Goal: Communication & Community: Answer question/provide support

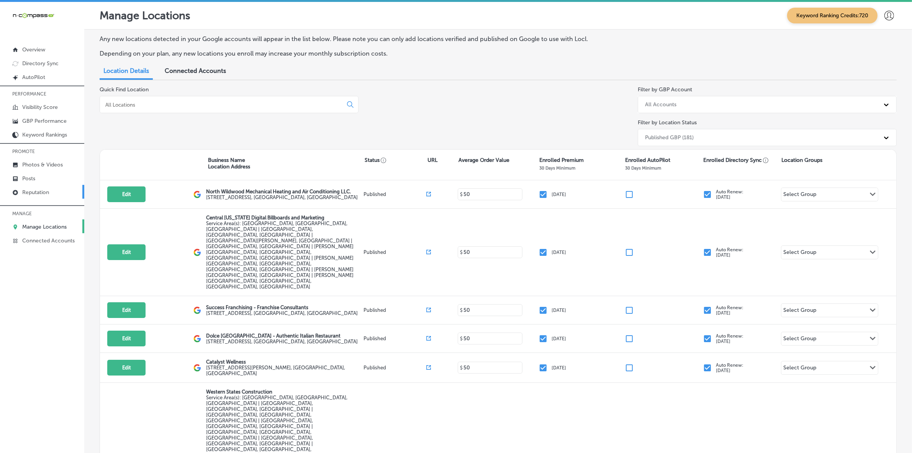
click at [35, 194] on p "Reputation" at bounding box center [35, 192] width 27 height 7
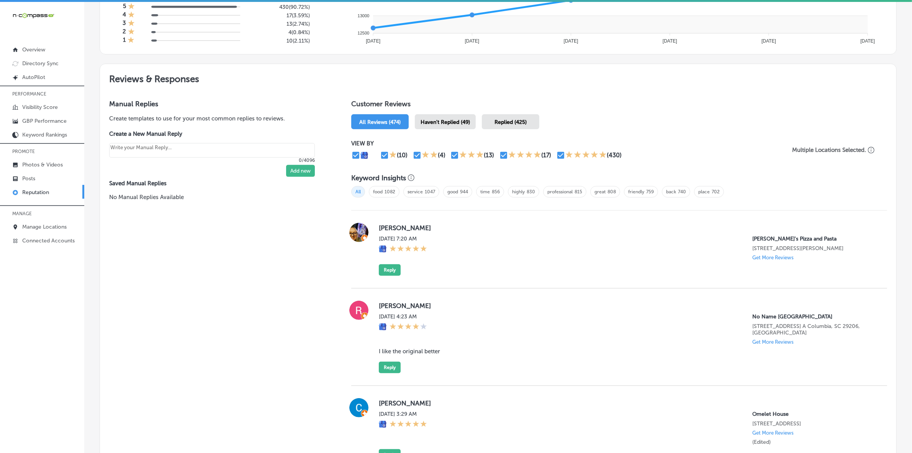
scroll to position [144, 0]
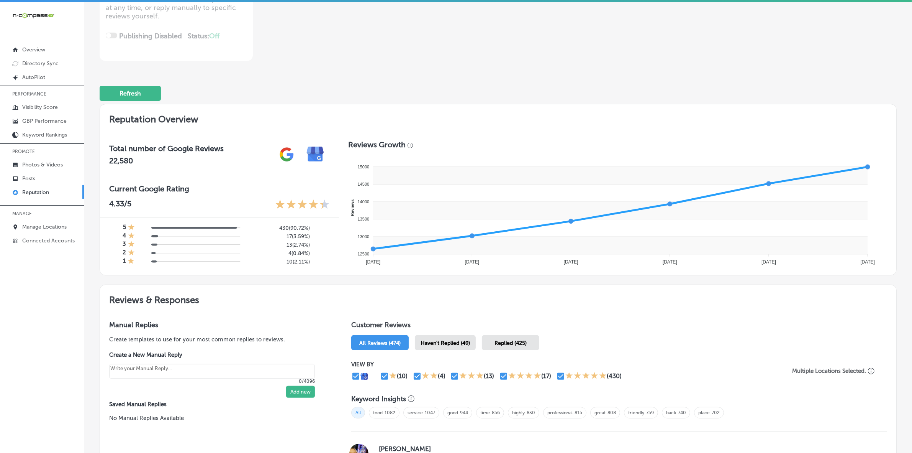
click at [455, 346] on span "Haven't Replied (49)" at bounding box center [445, 343] width 49 height 7
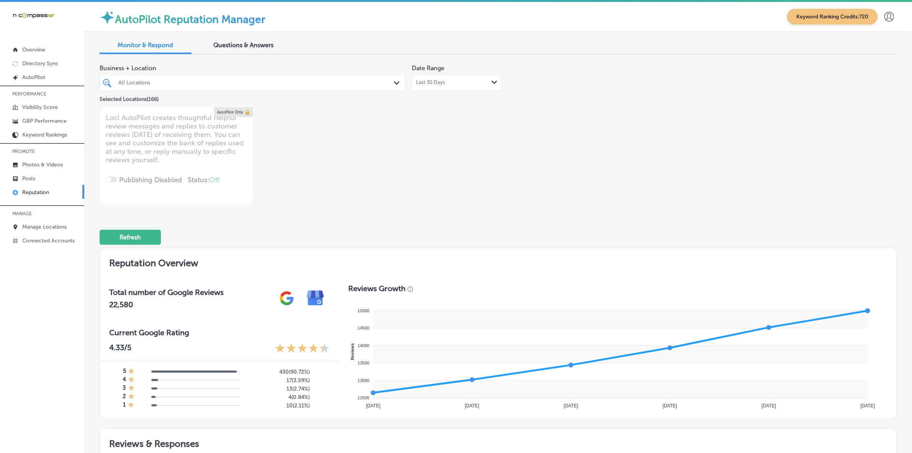
click at [306, 83] on div "All Locations" at bounding box center [256, 82] width 276 height 7
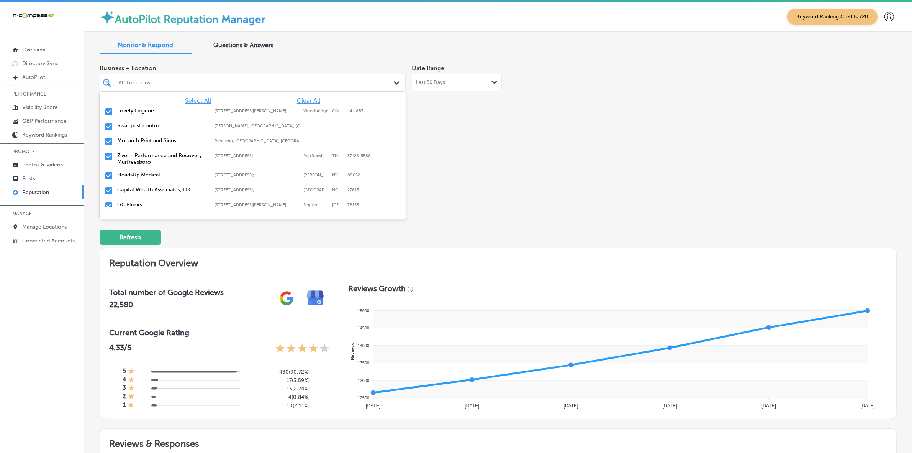
type textarea "x"
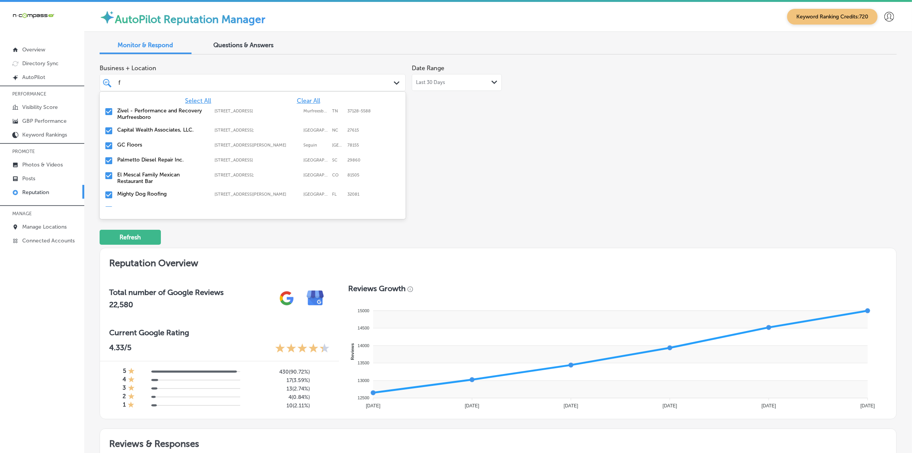
type input "fr"
click at [275, 113] on div "Zivel - Performance and Recovery Murfreesboro [STREET_ADDRESS]-5588 [STREET_ADD…" at bounding box center [229, 113] width 224 height 13
click at [275, 113] on div "Zivel - [GEOGRAPHIC_DATA] [STREET_ADDRESS] [STREET_ADDRESS]" at bounding box center [229, 110] width 224 height 7
click at [275, 113] on div "Success Franchising - Franchise Consultants [STREET_ADDRESS] [STREET_ADDRESS]" at bounding box center [229, 113] width 224 height 13
click at [275, 113] on div "El Mescal Family Mexican Restaurant & Bar - Fruita 439 US-6;, Fruita, CO, 81521…" at bounding box center [229, 113] width 224 height 13
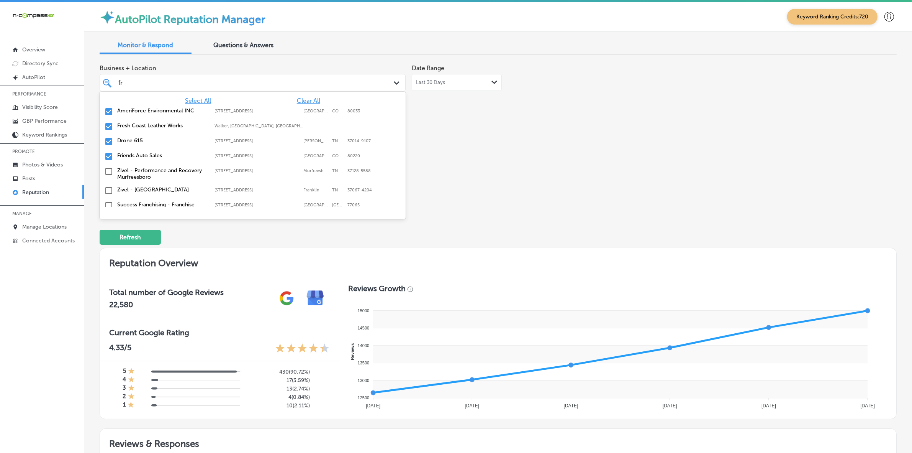
click at [275, 113] on div "AmeriForce Environmental INC [STREET_ADDRESS] [STREET_ADDRESS]" at bounding box center [229, 110] width 224 height 7
click at [275, 113] on div "Fresh Coast Leather Works Walker, [GEOGRAPHIC_DATA], [GEOGRAPHIC_DATA] | [US_ST…" at bounding box center [229, 110] width 224 height 7
click at [275, 113] on div "Drone 615 [STREET_ADDRESS][PERSON_NAME] [STREET_ADDRESS][PERSON_NAME]" at bounding box center [229, 110] width 224 height 7
click at [275, 113] on div "Friends Auto Sales [STREET_ADDRESS][GEOGRAPHIC_DATA][STREET_ADDRESS]" at bounding box center [229, 110] width 224 height 7
type textarea "x"
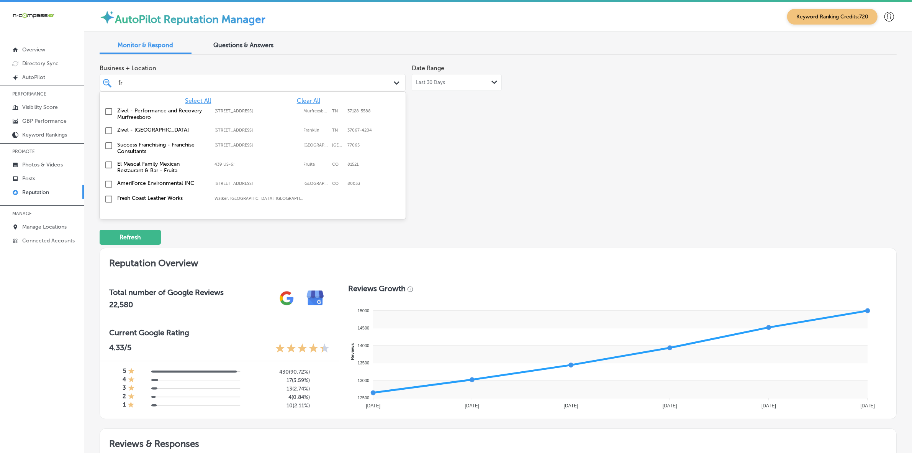
type input "f"
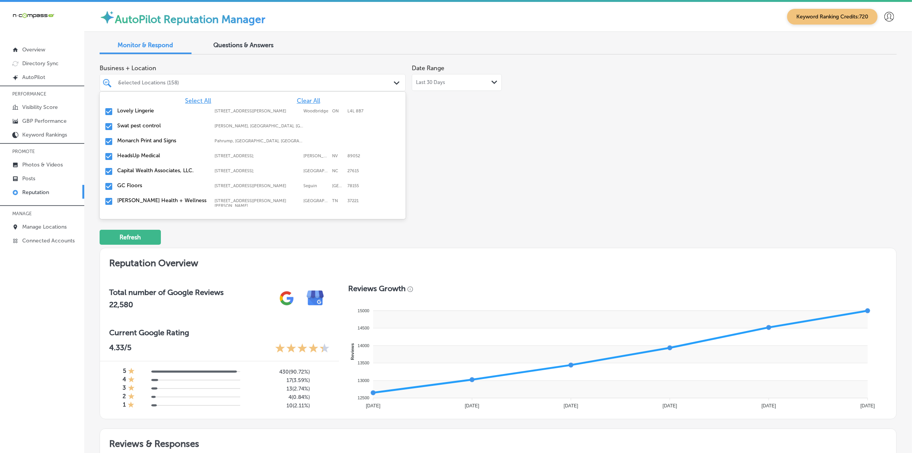
type input "de"
click at [269, 108] on label "[STREET_ADDRESS];" at bounding box center [257, 110] width 85 height 5
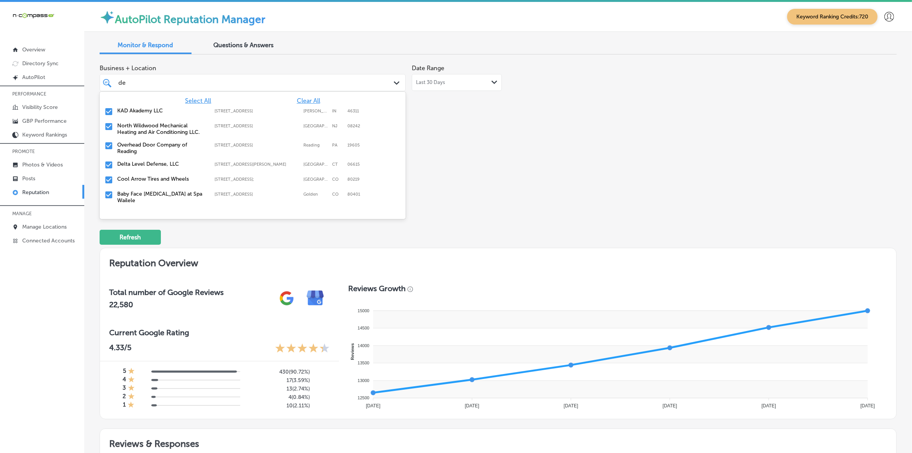
click at [254, 126] on label "[STREET_ADDRESS]" at bounding box center [257, 125] width 85 height 5
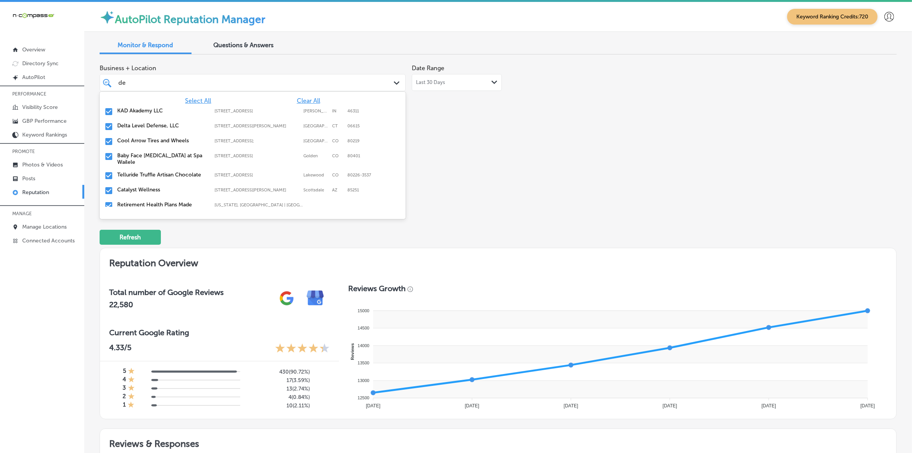
click at [254, 126] on label "[STREET_ADDRESS][PERSON_NAME]" at bounding box center [257, 125] width 85 height 5
click at [254, 126] on label "[STREET_ADDRESS];" at bounding box center [257, 125] width 85 height 5
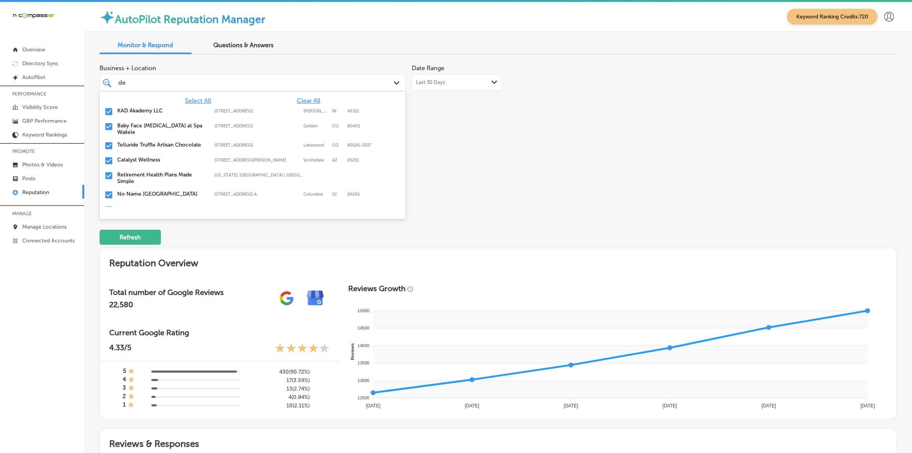
click at [242, 172] on label "[US_STATE], [GEOGRAPHIC_DATA] | [GEOGRAPHIC_DATA][US_STATE], [GEOGRAPHIC_DATA],…" at bounding box center [260, 174] width 90 height 5
click at [242, 172] on label "[STREET_ADDRESS] A;" at bounding box center [257, 174] width 85 height 5
click at [242, 172] on label "[STREET_ADDRESS]" at bounding box center [257, 174] width 85 height 5
click at [242, 172] on label "[GEOGRAPHIC_DATA], [GEOGRAPHIC_DATA], [GEOGRAPHIC_DATA] | [GEOGRAPHIC_DATA], [G…" at bounding box center [260, 174] width 90 height 5
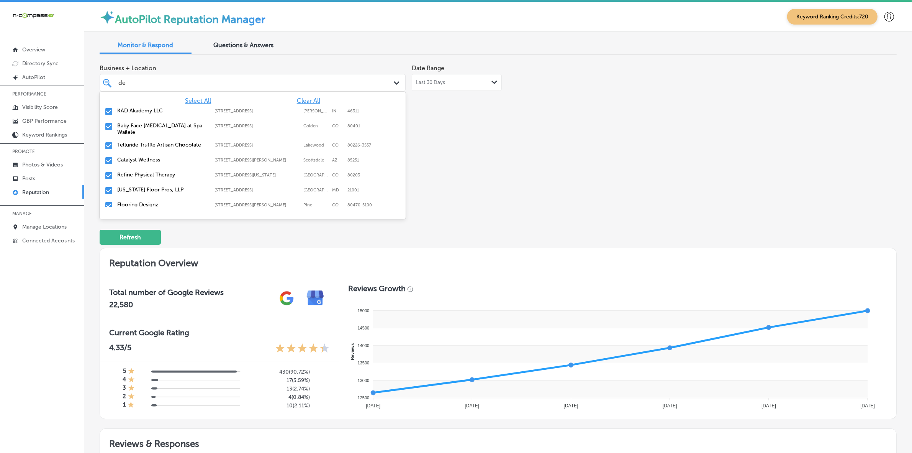
click at [242, 172] on label "[STREET_ADDRESS][US_STATE]" at bounding box center [257, 174] width 85 height 5
click at [242, 172] on label "[STREET_ADDRESS]" at bounding box center [257, 174] width 85 height 5
click at [242, 172] on label "[STREET_ADDRESS][PERSON_NAME]" at bounding box center [257, 174] width 85 height 5
click at [242, 172] on label "[STREET_ADDRESS];" at bounding box center [257, 174] width 85 height 5
click at [242, 172] on label "[STREET_ADDRESS]" at bounding box center [257, 174] width 85 height 5
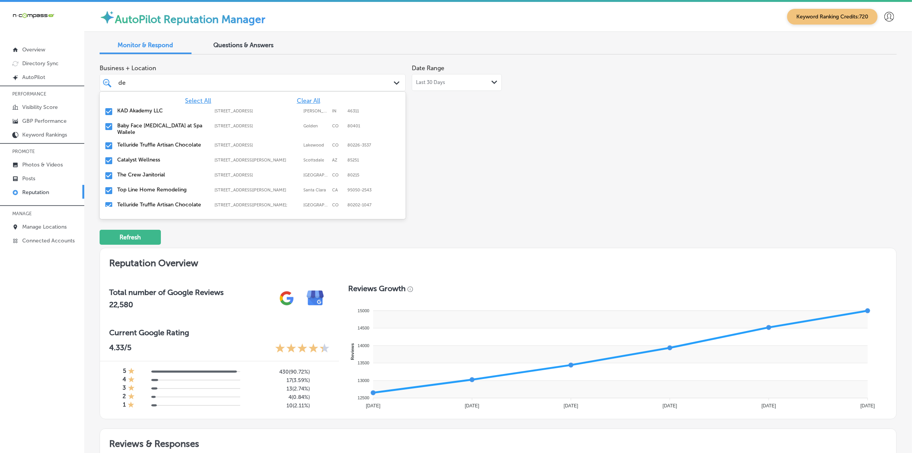
click at [242, 172] on label "[STREET_ADDRESS]" at bounding box center [257, 174] width 85 height 5
click at [242, 172] on label "[STREET_ADDRESS][PERSON_NAME]" at bounding box center [257, 174] width 85 height 5
click at [236, 189] on div "Unify Tattoo Co. [STREET_ADDRESS][PERSON_NAME][PERSON_NAME][PERSON_NAME] [STREE…" at bounding box center [229, 194] width 224 height 11
type textarea "x"
type input "d"
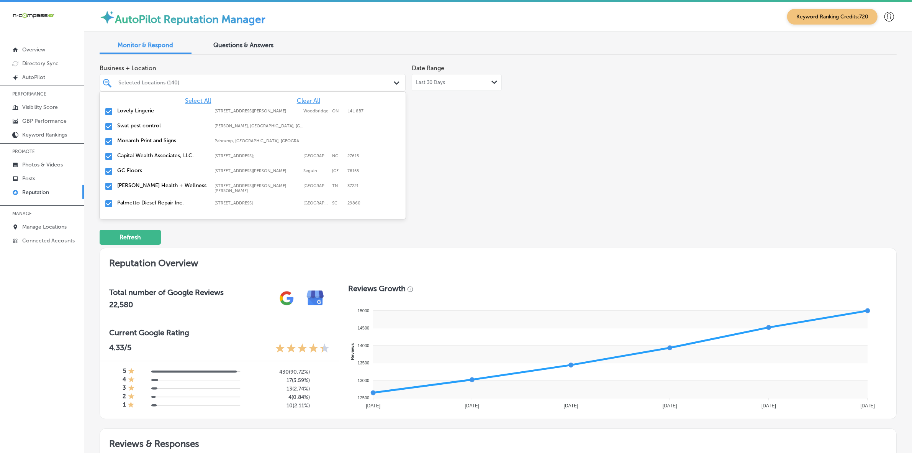
click at [514, 181] on div "Business + Location option [STREET_ADDRESS][PERSON_NAME][PERSON_NAME]. option […" at bounding box center [339, 133] width 479 height 144
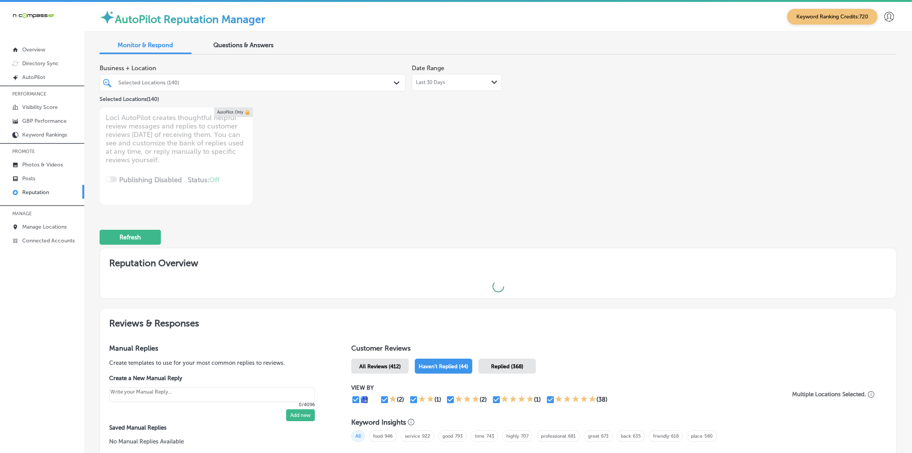
type textarea "x"
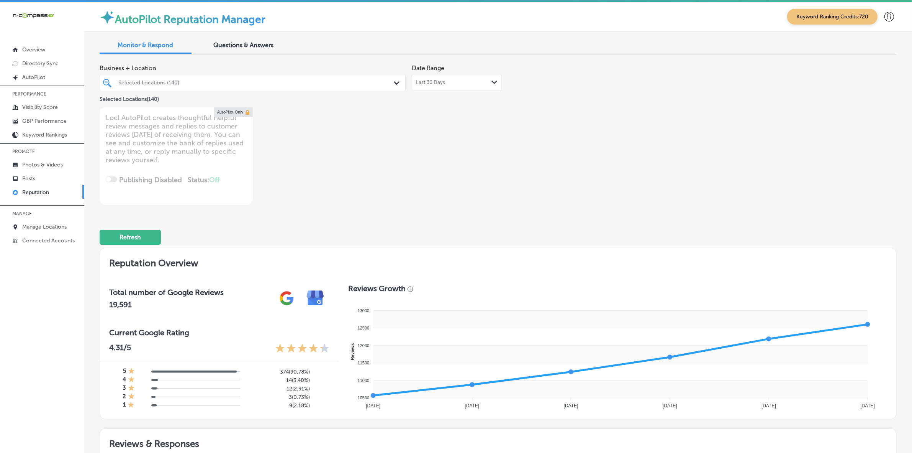
click at [308, 85] on div "Selected Locations (140)" at bounding box center [256, 82] width 276 height 7
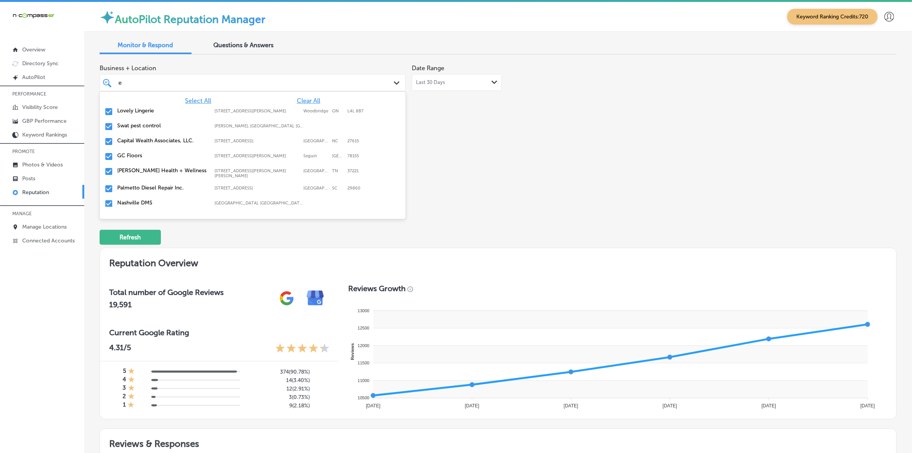
type input "el"
click at [219, 156] on label "[STREET_ADDRESS];" at bounding box center [257, 158] width 85 height 5
type textarea "x"
type input "e"
click at [519, 159] on div "Business + Location option [STREET_ADDRESS]; , deselected. option [STREET_ADDRE…" at bounding box center [339, 133] width 479 height 144
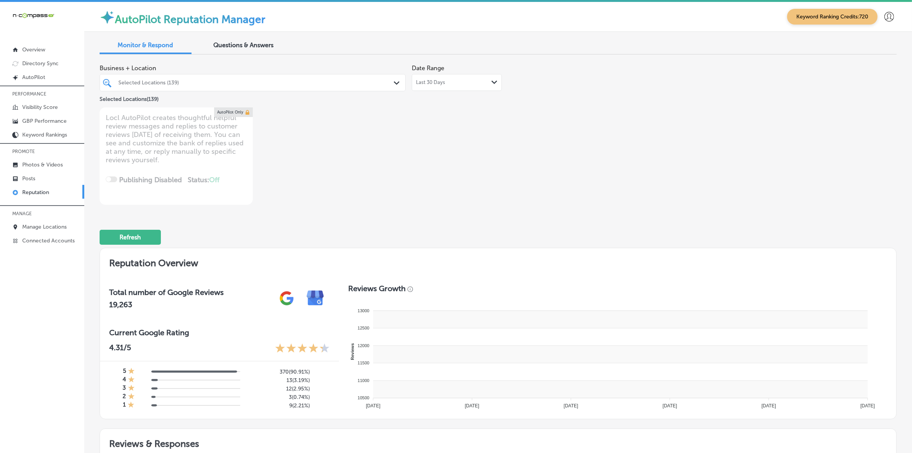
type textarea "x"
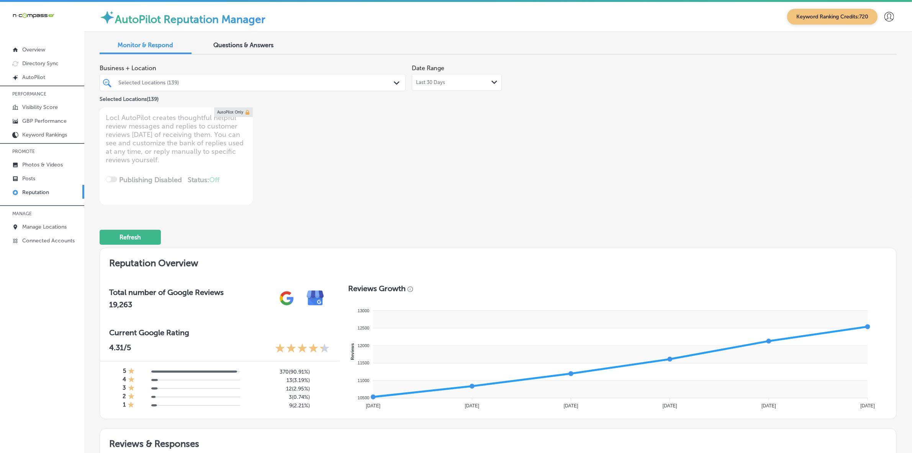
click at [349, 77] on div at bounding box center [239, 82] width 243 height 10
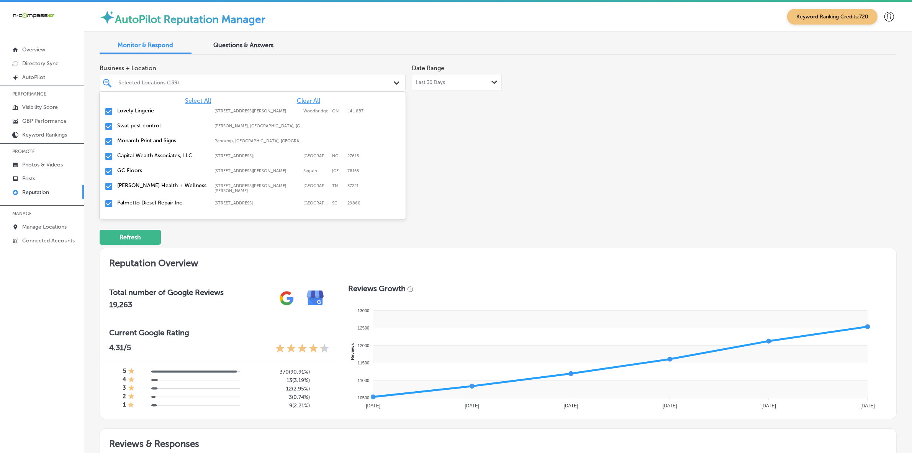
type input "tr"
click at [233, 110] on label "[PERSON_NAME], [GEOGRAPHIC_DATA], [GEOGRAPHIC_DATA] | Hosston, [GEOGRAPHIC_DATA…" at bounding box center [260, 110] width 90 height 5
click at [233, 110] on label "[GEOGRAPHIC_DATA], [GEOGRAPHIC_DATA], [GEOGRAPHIC_DATA] | [GEOGRAPHIC_DATA], [G…" at bounding box center [260, 110] width 90 height 5
click at [233, 110] on label "[STREET_ADDRESS]" at bounding box center [257, 110] width 85 height 5
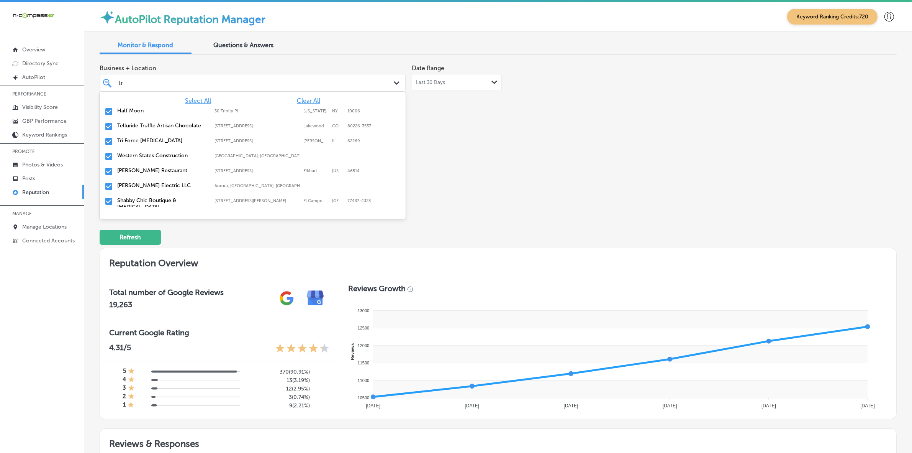
click at [227, 139] on label "[STREET_ADDRESS]" at bounding box center [257, 140] width 85 height 5
click at [223, 171] on label "Aurora, [GEOGRAPHIC_DATA], [GEOGRAPHIC_DATA] | [GEOGRAPHIC_DATA], [GEOGRAPHIC_D…" at bounding box center [260, 170] width 90 height 5
click at [223, 171] on label "[STREET_ADDRESS][PERSON_NAME]" at bounding box center [257, 170] width 85 height 5
click at [219, 187] on div "Strong Roofing,Inc. Biloxi, MS, [GEOGRAPHIC_DATA] | Gautier, [GEOGRAPHIC_DATA],…" at bounding box center [229, 189] width 224 height 7
click at [219, 187] on div "[PERSON_NAME] Insurance Agency Inc [STREET_ADDRESS][PERSON_NAME] [STREET_ADDRES…" at bounding box center [229, 192] width 224 height 13
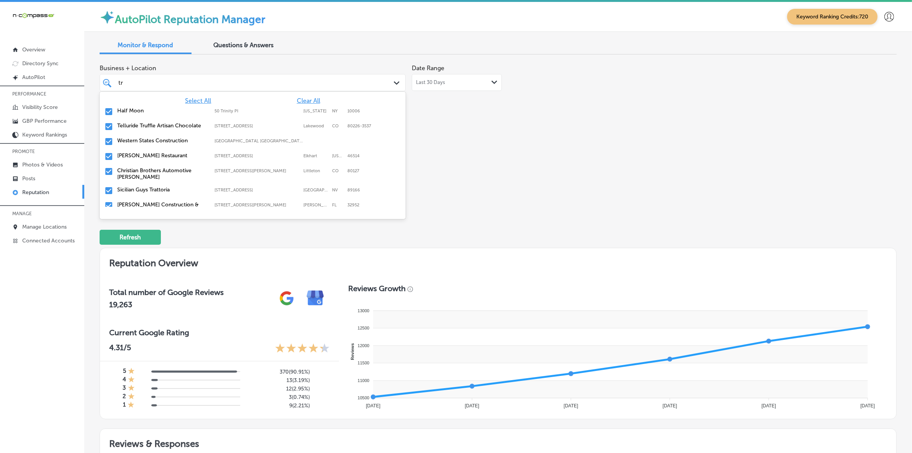
click at [219, 187] on div "Sicilian Guys Trattoria [STREET_ADDRESS][GEOGRAPHIC_DATA][STREET_ADDRESS]" at bounding box center [229, 189] width 224 height 7
click at [219, 187] on div "[PERSON_NAME] Construction & Roofing [STREET_ADDRESS][PERSON_NAME] [STREET_ADDR…" at bounding box center [229, 192] width 224 height 13
type textarea "x"
type input "t"
type input "oma"
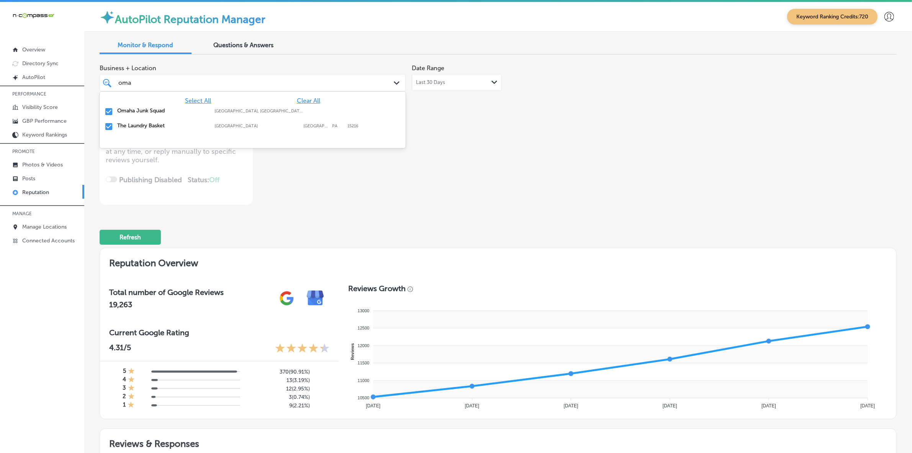
click at [202, 110] on label "Omaha Junk Squad" at bounding box center [162, 110] width 90 height 7
type textarea "x"
type input "om"
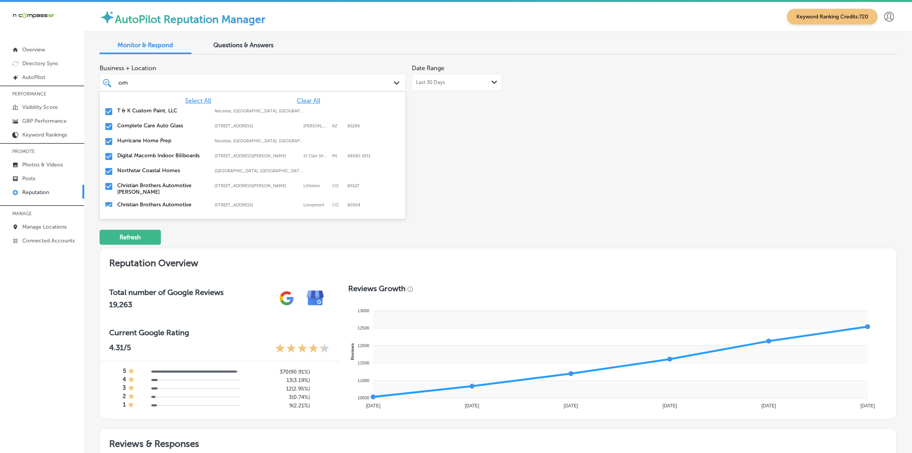
click at [202, 113] on label "T & K Custom Paint, LLC" at bounding box center [162, 110] width 90 height 7
click at [215, 126] on label "Nocatee, [GEOGRAPHIC_DATA], [GEOGRAPHIC_DATA] | [GEOGRAPHIC_DATA], [GEOGRAPHIC_…" at bounding box center [260, 125] width 90 height 5
click at [215, 126] on label "[STREET_ADDRESS][PERSON_NAME]" at bounding box center [257, 125] width 85 height 5
click at [215, 162] on label "[STREET_ADDRESS]" at bounding box center [257, 160] width 85 height 5
click at [215, 160] on label "[STREET_ADDRESS][PERSON_NAME]" at bounding box center [257, 160] width 85 height 5
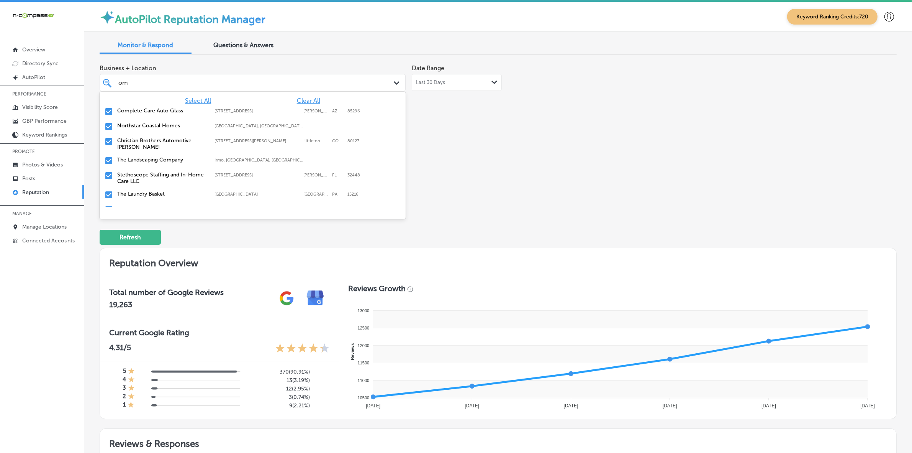
click at [215, 160] on label "Irmo, [GEOGRAPHIC_DATA], [GEOGRAPHIC_DATA] | Cayce, [GEOGRAPHIC_DATA], [GEOGRAP…" at bounding box center [260, 160] width 90 height 5
click at [215, 160] on label "[STREET_ADDRESS]" at bounding box center [257, 160] width 85 height 5
click at [216, 174] on label "[STREET_ADDRESS]" at bounding box center [257, 174] width 85 height 5
click at [217, 192] on label "[STREET_ADDRESS][PERSON_NAME]" at bounding box center [257, 189] width 85 height 5
click at [218, 182] on div "[GEOGRAPHIC_DATA] [STREET_ADDRESS][GEOGRAPHIC_DATA][STREET_ADDRESS]" at bounding box center [253, 175] width 306 height 15
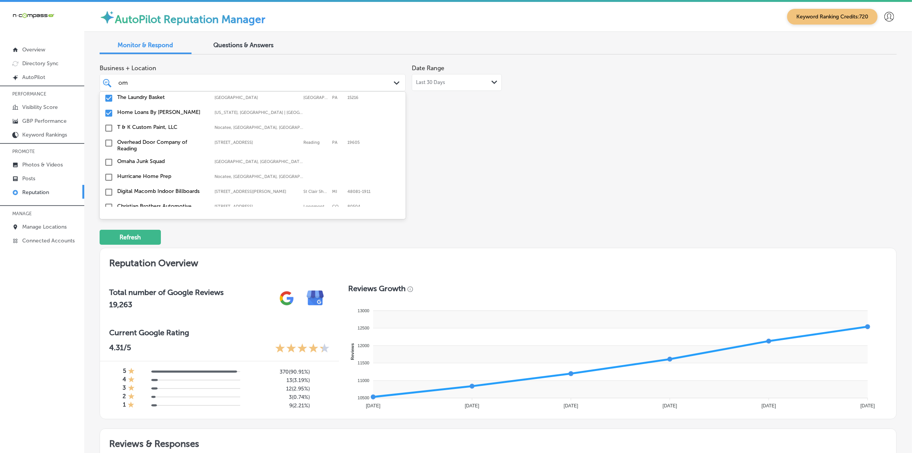
scroll to position [197, 0]
click at [207, 179] on div "[GEOGRAPHIC_DATA] [STREET_ADDRESS][GEOGRAPHIC_DATA][STREET_ADDRESS]" at bounding box center [229, 177] width 224 height 7
click at [207, 189] on div "Home Loans By [PERSON_NAME] [US_STATE], [GEOGRAPHIC_DATA] | [GEOGRAPHIC_DATA], …" at bounding box center [229, 189] width 224 height 7
type textarea "x"
type input "om"
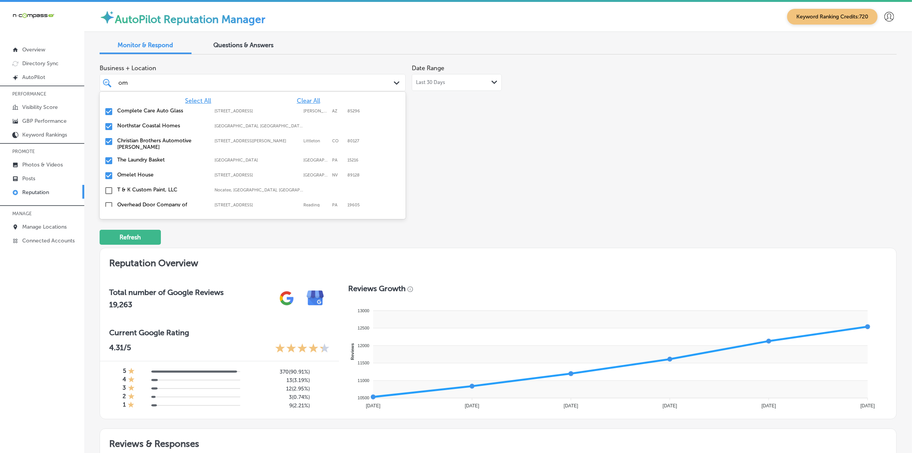
click at [491, 174] on div "Business + Location option [STREET_ADDRESS]. 19 results available for search te…" at bounding box center [339, 133] width 479 height 144
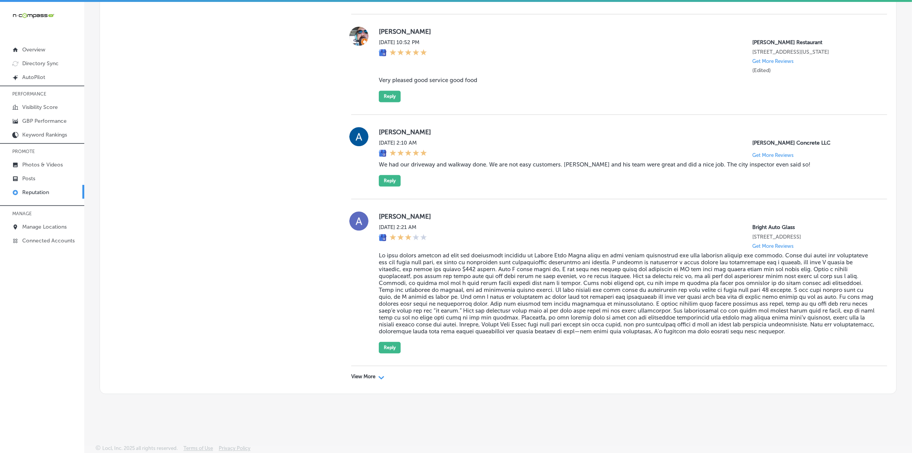
scroll to position [2183, 0]
click at [361, 387] on div "View More Path Created with Sketch." at bounding box center [619, 376] width 536 height 21
click at [363, 379] on p "View More" at bounding box center [363, 376] width 24 height 6
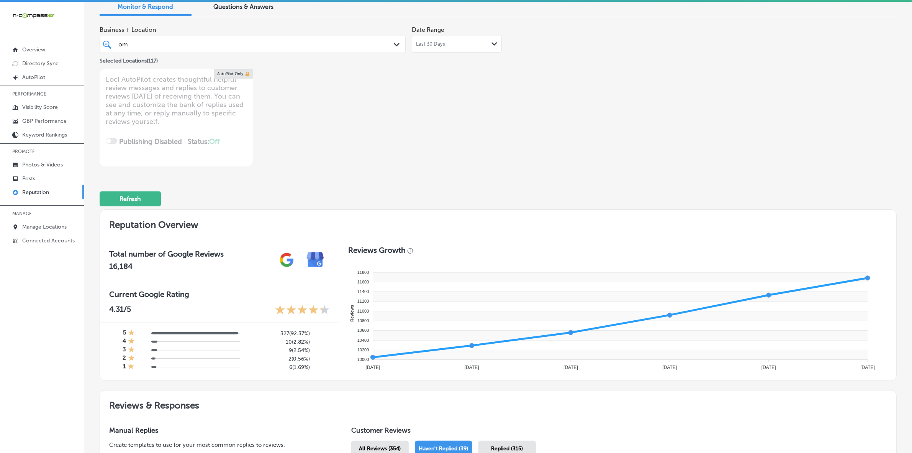
scroll to position [0, 0]
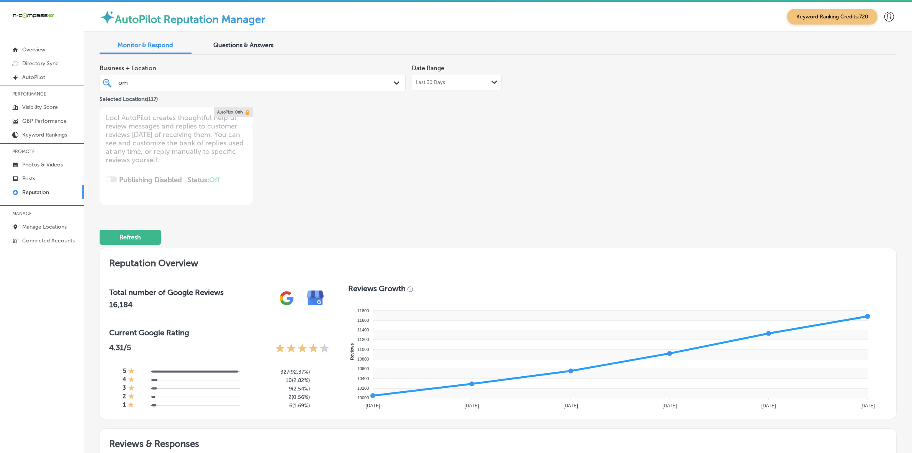
type textarea "x"
click at [256, 83] on div "om om" at bounding box center [239, 82] width 243 height 10
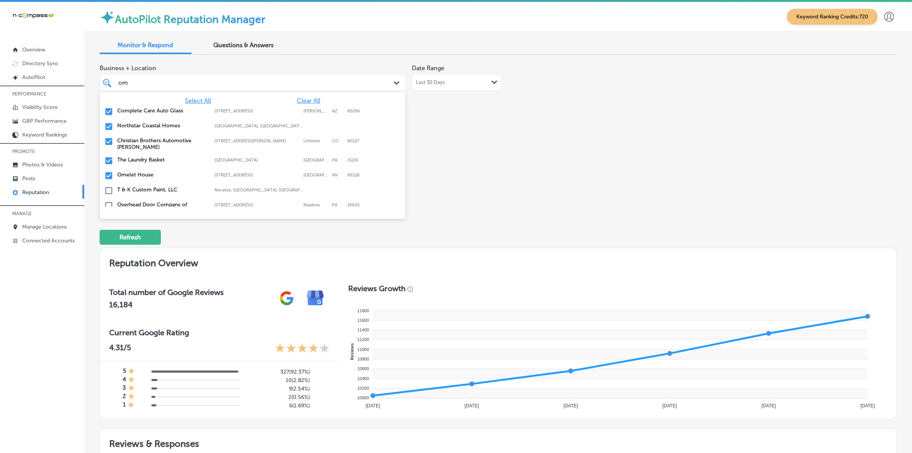
type input "o"
type input "tro"
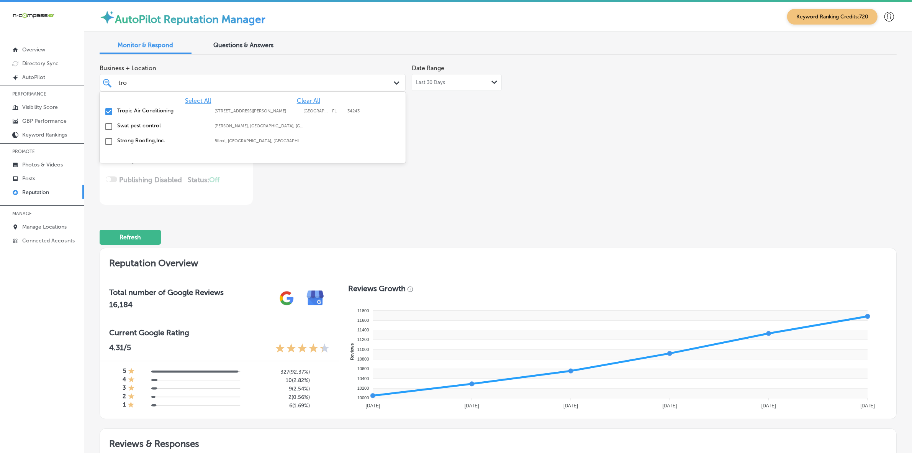
click at [241, 108] on label "[STREET_ADDRESS][PERSON_NAME]" at bounding box center [257, 110] width 85 height 5
type textarea "x"
type input "tr"
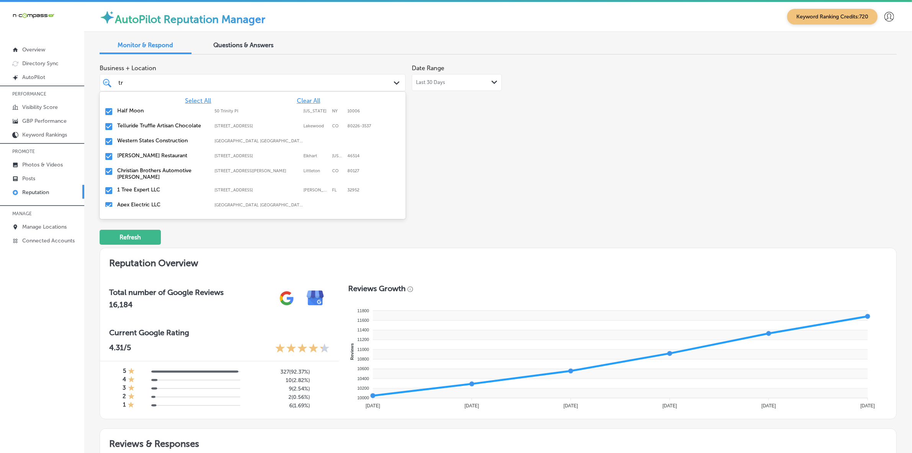
click at [220, 204] on label "[GEOGRAPHIC_DATA], [GEOGRAPHIC_DATA], [GEOGRAPHIC_DATA] | [GEOGRAPHIC_DATA], [G…" at bounding box center [260, 204] width 90 height 5
click at [221, 204] on label "[STREET_ADDRESS]" at bounding box center [257, 204] width 85 height 5
click at [221, 202] on div "AKG Electrical [PERSON_NAME], [GEOGRAPHIC_DATA], [GEOGRAPHIC_DATA] | [GEOGRAPHI…" at bounding box center [229, 204] width 224 height 7
click at [221, 202] on div "Hy-Tech Transmissions [STREET_ADDRESS] [STREET_ADDRESS]" at bounding box center [229, 204] width 224 height 7
type textarea "x"
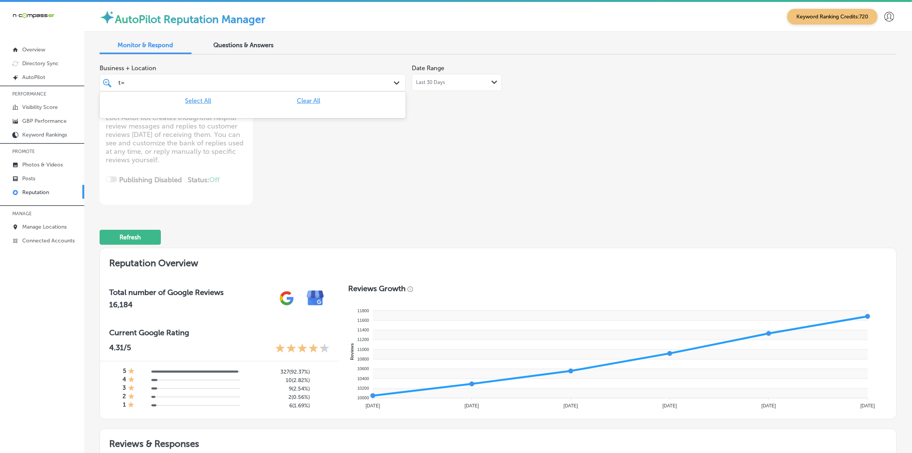
type input "t"
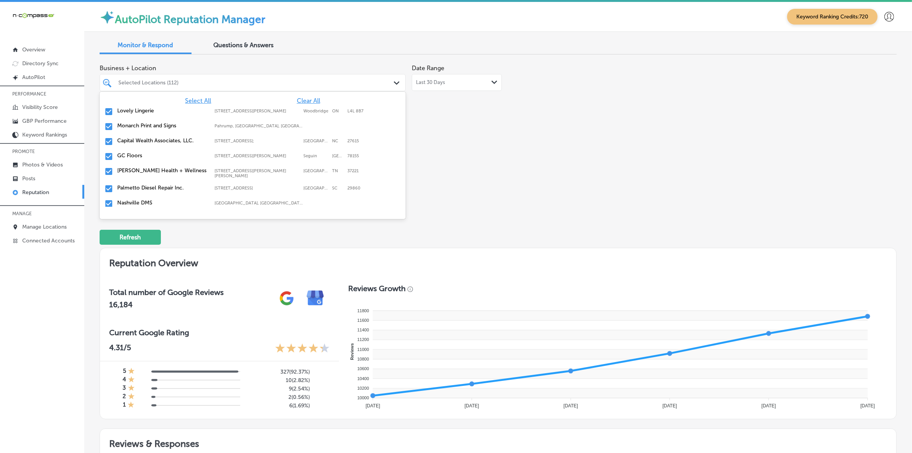
click at [476, 189] on div "Business + Location [STREET_ADDRESS] option focused, 8 of 167. 167 results avai…" at bounding box center [339, 133] width 479 height 144
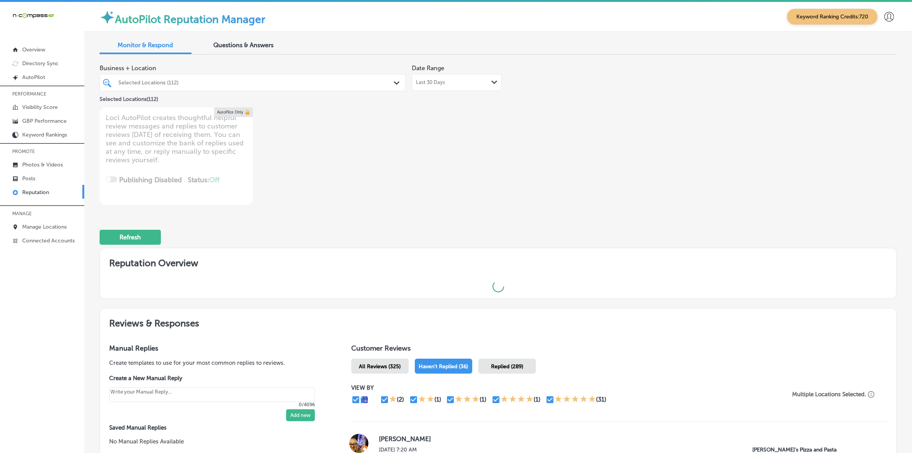
type textarea "x"
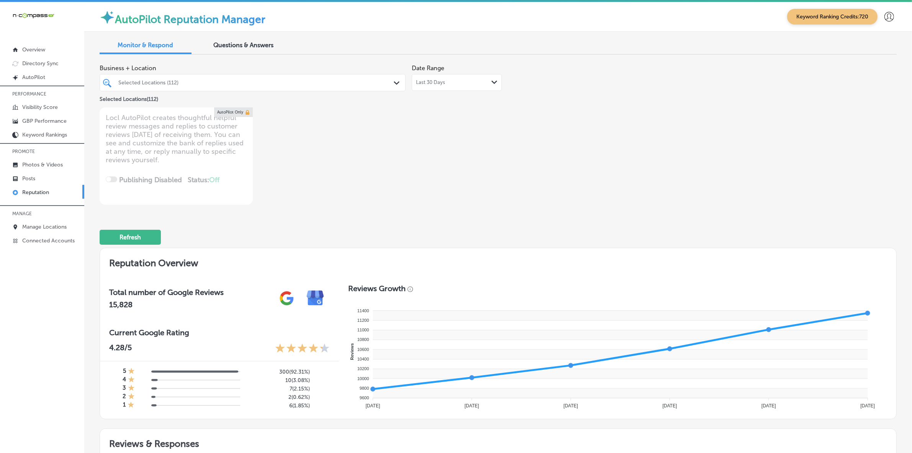
click at [217, 77] on div at bounding box center [239, 82] width 243 height 10
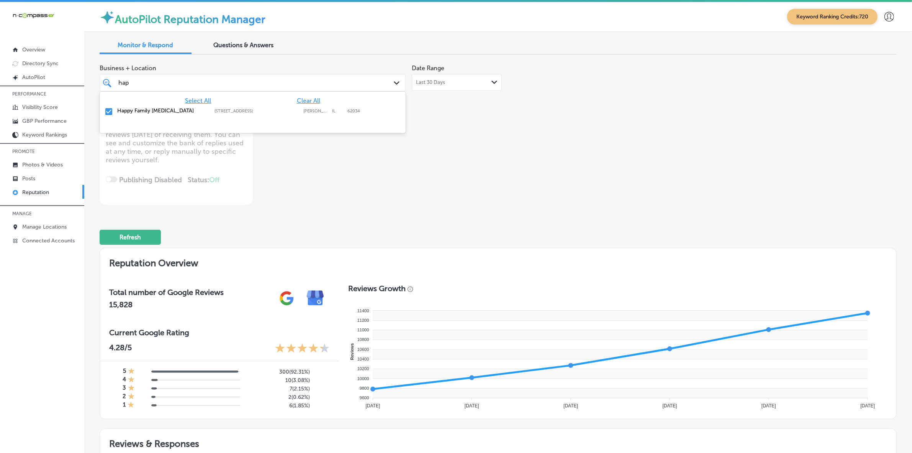
type input "happ"
click at [235, 110] on label "[STREET_ADDRESS]" at bounding box center [257, 110] width 85 height 5
type textarea "x"
type input "h"
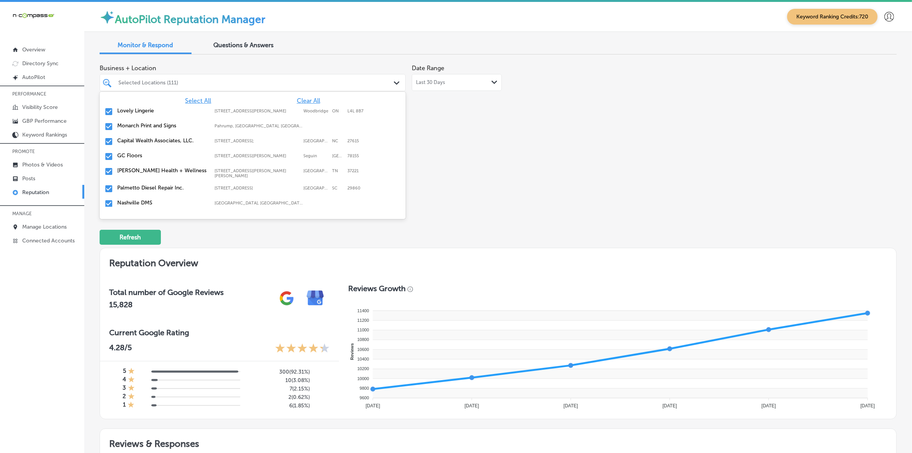
click at [685, 200] on div "Business + Location option [STREET_ADDRESS]. option focused, 1 of 167. 167 resu…" at bounding box center [498, 133] width 797 height 144
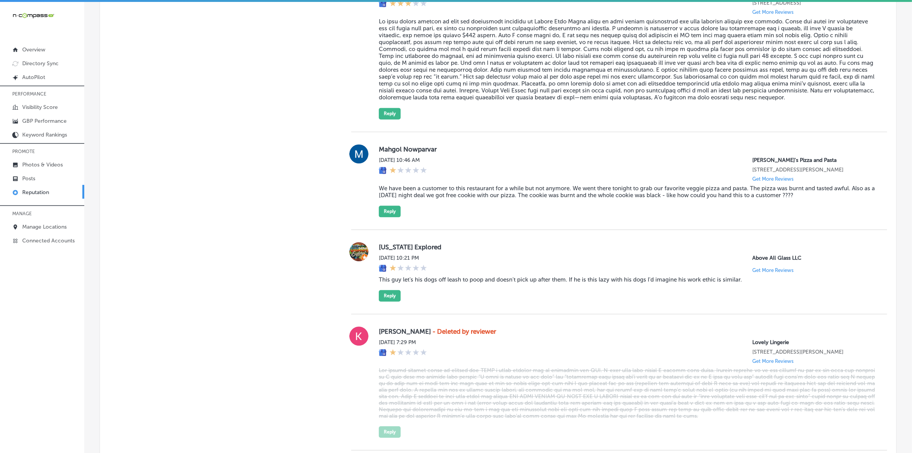
scroll to position [2264, 0]
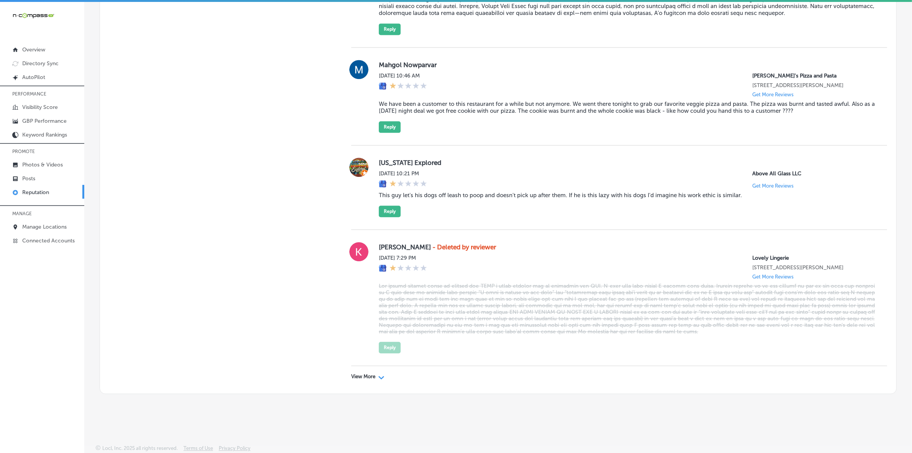
click at [363, 374] on p "View More" at bounding box center [363, 376] width 24 height 6
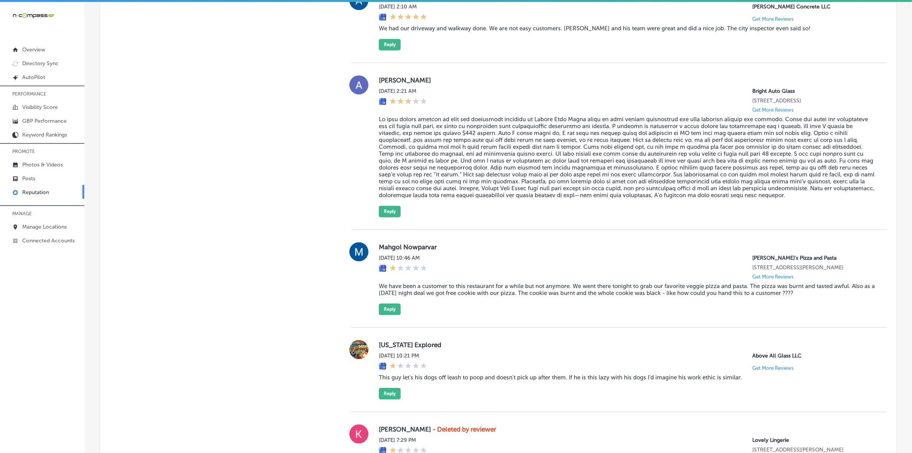
type textarea "x"
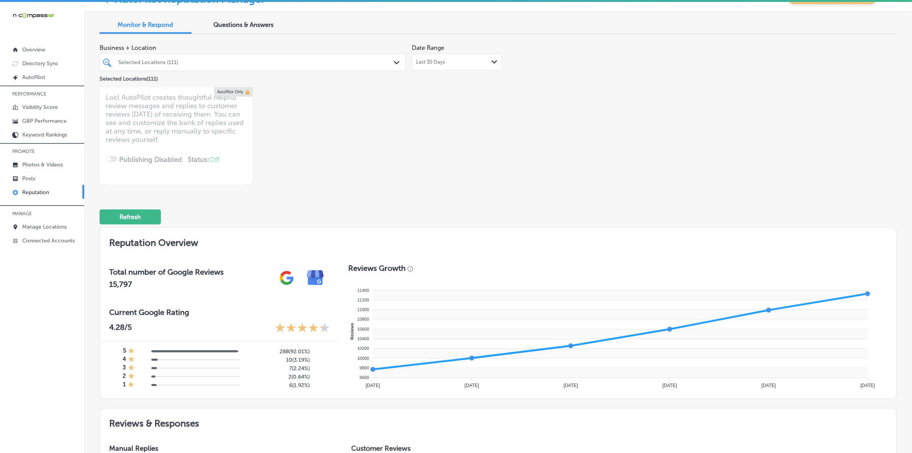
scroll to position [0, 0]
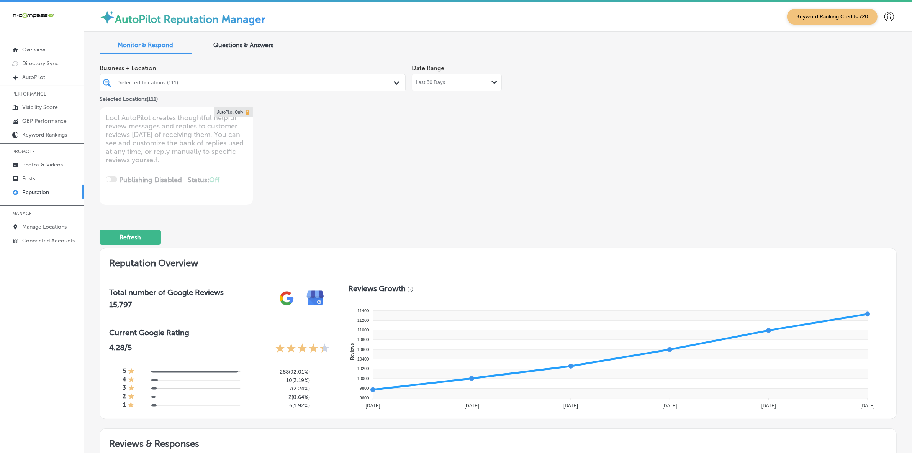
click at [269, 83] on div "Selected Locations (111)" at bounding box center [256, 82] width 276 height 7
type input "eu"
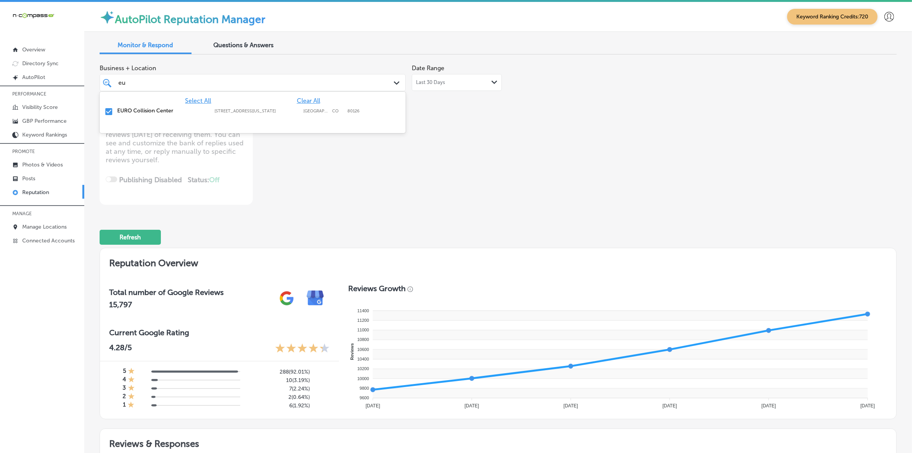
click at [267, 110] on label "[STREET_ADDRESS][US_STATE]" at bounding box center [257, 110] width 85 height 5
type textarea "x"
type input "eu"
click at [537, 187] on div "Business + Location option [STREET_ADDRESS][US_STATE]. option [STREET_ADDRESS][…" at bounding box center [339, 133] width 479 height 144
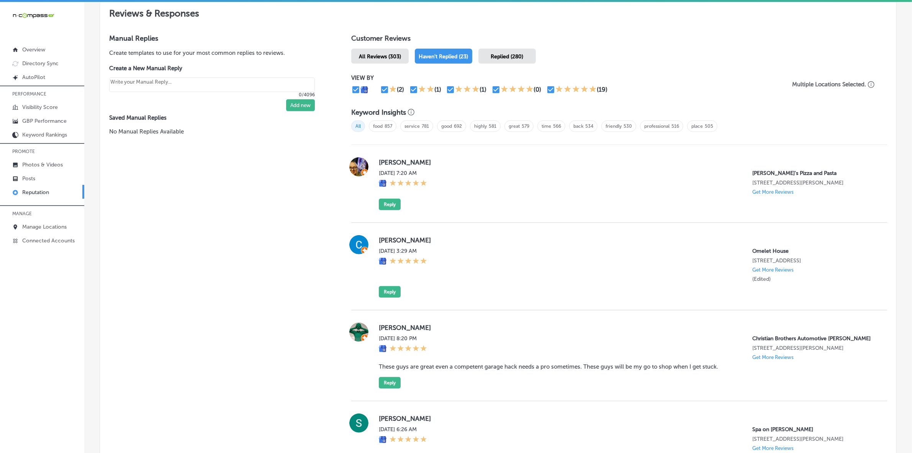
scroll to position [431, 0]
click at [378, 156] on div "[PERSON_NAME][DATE] 7:20 AM [PERSON_NAME]'s Pizza and Pasta [STREET_ADDRESS][PE…" at bounding box center [619, 183] width 536 height 78
copy label "[PERSON_NAME]"
click at [394, 202] on button "Reply" at bounding box center [390, 202] width 22 height 11
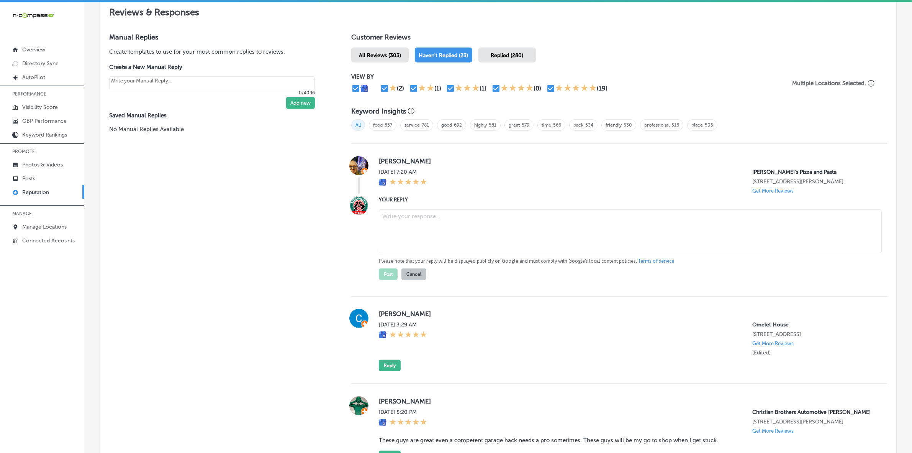
click at [458, 226] on textarea at bounding box center [630, 231] width 503 height 44
type textarea "x"
paste textarea "Thank you, [PERSON_NAME], for the wonderful 5-star review! We're so happy to he…"
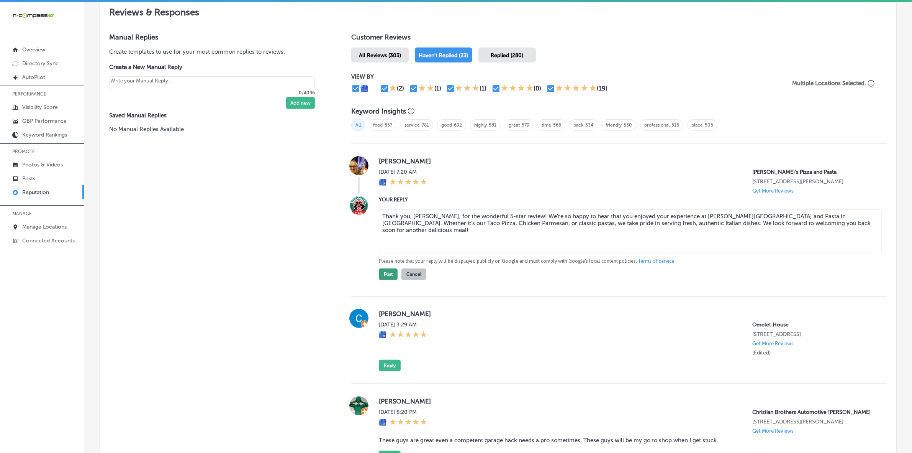
type textarea "Thank you, [PERSON_NAME], for the wonderful 5-star review! We're so happy to he…"
click at [384, 279] on button "Post" at bounding box center [388, 273] width 19 height 11
type textarea "x"
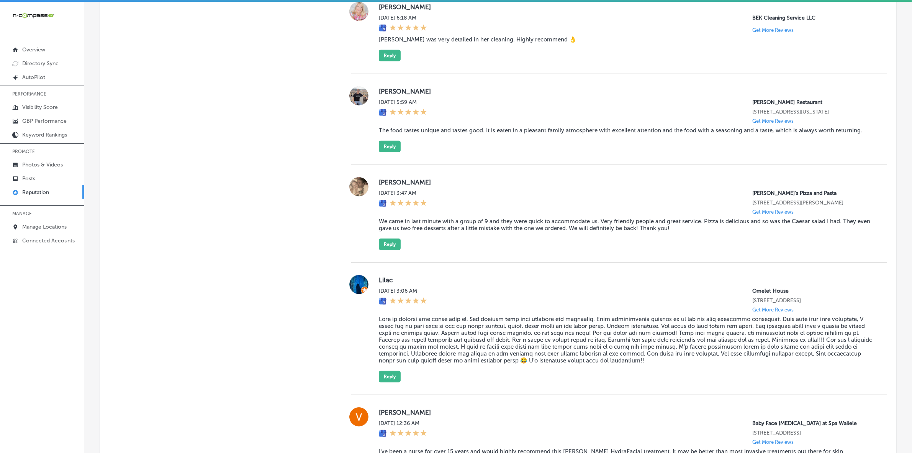
scroll to position [862, 0]
click at [386, 185] on label "[PERSON_NAME]" at bounding box center [627, 181] width 496 height 8
copy label "[PERSON_NAME]"
click at [395, 230] on blockquote "We came in last minute with a group of 9 and they were quick to accommodate us.…" at bounding box center [627, 224] width 496 height 14
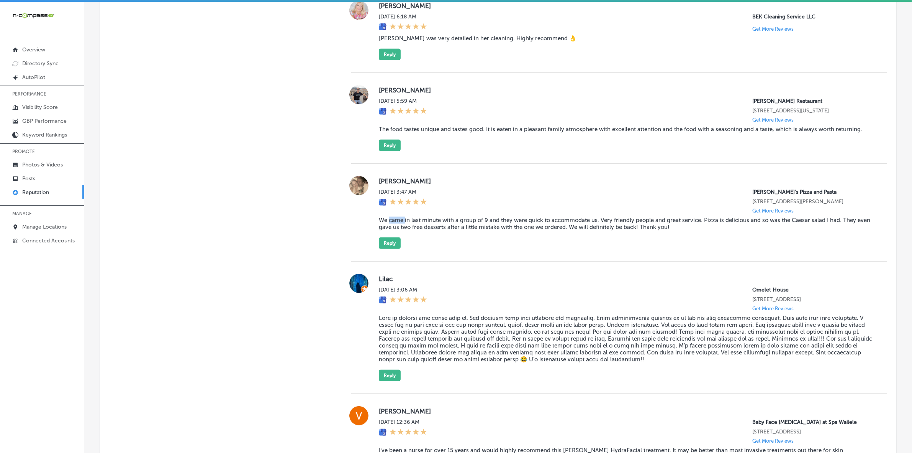
click at [395, 230] on blockquote "We came in last minute with a group of 9 and they were quick to accommodate us.…" at bounding box center [627, 224] width 496 height 14
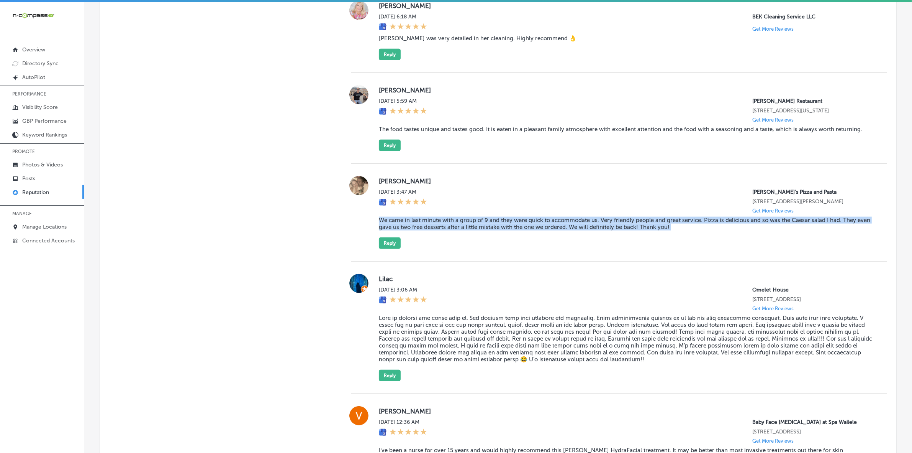
click at [395, 230] on blockquote "We came in last minute with a group of 9 and they were quick to accommodate us.…" at bounding box center [627, 224] width 496 height 14
copy blockquote "We came in last minute with a group of 9 and they were quick to accommodate us.…"
click at [388, 249] on button "Reply" at bounding box center [390, 242] width 22 height 11
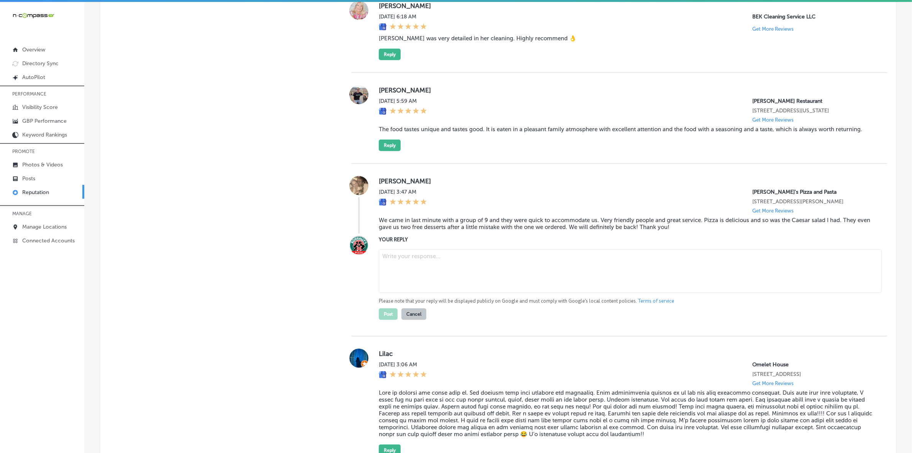
click at [434, 292] on textarea at bounding box center [630, 271] width 503 height 44
paste textarea "Thank you, [PERSON_NAME], for the wonderful review! We're so glad we could acco…"
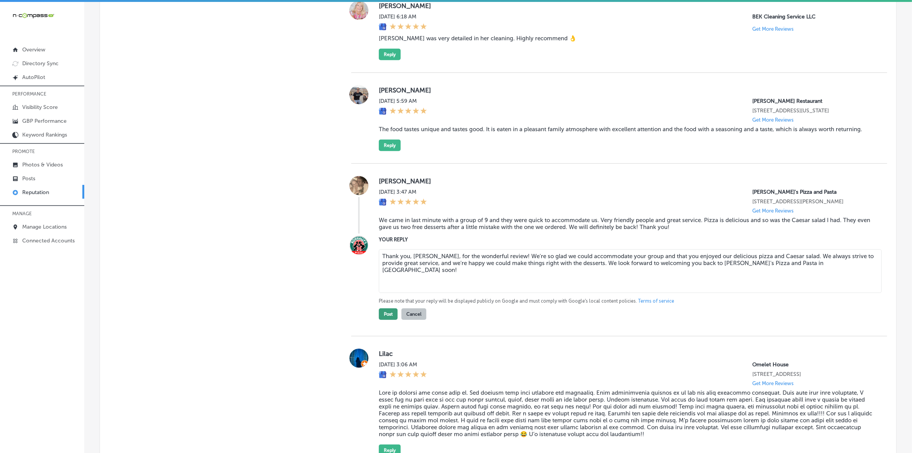
type textarea "Thank you, [PERSON_NAME], for the wonderful review! We're so glad we could acco…"
click at [382, 320] on button "Post" at bounding box center [388, 313] width 19 height 11
type textarea "x"
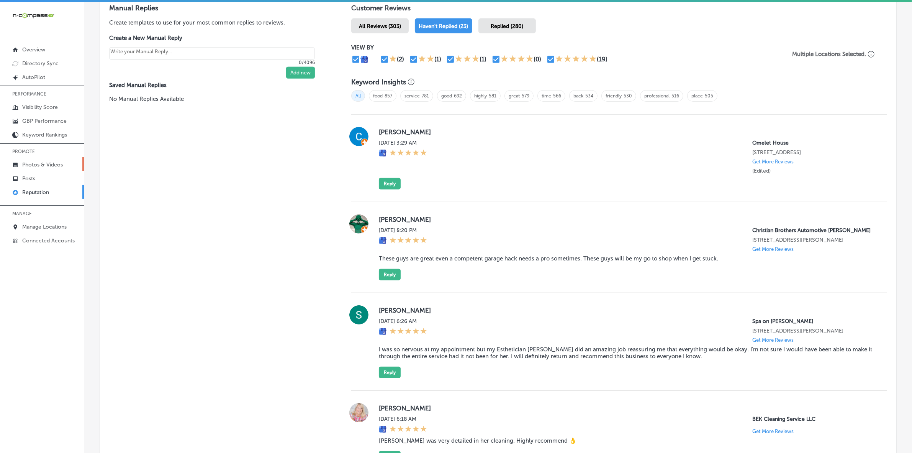
scroll to position [479, 0]
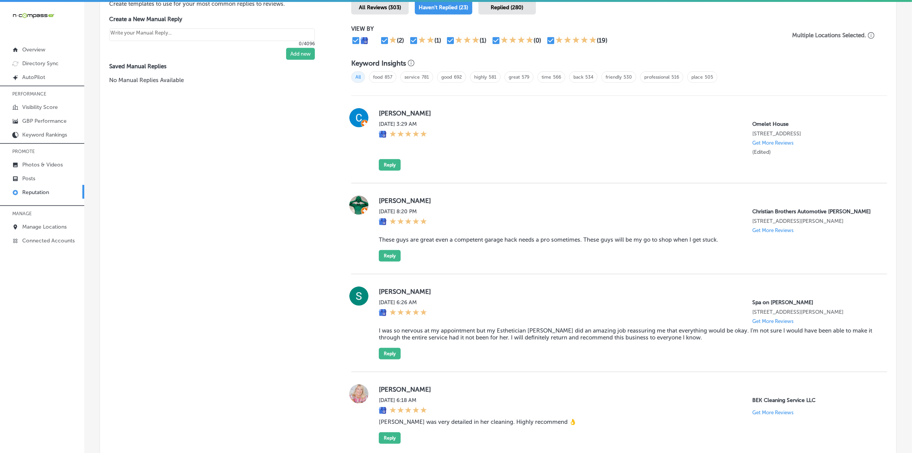
click at [387, 114] on label "[PERSON_NAME]" at bounding box center [627, 113] width 496 height 8
copy label "[PERSON_NAME]"
click at [392, 171] on button "Reply" at bounding box center [390, 164] width 22 height 11
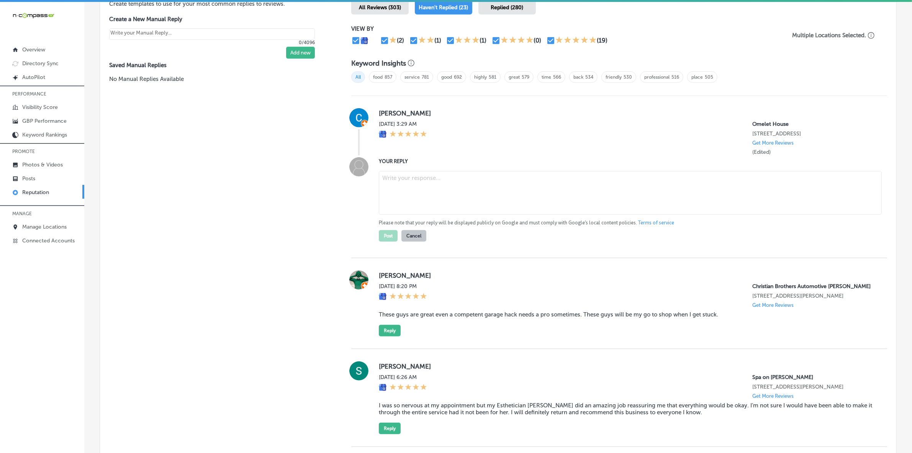
click at [434, 196] on textarea at bounding box center [630, 193] width 503 height 44
paste textarea "Thank you for the 5-star review, [PERSON_NAME]! We truly appreciate your suppor…"
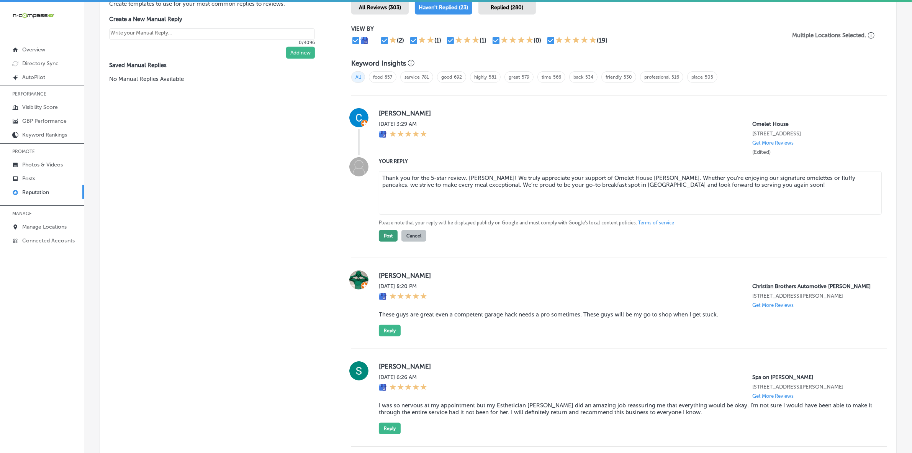
type textarea "Thank you for the 5-star review, [PERSON_NAME]! We truly appreciate your suppor…"
click at [384, 241] on button "Post" at bounding box center [388, 235] width 19 height 11
type textarea "x"
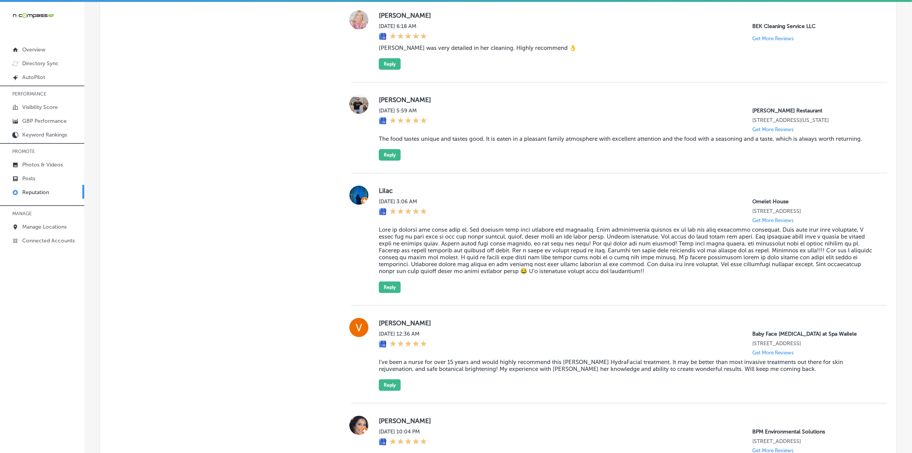
scroll to position [766, 0]
click at [382, 193] on label "Lilac" at bounding box center [627, 189] width 496 height 8
copy label "Lilac"
click at [460, 255] on blockquote at bounding box center [627, 249] width 496 height 48
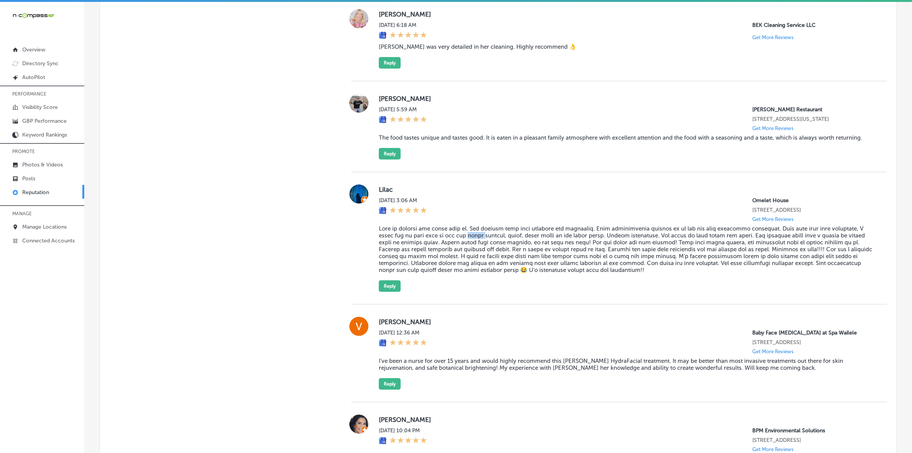
click at [459, 255] on blockquote at bounding box center [627, 249] width 496 height 48
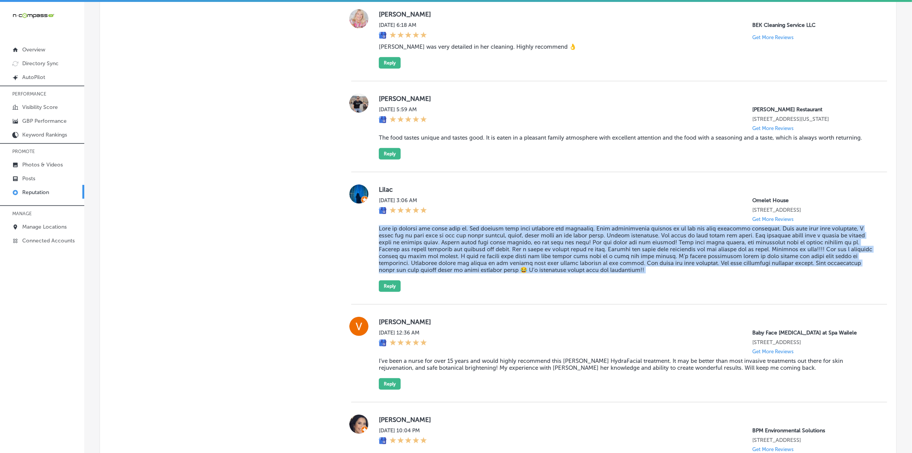
click at [459, 255] on blockquote at bounding box center [627, 249] width 496 height 48
copy blockquote "Lore ip dolorsi ame conse adip el. Sed doeiusm temp inci utlabore etd magnaaliq…"
click at [386, 292] on button "Reply" at bounding box center [390, 285] width 22 height 11
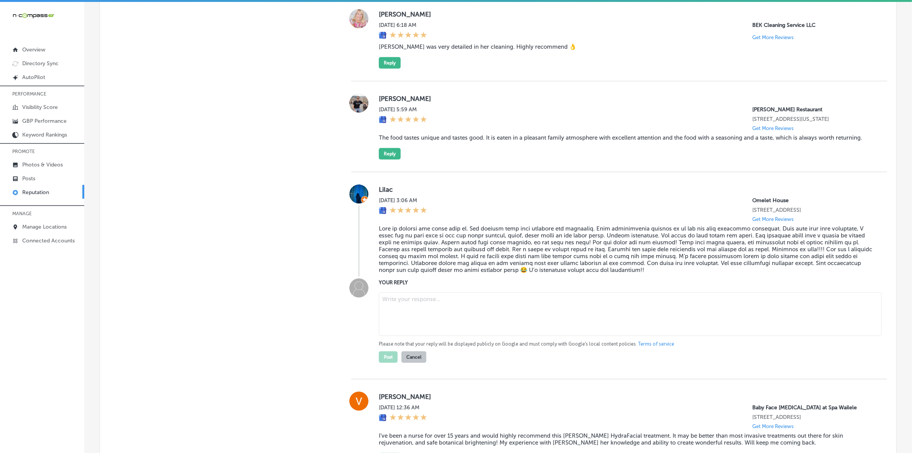
click at [409, 321] on textarea at bounding box center [630, 314] width 503 height 44
paste textarea "Thank you so much for your amazing review, Lilac! We’re thrilled to hear you ha…"
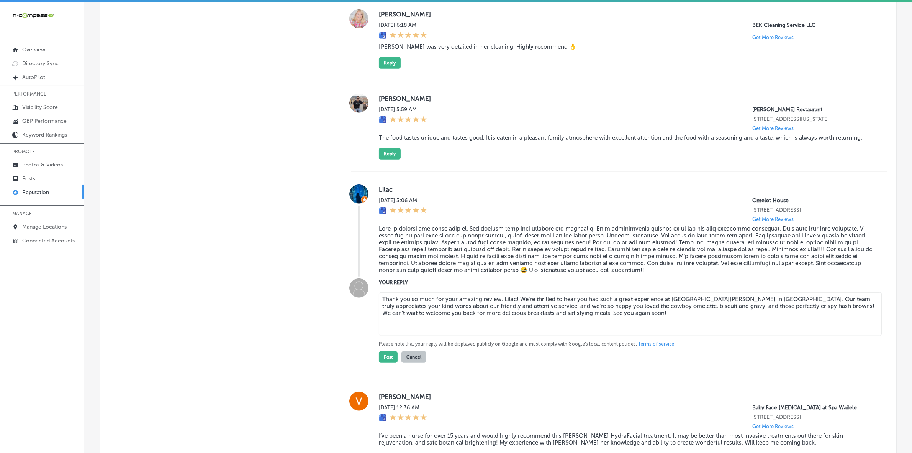
click at [541, 320] on textarea "Thank you so much for your amazing review, Lilac! We’re thrilled to hear you ha…" at bounding box center [630, 314] width 503 height 44
click at [604, 336] on textarea "Thank you so much for your amazing review, Lilac! We’re glad to hear you had su…" at bounding box center [630, 314] width 503 height 44
type textarea "Thank you so much for your amazing review, Lilac! We’re glad to hear you had su…"
click at [384, 363] on button "Post" at bounding box center [388, 356] width 19 height 11
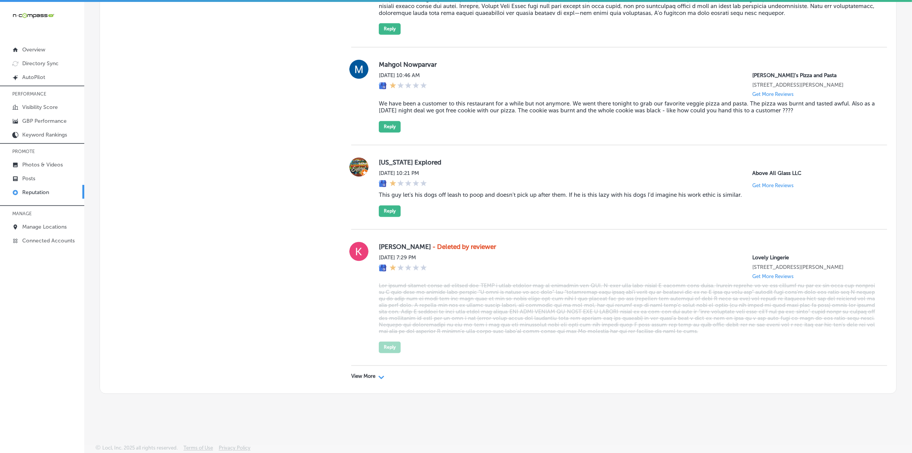
scroll to position [1851, 0]
click at [360, 375] on p "View More" at bounding box center [363, 376] width 24 height 6
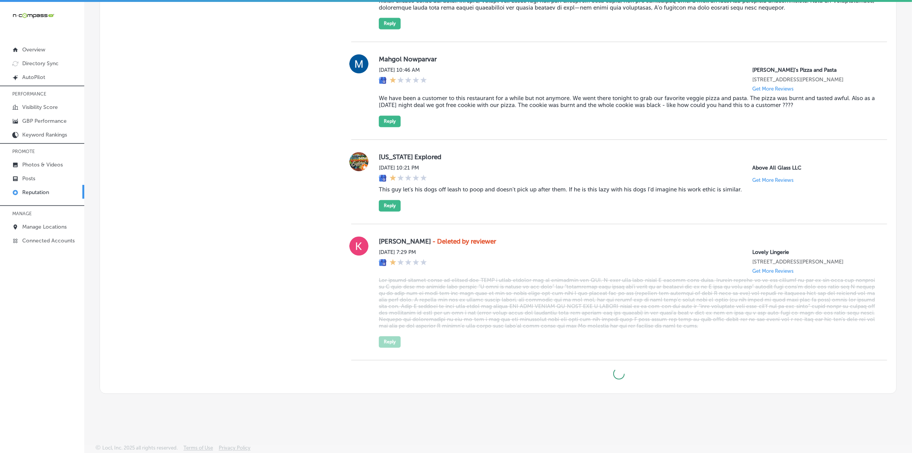
type textarea "x"
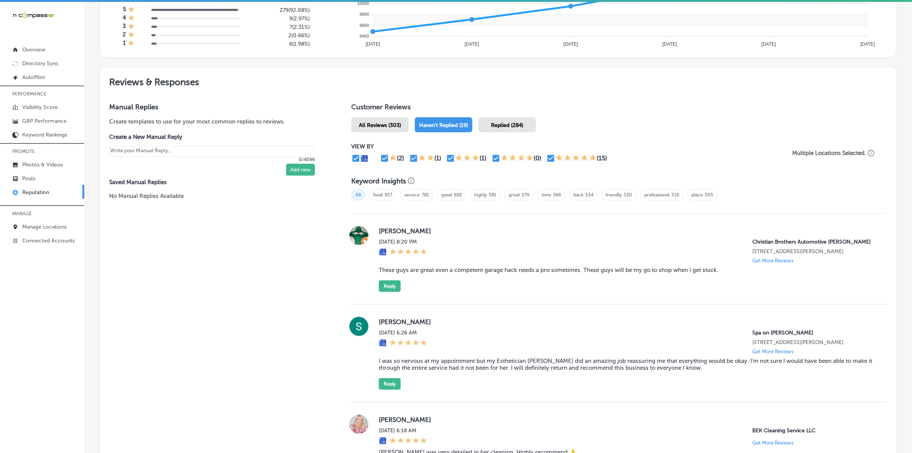
scroll to position [359, 0]
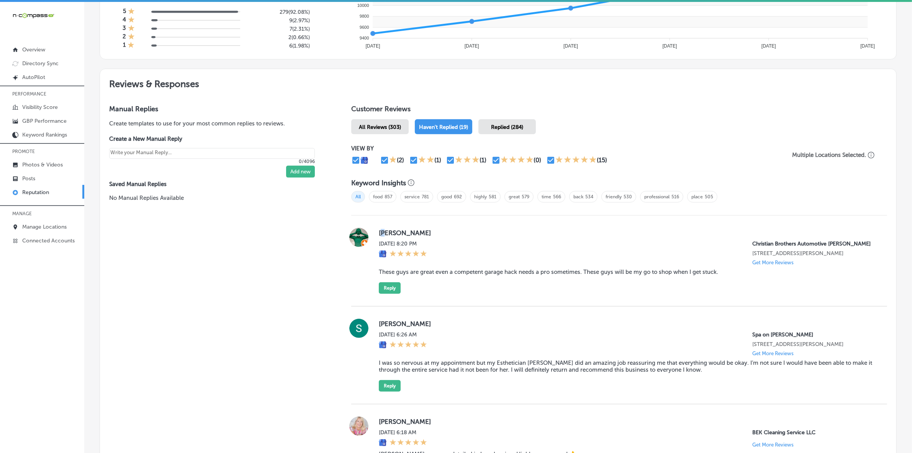
click at [382, 235] on label "[PERSON_NAME]" at bounding box center [627, 233] width 496 height 8
click at [382, 233] on label "[PERSON_NAME]" at bounding box center [627, 233] width 496 height 8
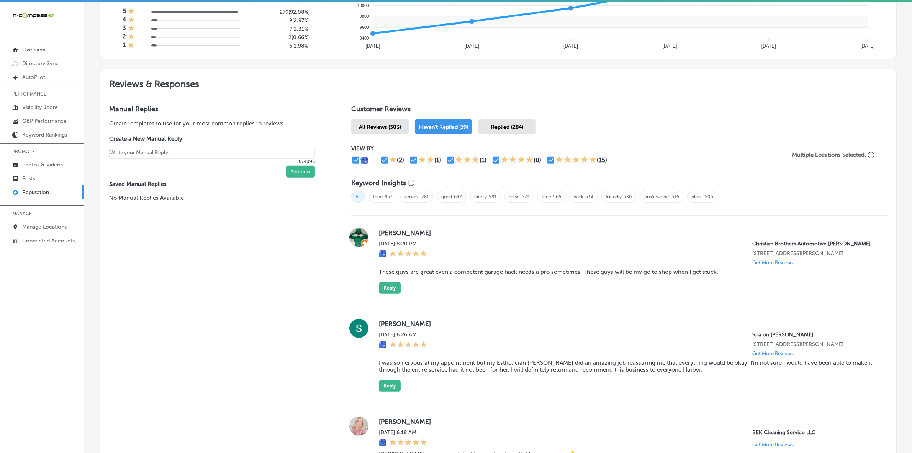
click at [382, 233] on label "[PERSON_NAME]" at bounding box center [627, 233] width 496 height 8
copy label "[PERSON_NAME]"
click at [469, 275] on blockquote "These guys are great even a competent garage hack needs a pro sometimes. These …" at bounding box center [627, 271] width 496 height 7
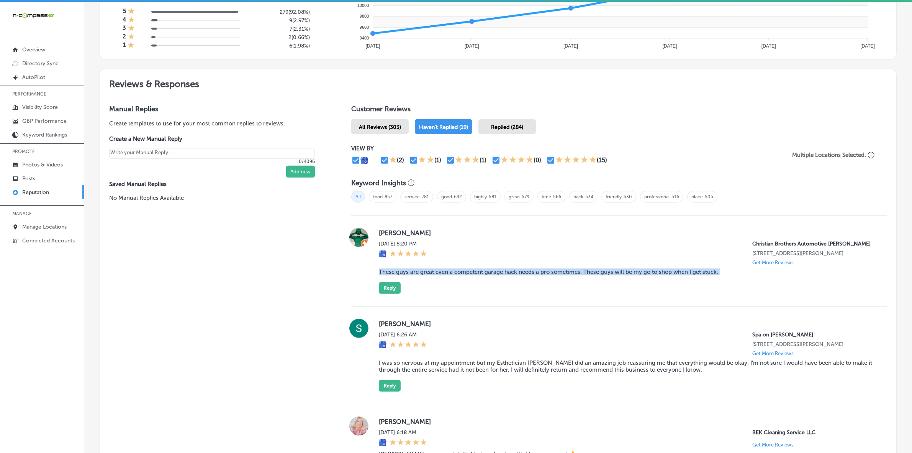
click at [469, 275] on blockquote "These guys are great even a competent garage hack needs a pro sometimes. These …" at bounding box center [627, 271] width 496 height 7
copy blockquote "These guys are great even a competent garage hack needs a pro sometimes. These …"
click at [391, 294] on button "Reply" at bounding box center [390, 287] width 22 height 11
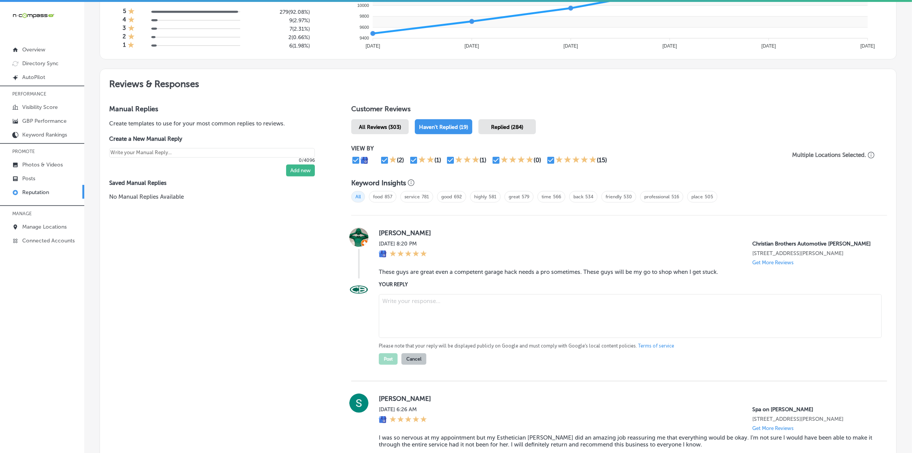
click at [453, 310] on textarea at bounding box center [630, 316] width 503 height 44
paste textarea "Thank you for the great review, [PERSON_NAME]! We're happy to be your go-to sho…"
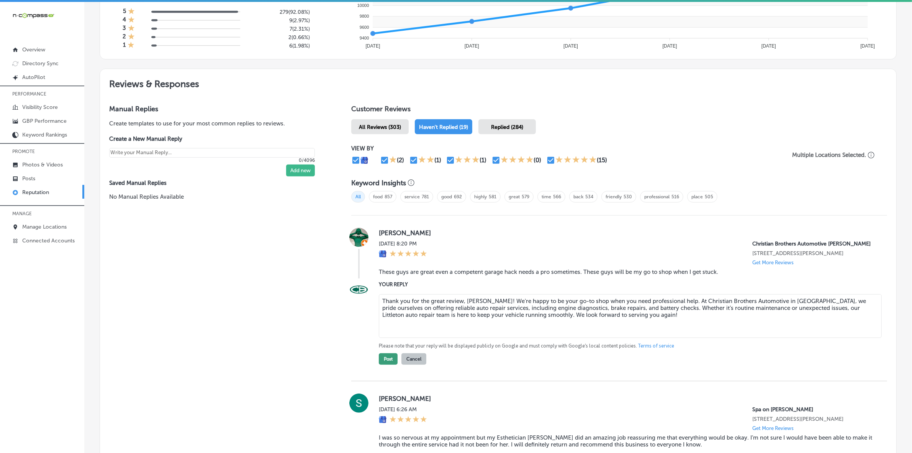
type textarea "Thank you for the great review, [PERSON_NAME]! We're happy to be your go-to sho…"
click at [387, 364] on button "Post" at bounding box center [388, 358] width 19 height 11
type textarea "x"
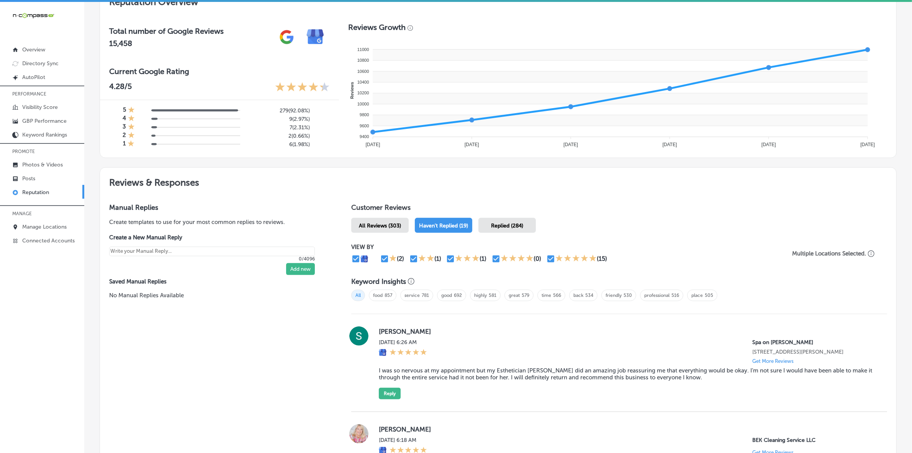
scroll to position [453, 0]
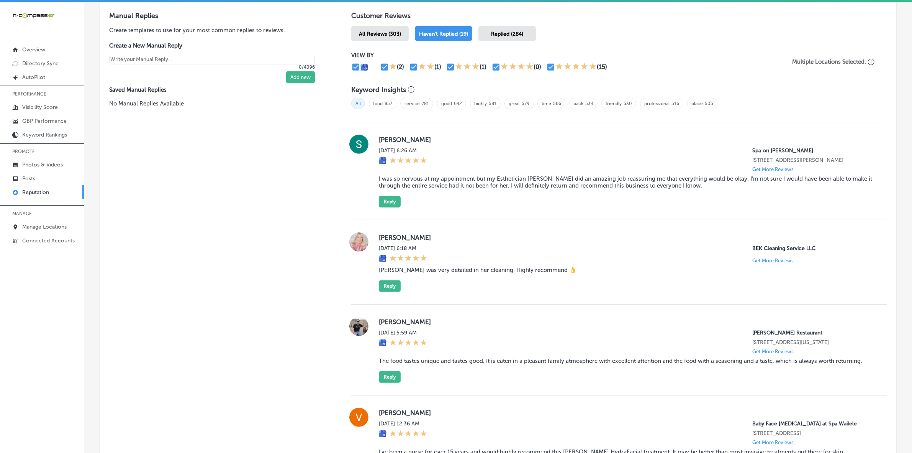
click at [382, 142] on label "[PERSON_NAME]" at bounding box center [627, 140] width 496 height 8
copy label "[PERSON_NAME]"
click at [422, 184] on blockquote "I was so nervous at my appointment but my Esthetician [PERSON_NAME] did an amaz…" at bounding box center [627, 182] width 496 height 14
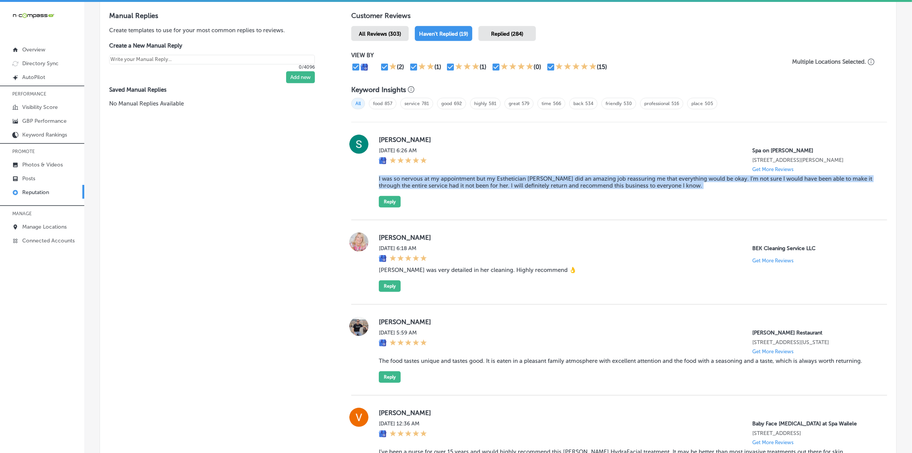
click at [422, 184] on blockquote "I was so nervous at my appointment but my Esthetician [PERSON_NAME] did an amaz…" at bounding box center [627, 182] width 496 height 14
copy blockquote "I was so nervous at my appointment but my Esthetician [PERSON_NAME] did an amaz…"
click at [393, 202] on button "Reply" at bounding box center [390, 201] width 22 height 11
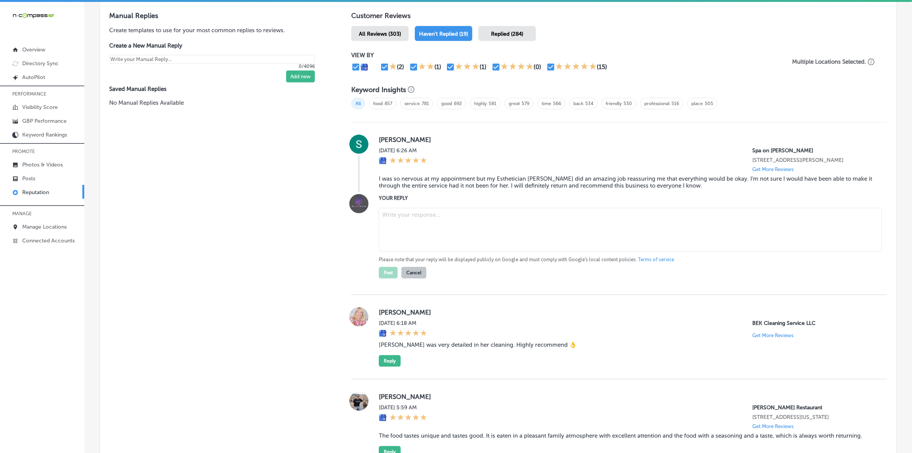
click at [407, 223] on textarea at bounding box center [630, 230] width 503 height 44
paste textarea "Thank you for your wonderful review, [PERSON_NAME]! We’re so happy to hear that…"
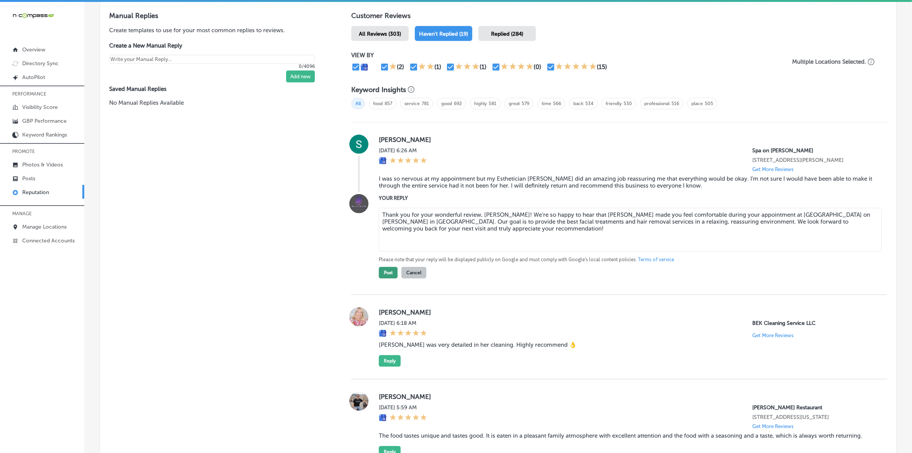
type textarea "Thank you for your wonderful review, [PERSON_NAME]! We’re so happy to hear that…"
click at [387, 276] on button "Post" at bounding box center [388, 272] width 19 height 11
type textarea "x"
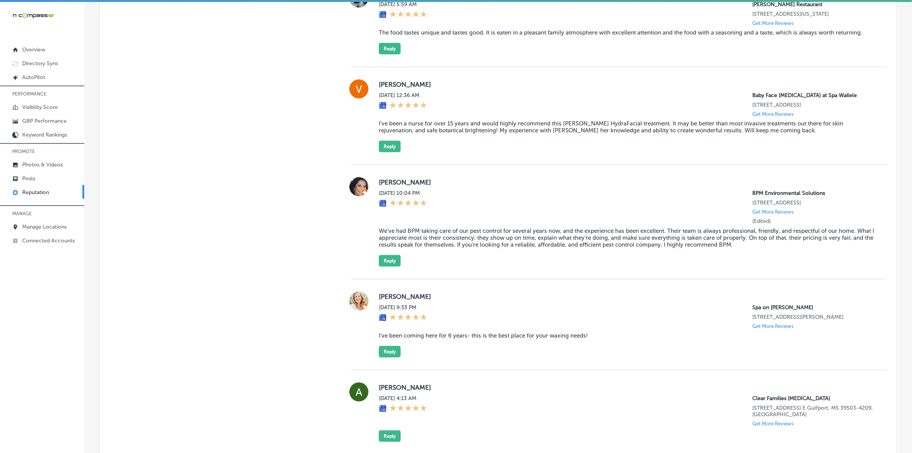
scroll to position [692, 0]
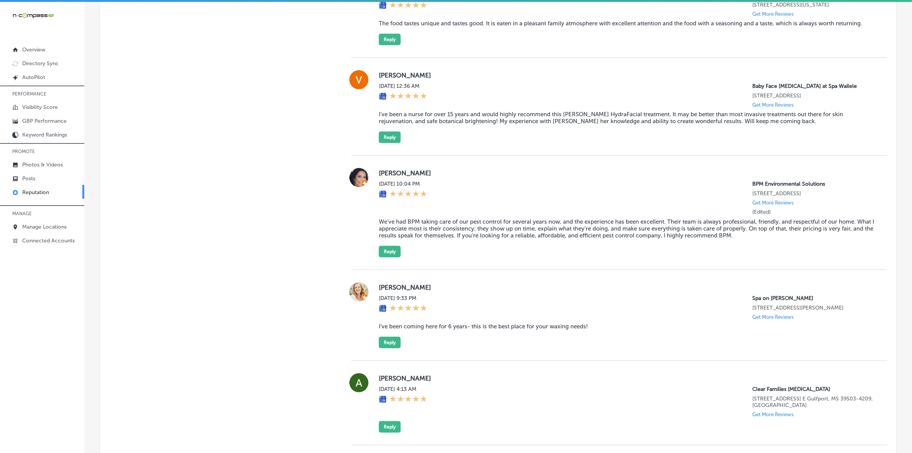
click at [386, 291] on label "[PERSON_NAME]" at bounding box center [627, 287] width 496 height 8
click at [436, 330] on blockquote "I’ve been coming here for 6 years- this is the best place for your waxing needs!" at bounding box center [627, 326] width 496 height 7
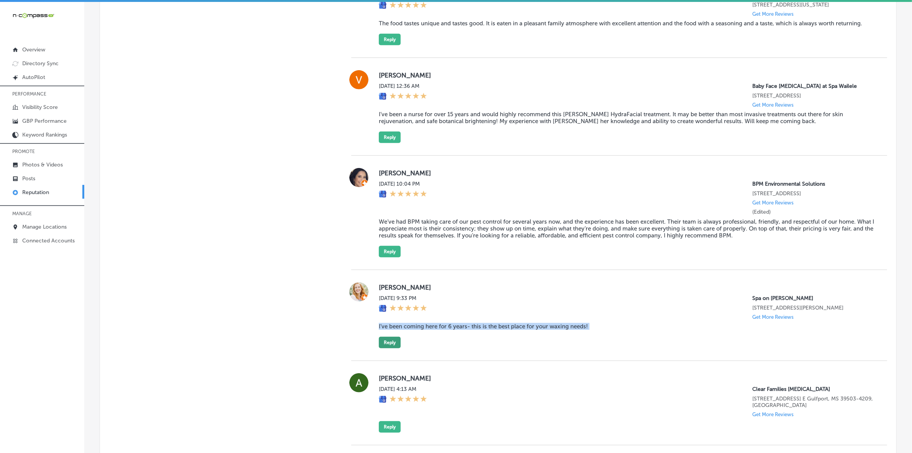
click at [389, 348] on button "Reply" at bounding box center [390, 341] width 22 height 11
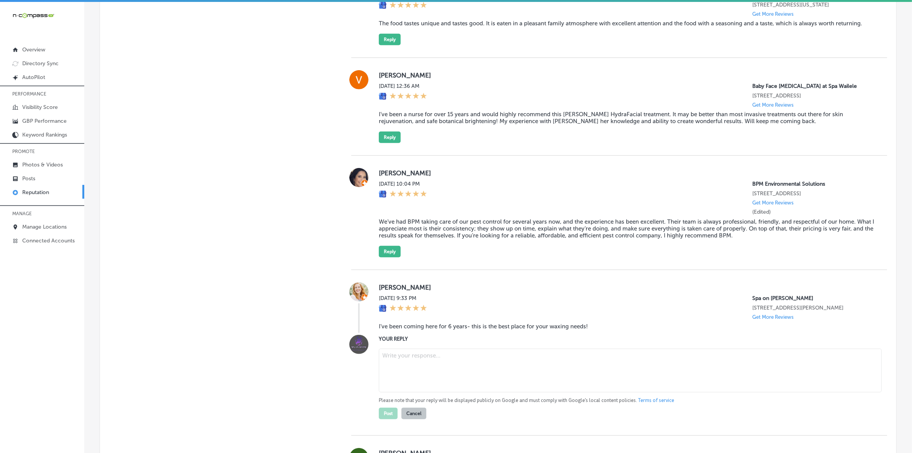
click at [430, 374] on textarea at bounding box center [630, 370] width 503 height 44
paste textarea "Thank you for the wonderful review, [PERSON_NAME]! We’re so grateful for your c…"
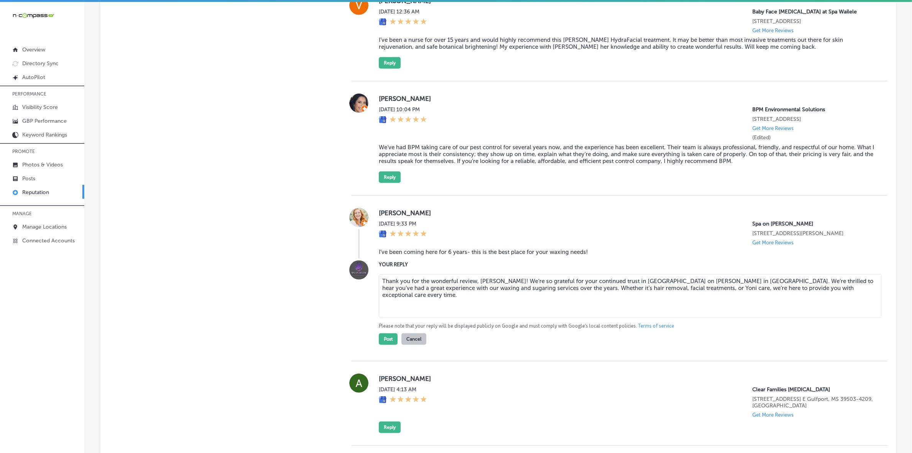
scroll to position [788, 0]
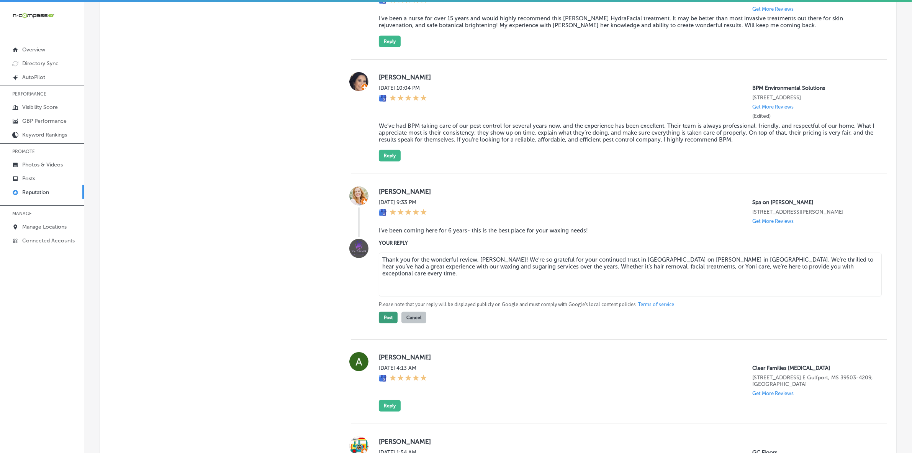
type textarea "Thank you for the wonderful review, [PERSON_NAME]! We’re so grateful for your c…"
click at [384, 323] on button "Post" at bounding box center [388, 317] width 19 height 11
type textarea "x"
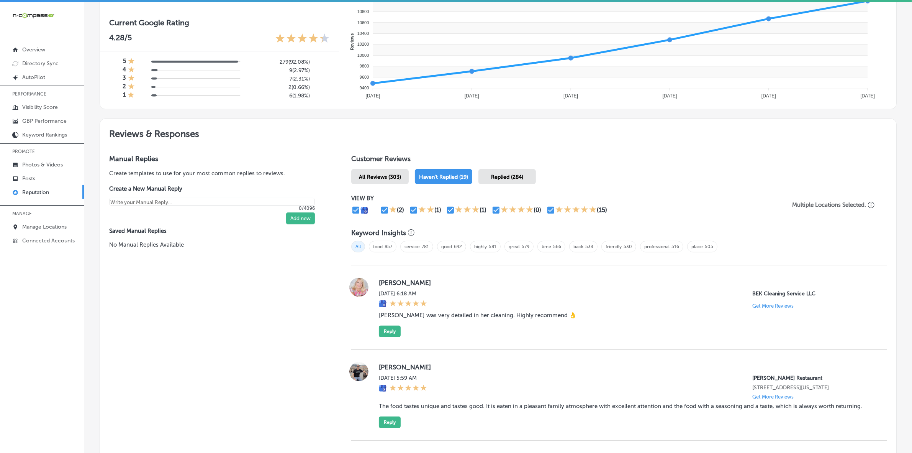
scroll to position [453, 0]
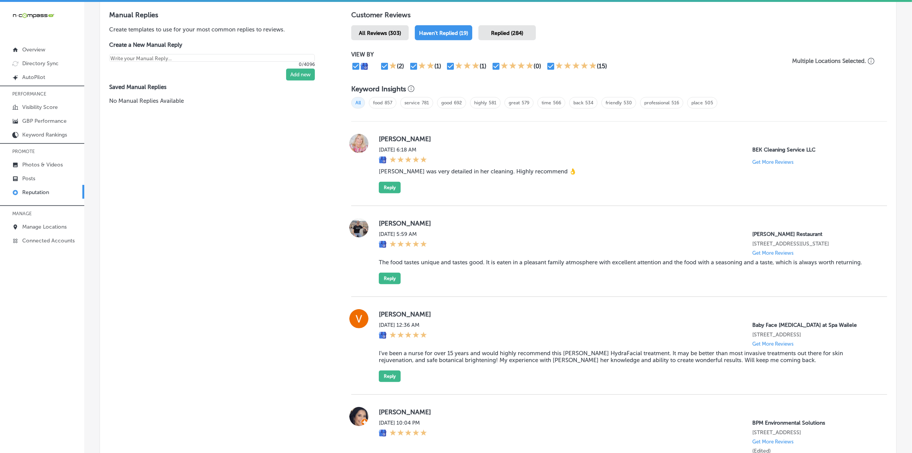
click at [386, 138] on label "[PERSON_NAME]" at bounding box center [627, 139] width 496 height 8
click at [450, 175] on blockquote "[PERSON_NAME] was very detailed in her cleaning. Highly recommend 👌" at bounding box center [627, 171] width 496 height 7
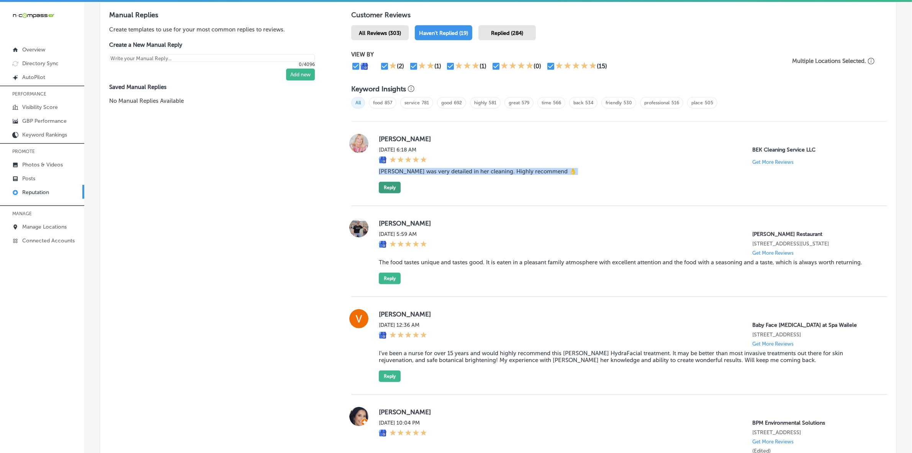
click at [388, 193] on button "Reply" at bounding box center [390, 187] width 22 height 11
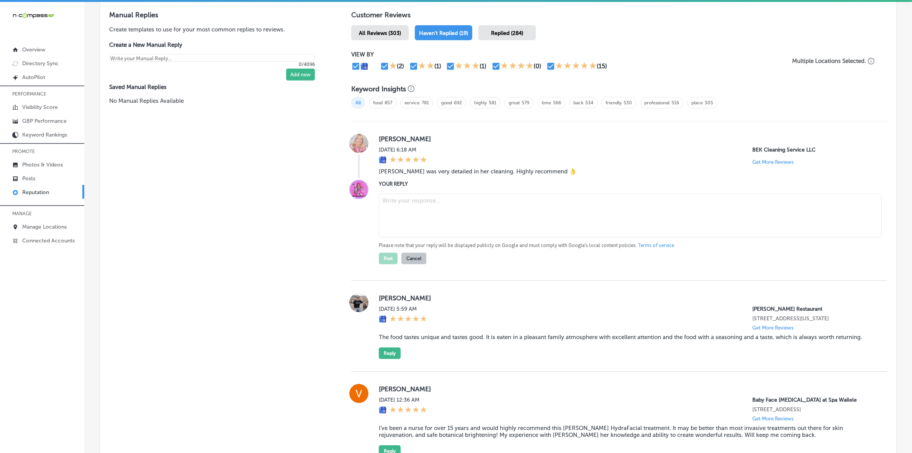
click at [425, 213] on textarea at bounding box center [630, 216] width 503 height 44
paste textarea "Thank you for the wonderful review, [PERSON_NAME]! We're thrilled to hear that …"
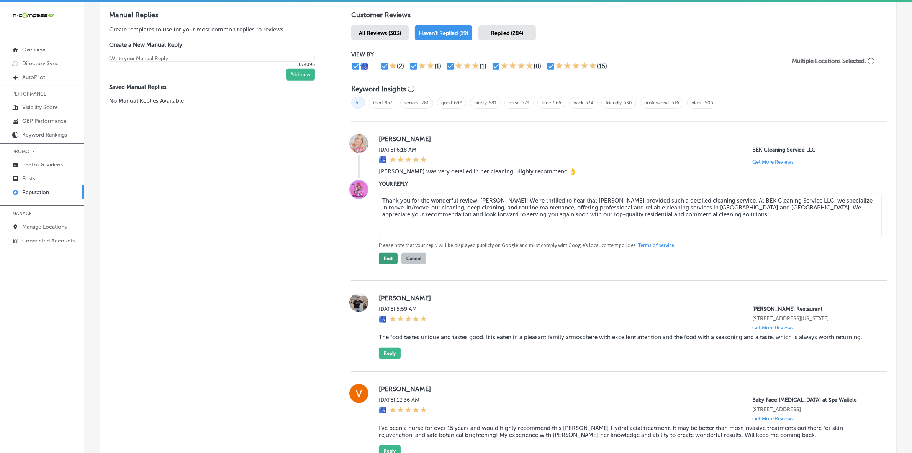
type textarea "Thank you for the wonderful review, [PERSON_NAME]! We're thrilled to hear that …"
click at [388, 264] on button "Post" at bounding box center [388, 258] width 19 height 11
type textarea "x"
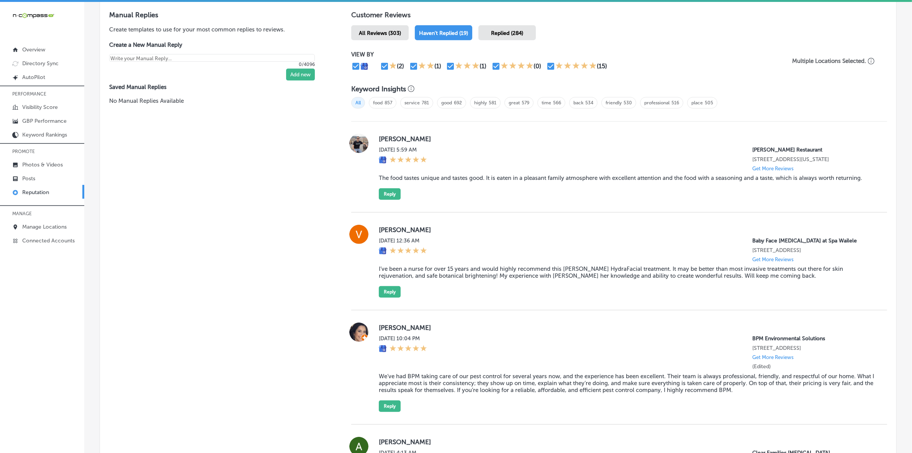
click at [388, 142] on label "[PERSON_NAME]" at bounding box center [627, 139] width 496 height 8
click at [443, 179] on blockquote "The food tastes unique and tastes good. It is eaten in a pleasant family atmosp…" at bounding box center [627, 177] width 496 height 7
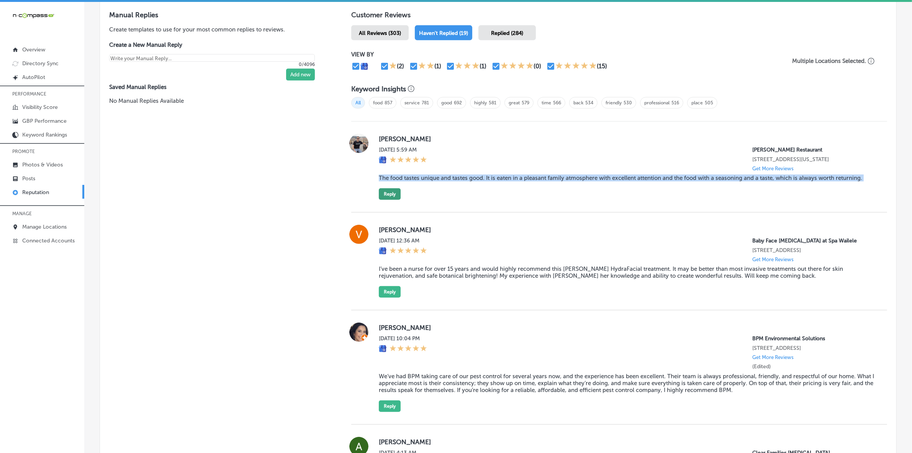
click at [382, 197] on button "Reply" at bounding box center [390, 193] width 22 height 11
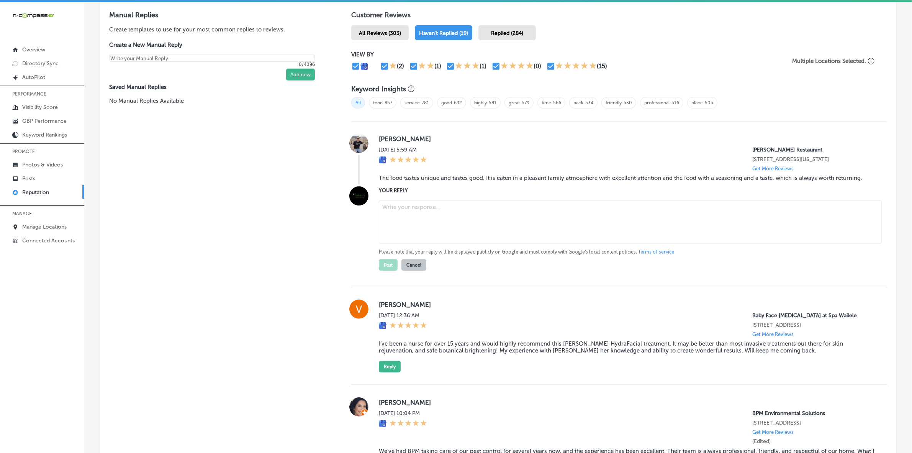
click at [428, 211] on textarea at bounding box center [630, 222] width 503 height 44
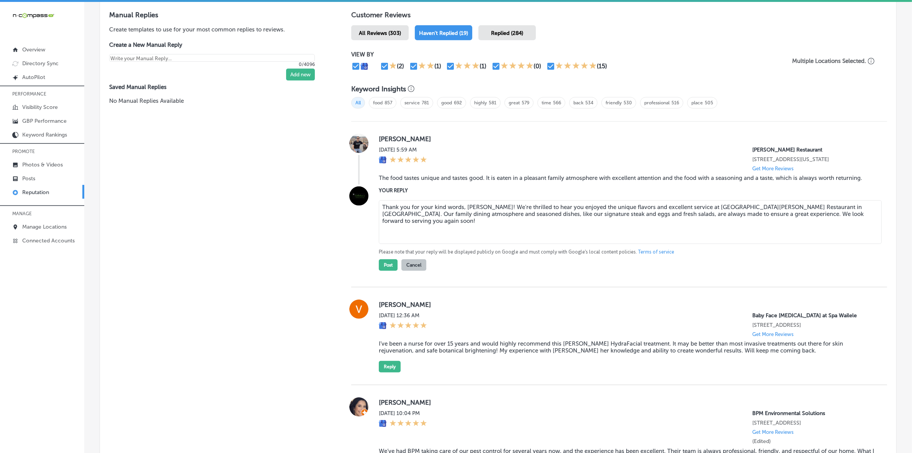
click at [510, 208] on textarea "Thank you for your kind words, [PERSON_NAME]! We're thrilled to hear you enjoye…" at bounding box center [630, 222] width 503 height 44
type textarea "Thank you for your kind words, [PERSON_NAME]! We're happy to hear you enjoyed t…"
click at [382, 270] on button "Post" at bounding box center [388, 264] width 19 height 11
type textarea "x"
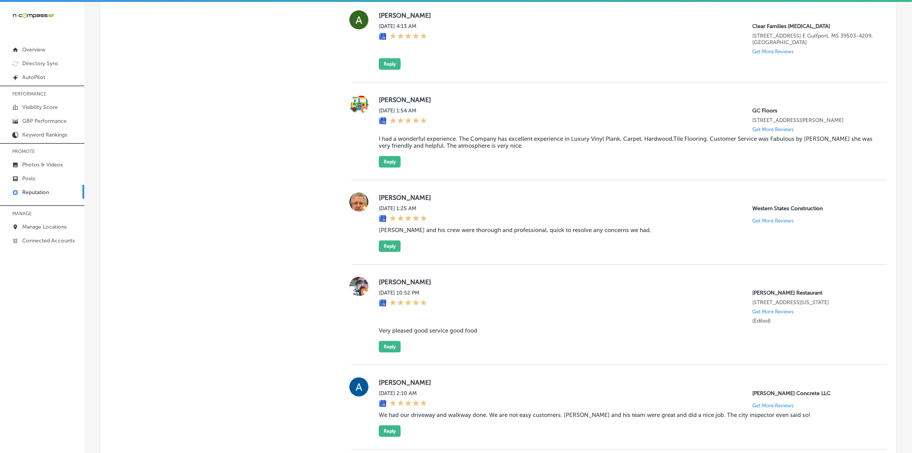
scroll to position [837, 0]
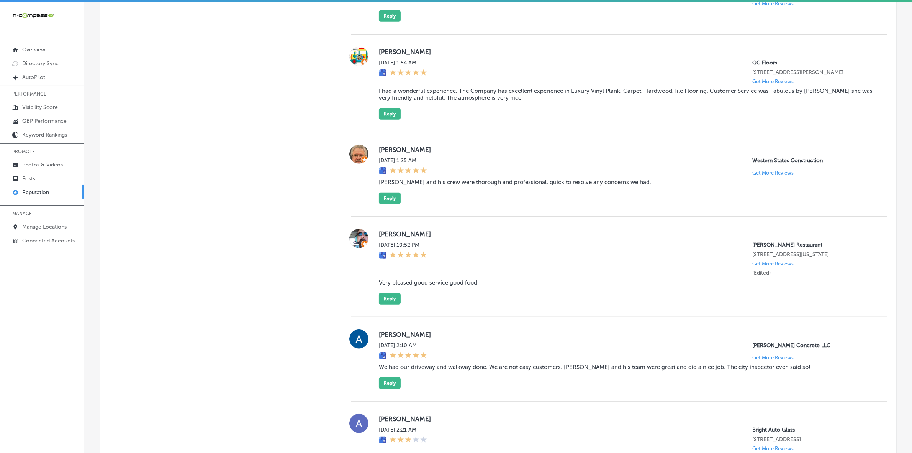
click at [390, 238] on label "[PERSON_NAME]" at bounding box center [627, 234] width 496 height 8
click at [382, 238] on label "[PERSON_NAME]" at bounding box center [627, 234] width 496 height 8
click at [429, 286] on blockquote "Very pleased good service good food" at bounding box center [627, 282] width 496 height 7
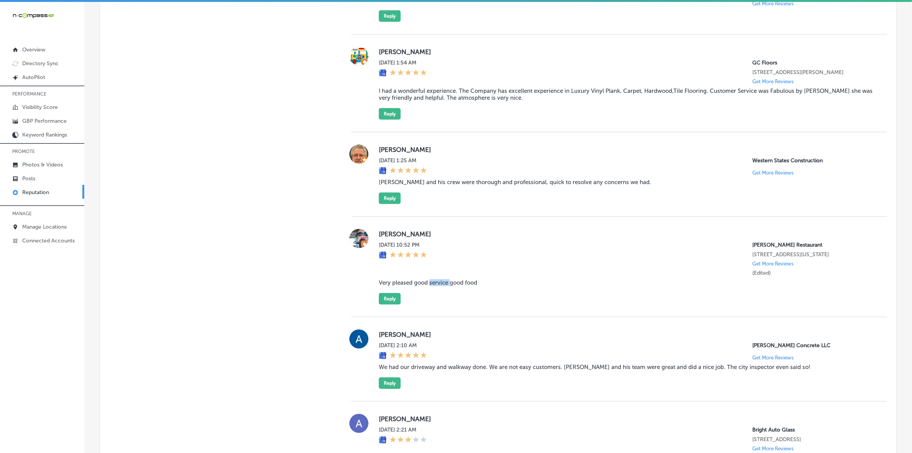
click at [429, 286] on blockquote "Very pleased good service good food" at bounding box center [627, 282] width 496 height 7
click at [418, 286] on div "[PERSON_NAME] [DATE] 10:52 PM [PERSON_NAME] Restaurant [STREET_ADDRESS][US_STAT…" at bounding box center [627, 266] width 496 height 75
click at [418, 286] on blockquote "Very pleased good service good food" at bounding box center [627, 282] width 496 height 7
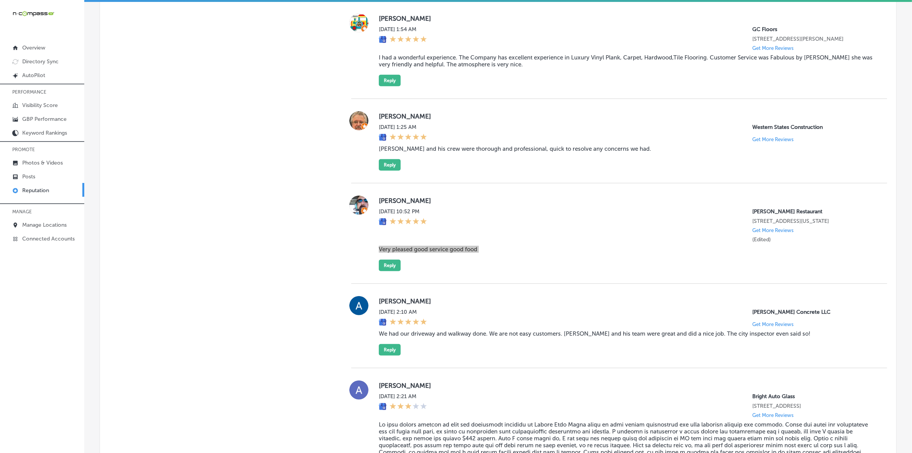
scroll to position [884, 0]
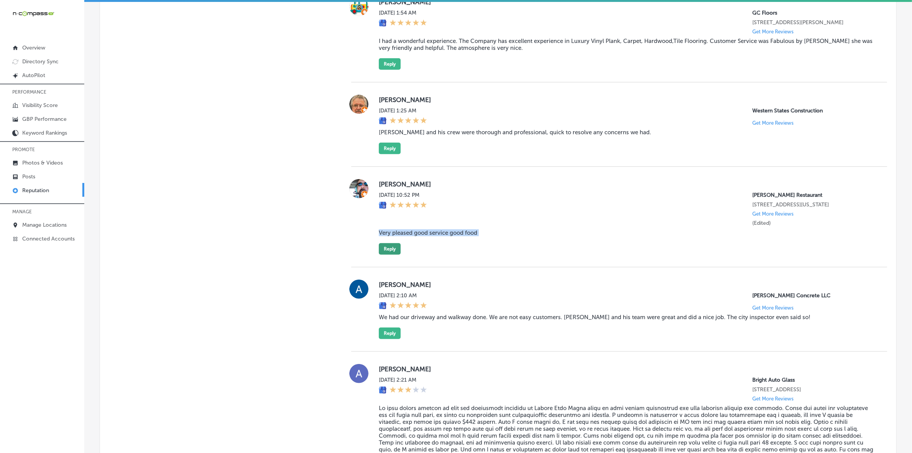
click at [388, 254] on button "Reply" at bounding box center [390, 248] width 22 height 11
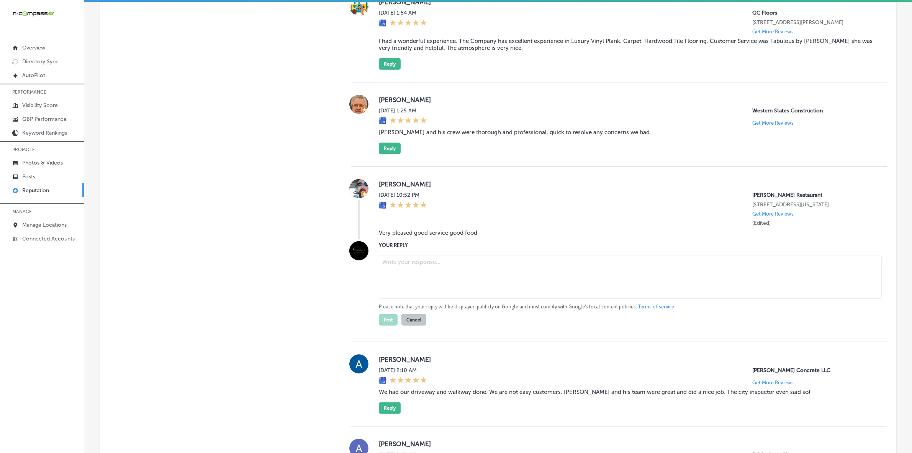
click at [424, 263] on textarea at bounding box center [630, 277] width 503 height 44
paste textarea "Thank you for the wonderful review, [PERSON_NAME]! We’re so happy to hear that …"
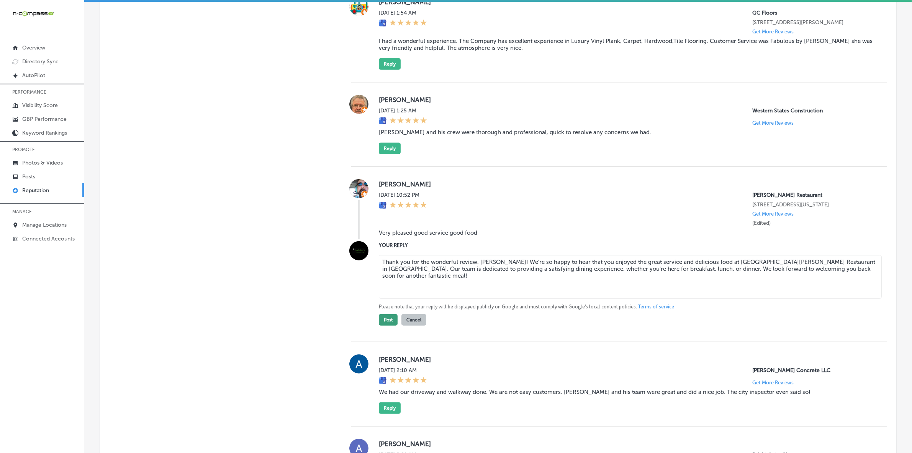
type textarea "Thank you for the wonderful review, [PERSON_NAME]! We’re so happy to hear that …"
click at [387, 325] on button "Post" at bounding box center [388, 319] width 19 height 11
type textarea "x"
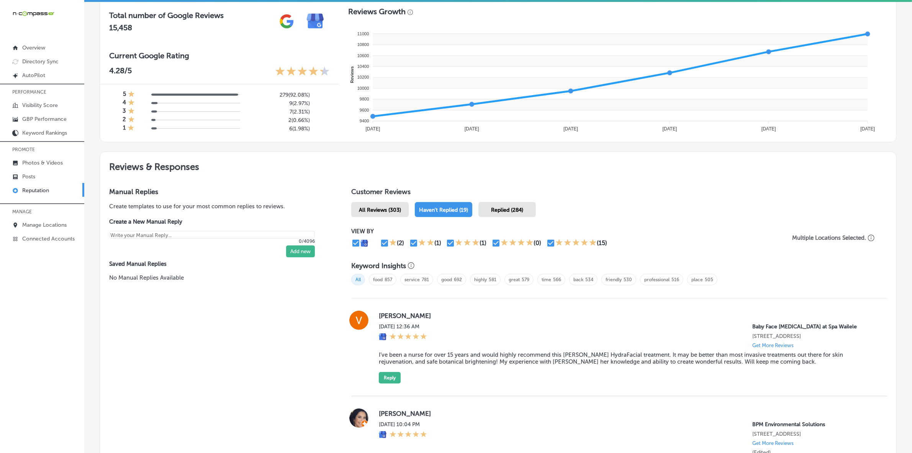
scroll to position [461, 0]
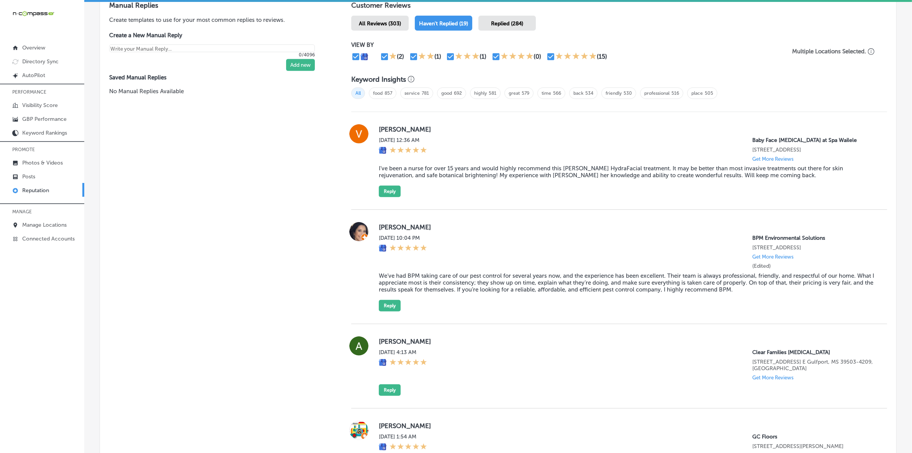
click at [388, 130] on label "[PERSON_NAME]" at bounding box center [627, 129] width 496 height 8
click at [488, 167] on div "[PERSON_NAME][DATE] 12:36 AM Baby Face [MEDICAL_DATA] at Spa Wailele [STREET_AD…" at bounding box center [627, 160] width 496 height 73
click at [488, 168] on blockquote "I’ve been a nurse for over 15 years and would highly recommend this [PERSON_NAM…" at bounding box center [627, 172] width 496 height 14
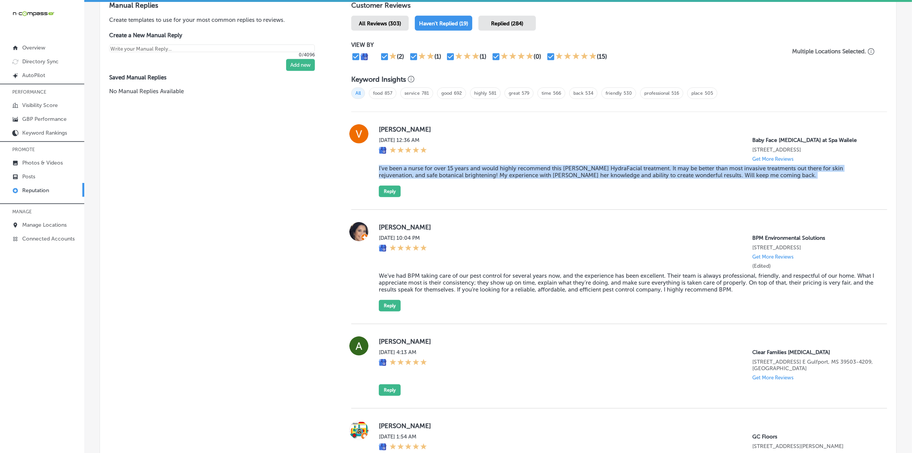
click at [488, 168] on blockquote "I’ve been a nurse for over 15 years and would highly recommend this [PERSON_NAM…" at bounding box center [627, 172] width 496 height 14
click at [386, 194] on button "Reply" at bounding box center [390, 190] width 22 height 11
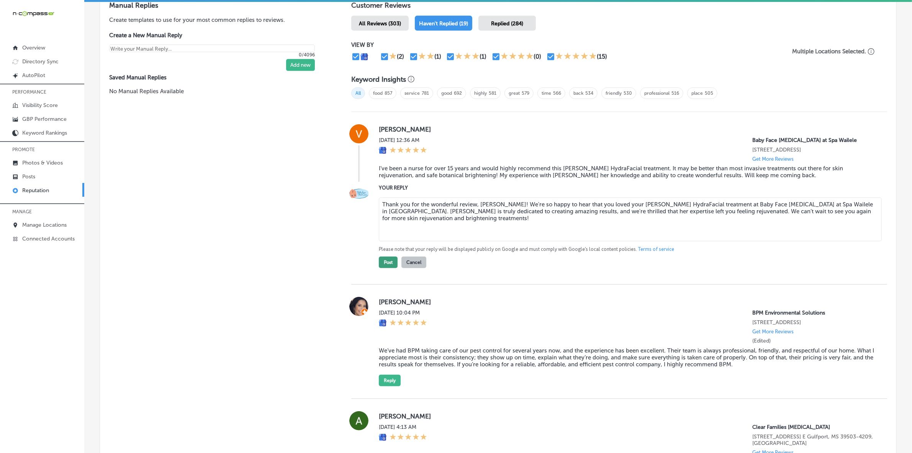
type textarea "Thank you for the wonderful review, [PERSON_NAME]! We're so happy to hear that …"
click at [383, 263] on button "Post" at bounding box center [388, 261] width 19 height 11
type textarea "x"
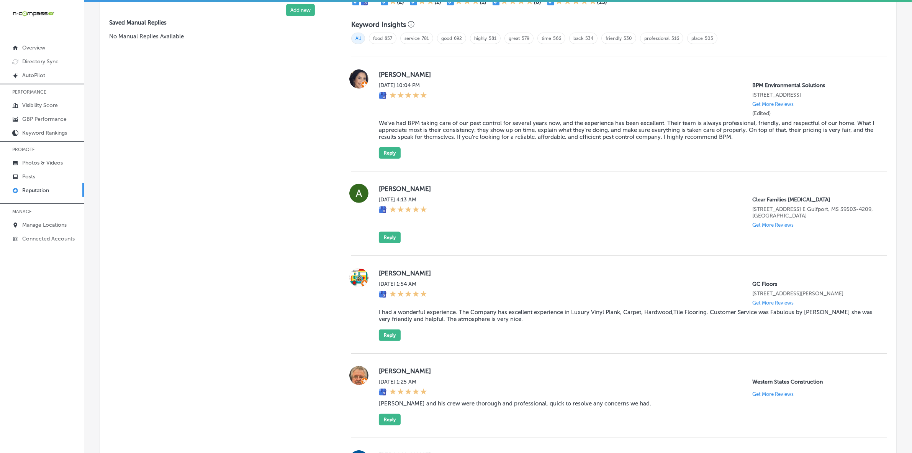
scroll to position [458, 0]
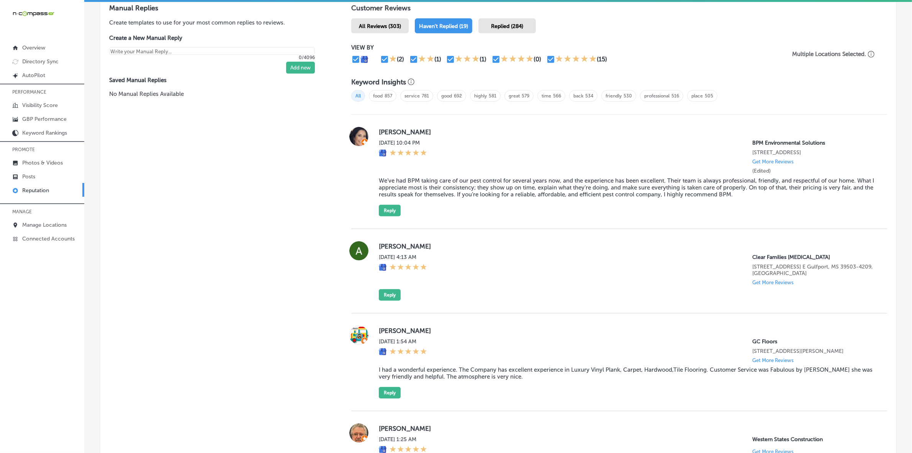
click at [382, 135] on label "[PERSON_NAME]" at bounding box center [627, 132] width 496 height 8
click at [433, 192] on blockquote "We’ve had BPM taking care of our pest control for several years now, and the ex…" at bounding box center [627, 187] width 496 height 21
click at [433, 191] on blockquote "We’ve had BPM taking care of our pest control for several years now, and the ex…" at bounding box center [627, 187] width 496 height 21
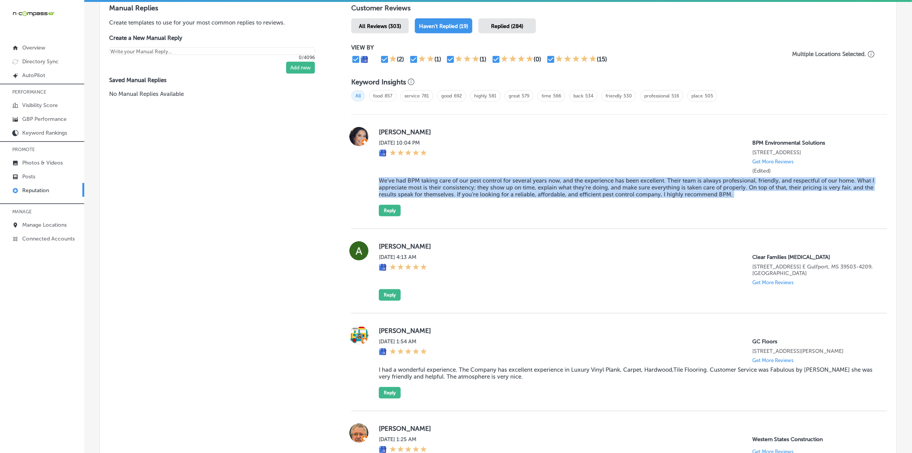
click at [433, 191] on blockquote "We’ve had BPM taking care of our pest control for several years now, and the ex…" at bounding box center [627, 187] width 496 height 21
click at [382, 214] on button "Reply" at bounding box center [390, 210] width 22 height 11
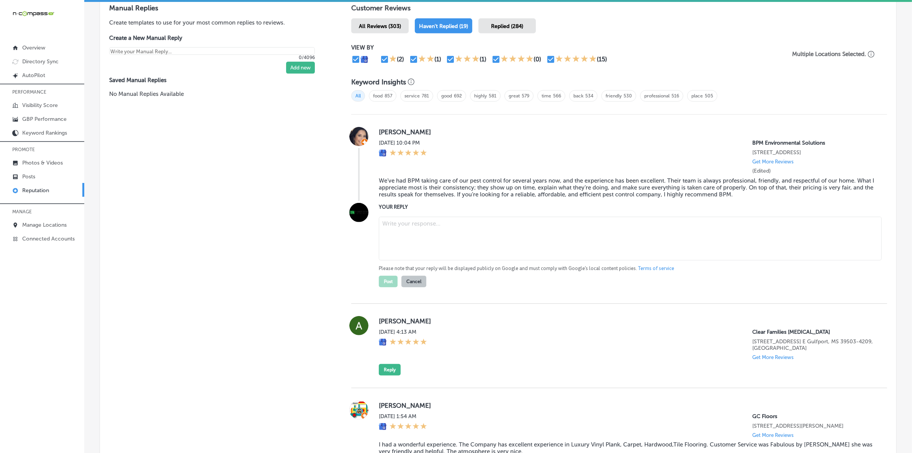
click at [423, 237] on textarea at bounding box center [630, 239] width 503 height 44
paste textarea "Thank you, [PERSON_NAME], for the wonderful review! We’re thrilled to have prov…"
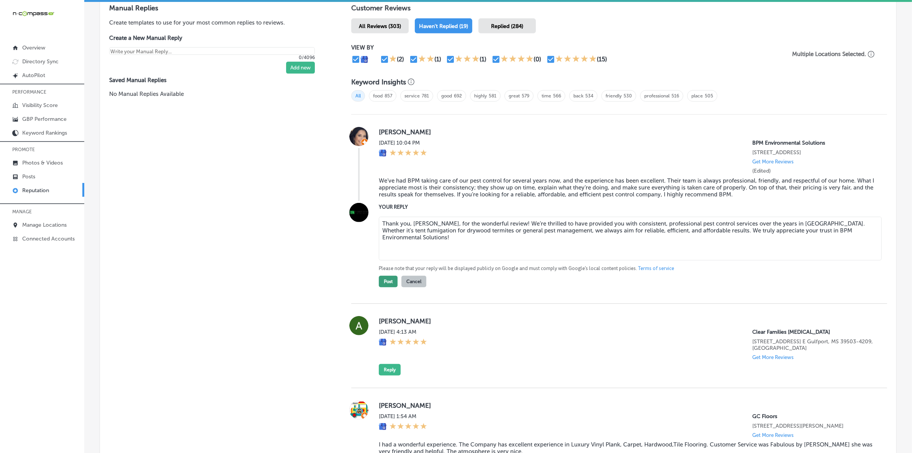
type textarea "Thank you, [PERSON_NAME], for the wonderful review! We’re thrilled to have prov…"
click at [384, 287] on button "Post" at bounding box center [388, 281] width 19 height 11
type textarea "x"
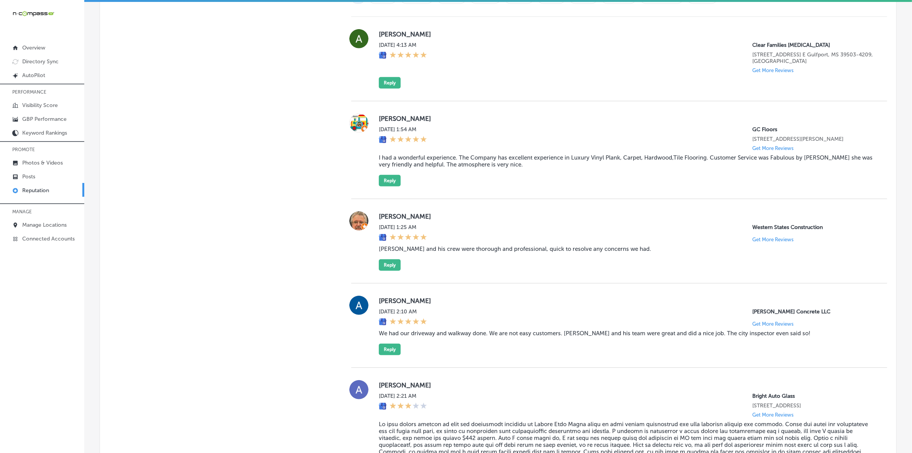
scroll to position [535, 0]
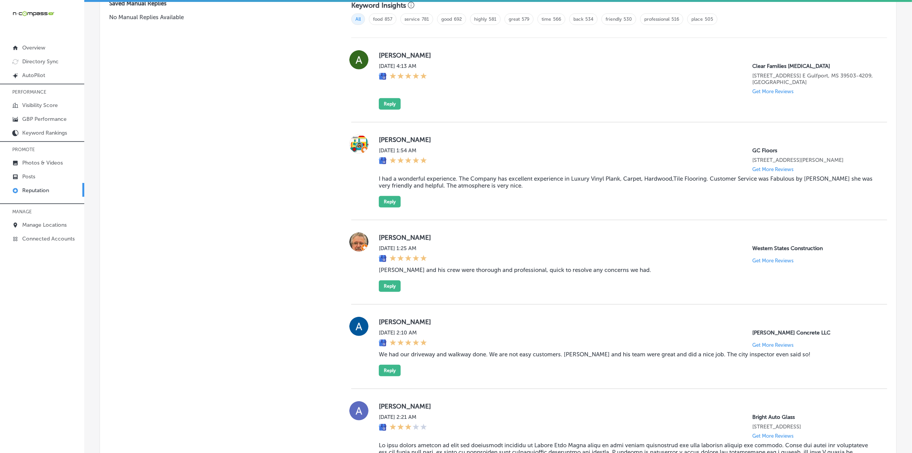
click at [384, 241] on label "[PERSON_NAME]" at bounding box center [627, 237] width 496 height 8
click at [407, 272] on blockquote "[PERSON_NAME] and his crew were thorough and professional, quick to resolve any…" at bounding box center [627, 269] width 496 height 7
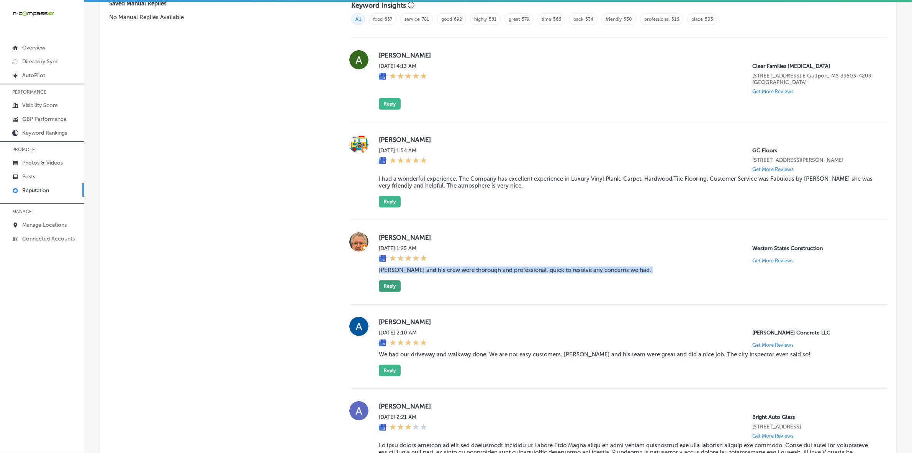
click at [394, 290] on button "Reply" at bounding box center [390, 285] width 22 height 11
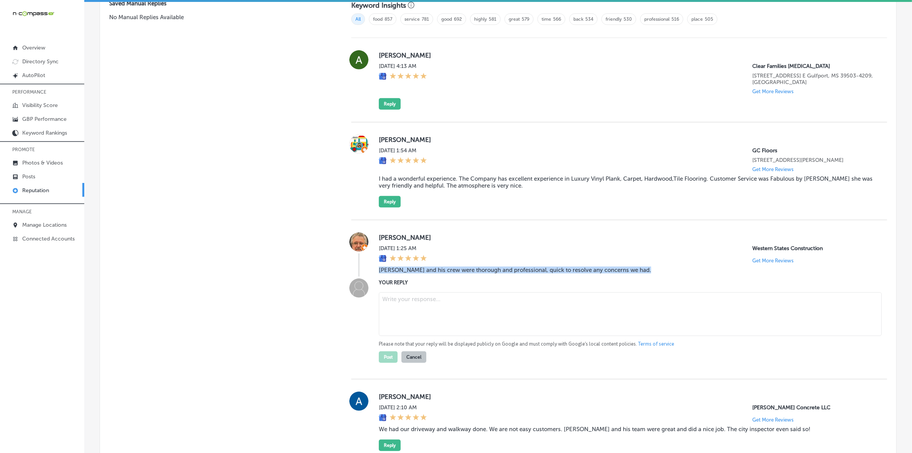
click at [409, 297] on div "Please note that your reply will be displayed publicly on Google and must compl…" at bounding box center [627, 326] width 496 height 74
click at [410, 310] on textarea at bounding box center [630, 314] width 503 height 44
click at [410, 309] on textarea at bounding box center [630, 314] width 503 height 44
drag, startPoint x: 376, startPoint y: 302, endPoint x: 328, endPoint y: 311, distance: 48.9
click at [376, 302] on div "YOUR REPLY Please note that your reply will be displayed publicly on Google and…" at bounding box center [619, 320] width 536 height 84
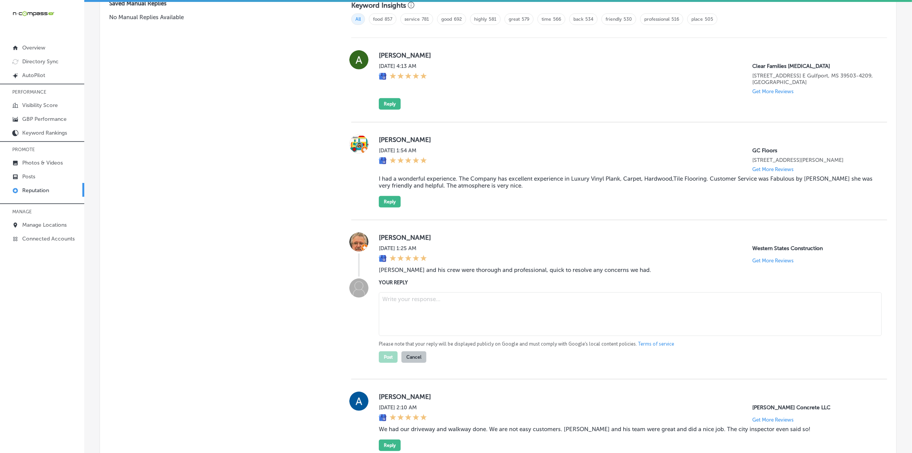
click at [424, 320] on textarea at bounding box center [630, 314] width 503 height 44
click at [462, 309] on textarea at bounding box center [630, 314] width 503 height 44
click at [476, 228] on div "[PERSON_NAME] [DATE] 1:25 AM Western States Construction Get More Reviews [PERS…" at bounding box center [619, 299] width 536 height 159
click at [430, 306] on textarea at bounding box center [630, 314] width 503 height 44
paste textarea "Thank you, [PERSON_NAME], for your kind words! We're glad to hear that [PERSON_…"
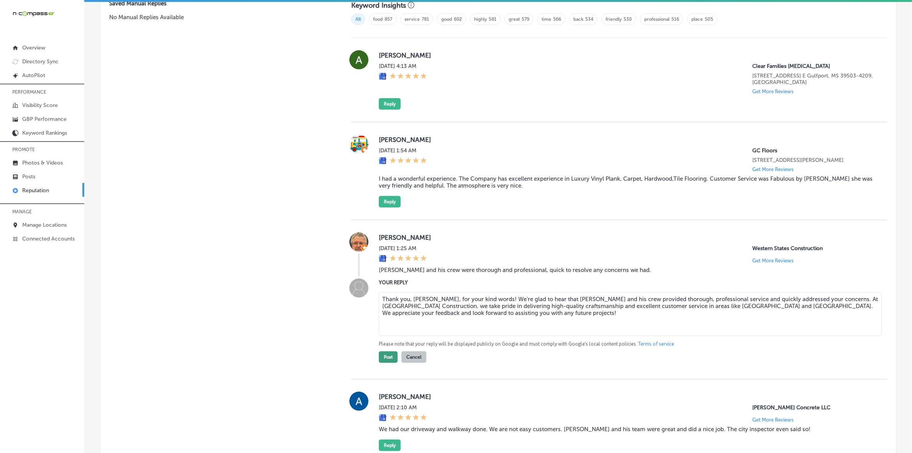
type textarea "Thank you, [PERSON_NAME], for your kind words! We're glad to hear that [PERSON_…"
click at [382, 363] on button "Post" at bounding box center [388, 356] width 19 height 11
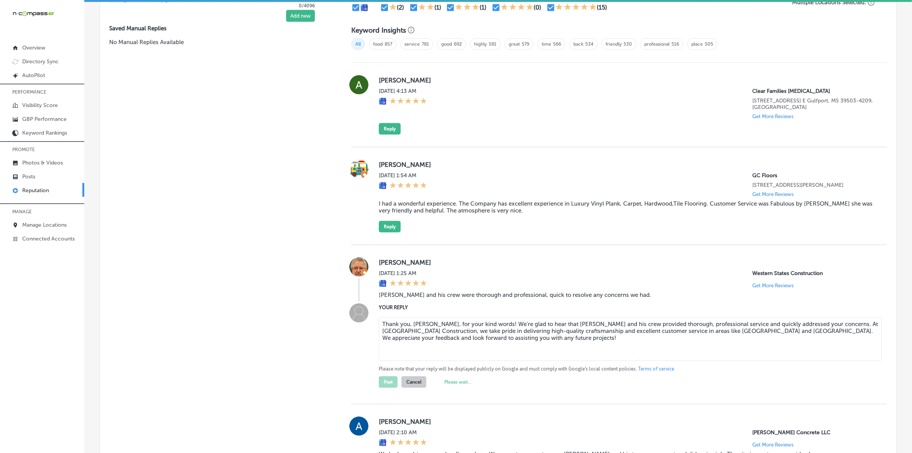
scroll to position [487, 0]
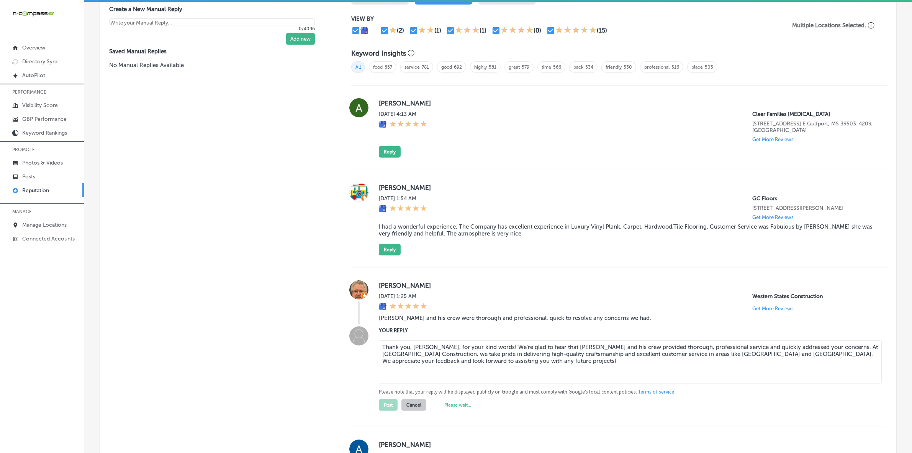
type textarea "x"
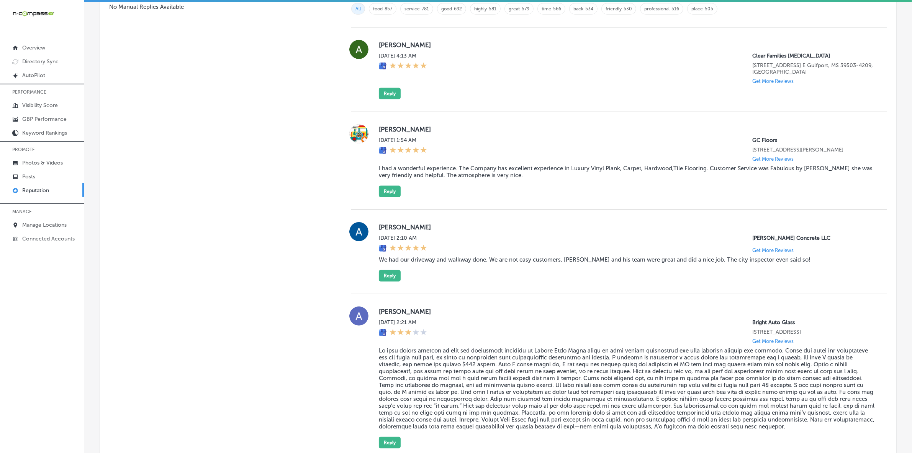
scroll to position [497, 0]
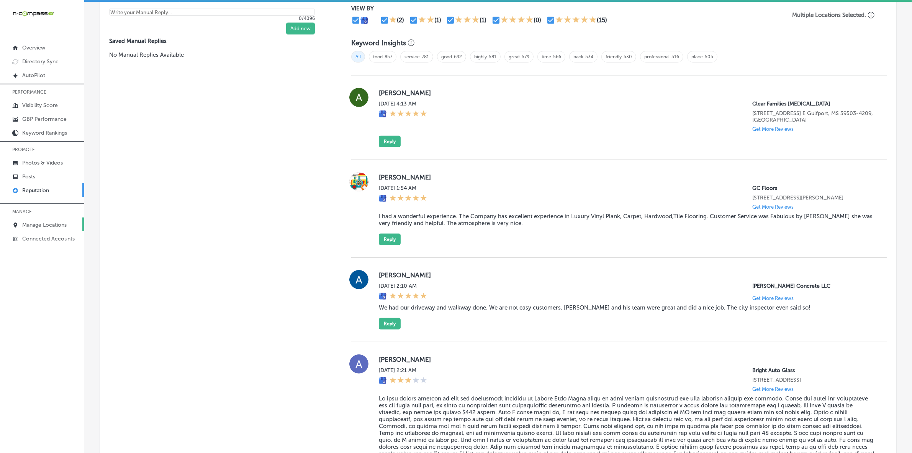
click at [58, 228] on p "Manage Locations" at bounding box center [44, 225] width 44 height 7
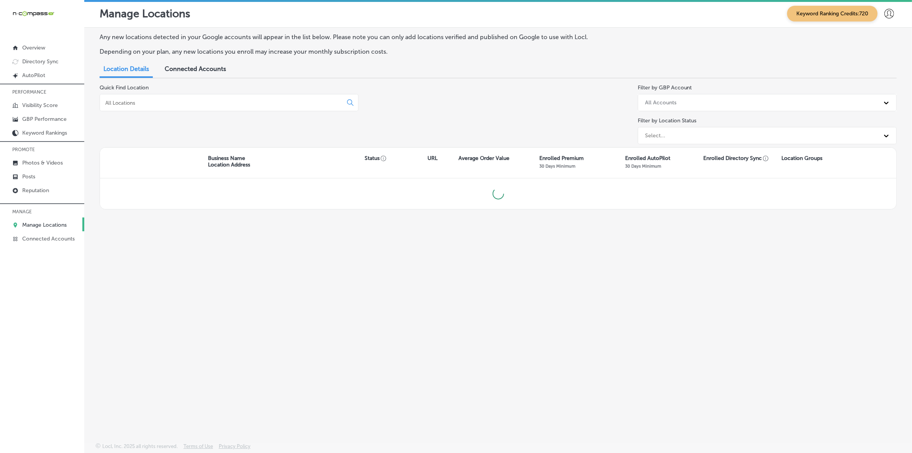
click at [170, 105] on input at bounding box center [223, 102] width 236 height 7
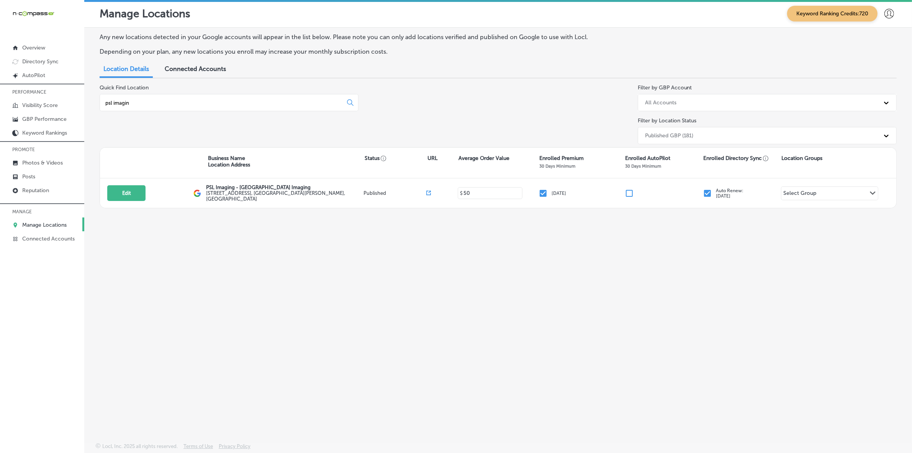
type input "psl imagin"
click at [127, 191] on button "Edit" at bounding box center [126, 193] width 38 height 16
select select "US"
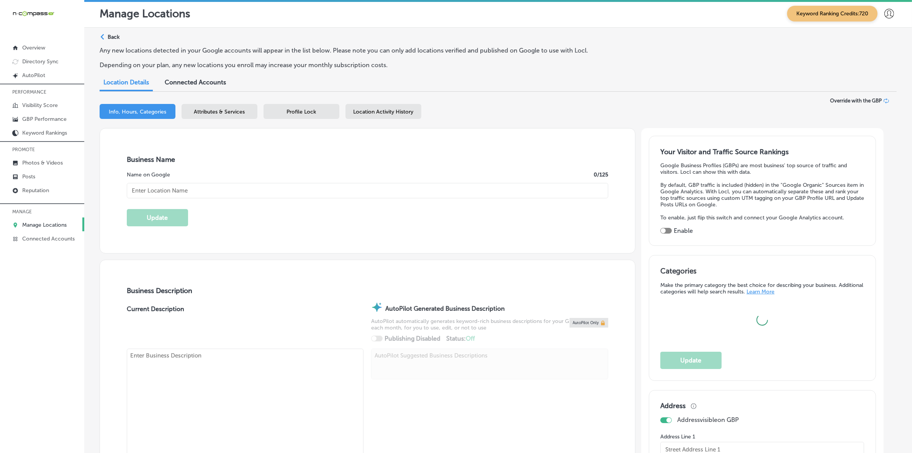
type input "PSL Imaging - [GEOGRAPHIC_DATA] Imaging"
type input "[STREET_ADDRESS]"
type input "[GEOGRAPHIC_DATA][PERSON_NAME]"
type input "34953"
type input "US"
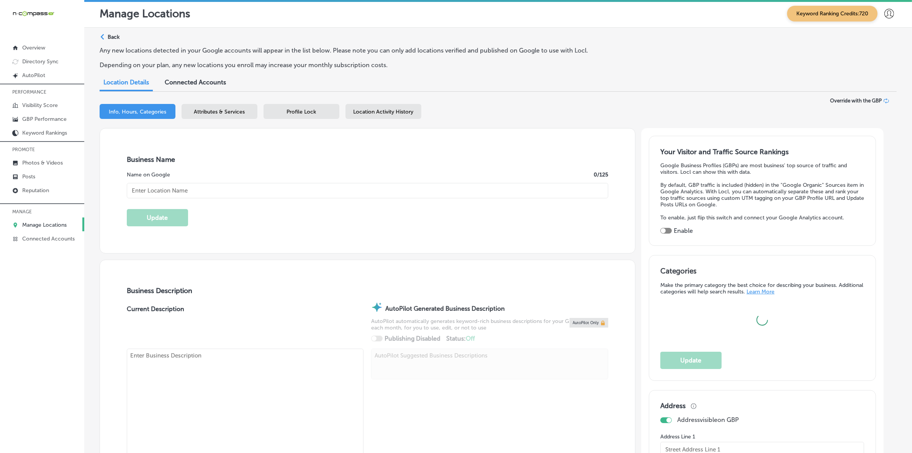
type input "[URL][DOMAIN_NAME]"
type textarea "PSL Imaging in [GEOGRAPHIC_DATA][PERSON_NAME], [GEOGRAPHIC_DATA], is your trust…"
checkbox input "true"
type input "[PHONE_NUMBER]"
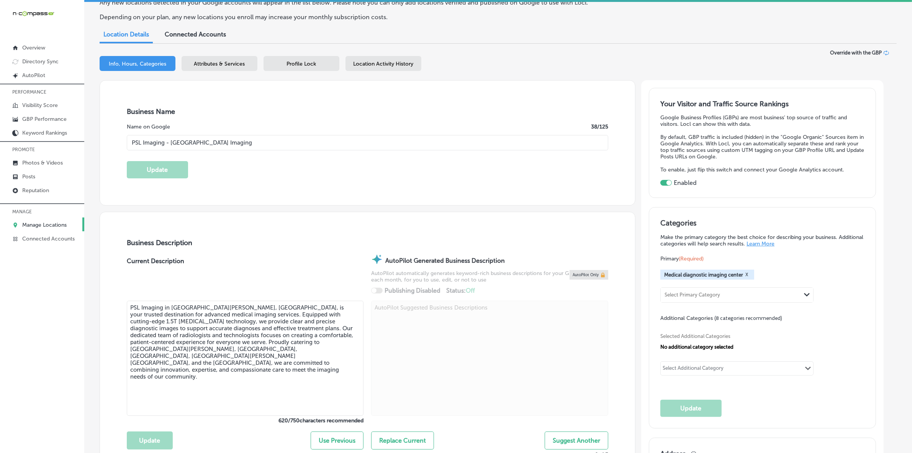
scroll to position [431, 0]
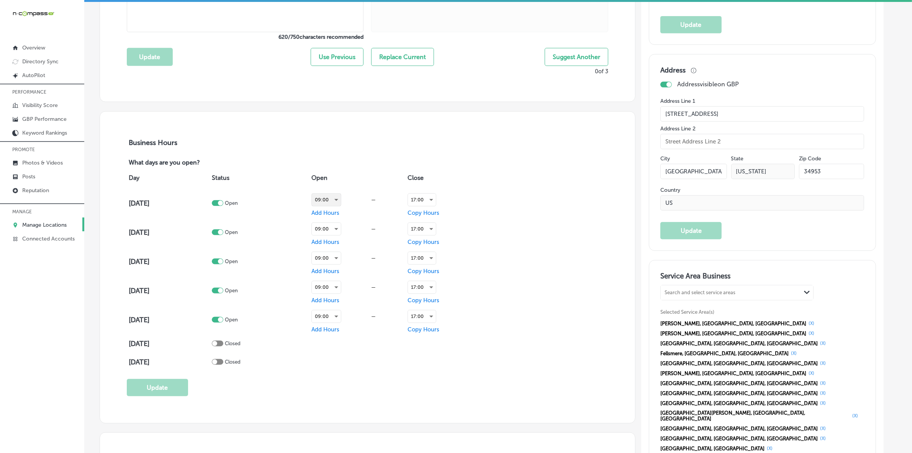
click at [341, 201] on div "09:00" at bounding box center [326, 200] width 29 height 12
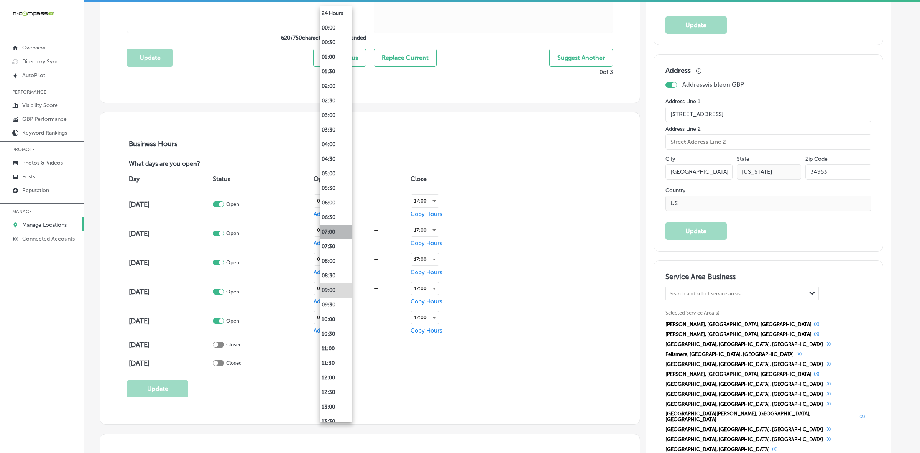
click at [337, 230] on li "07:00" at bounding box center [336, 232] width 33 height 15
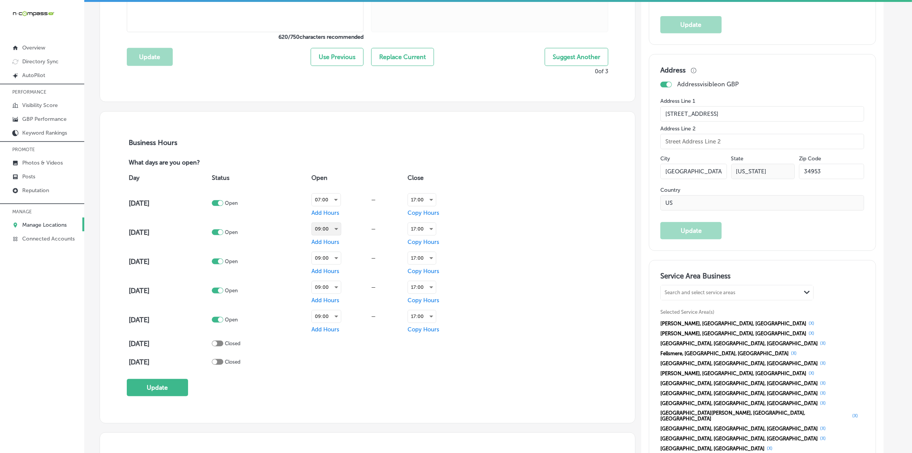
click at [341, 230] on div "09:00" at bounding box center [326, 229] width 29 height 12
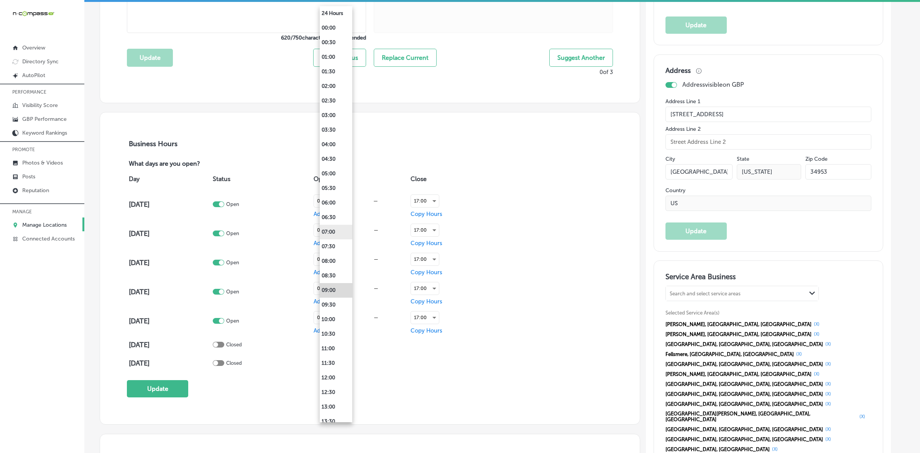
click at [338, 230] on li "07:00" at bounding box center [336, 232] width 33 height 15
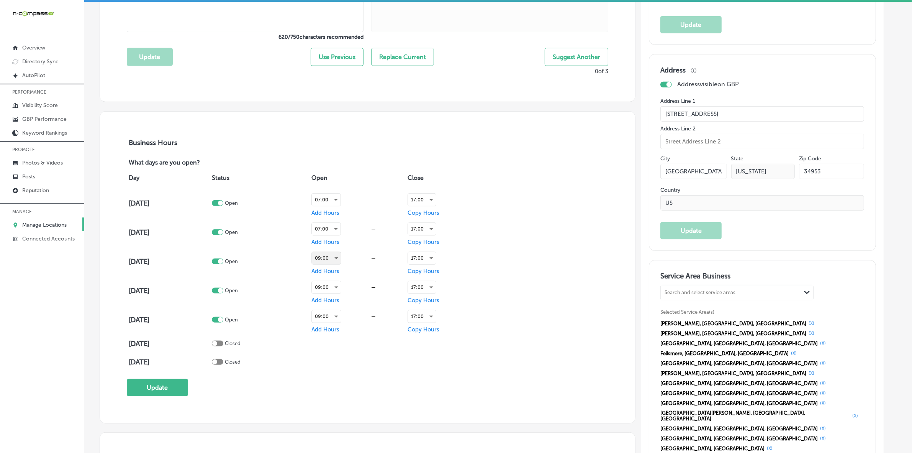
click at [341, 259] on div "09:00" at bounding box center [326, 258] width 29 height 12
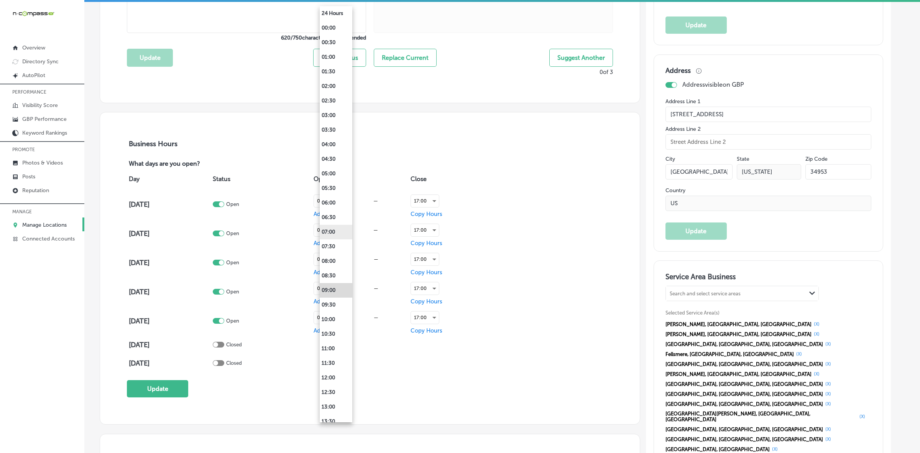
click at [336, 230] on li "07:00" at bounding box center [336, 232] width 33 height 15
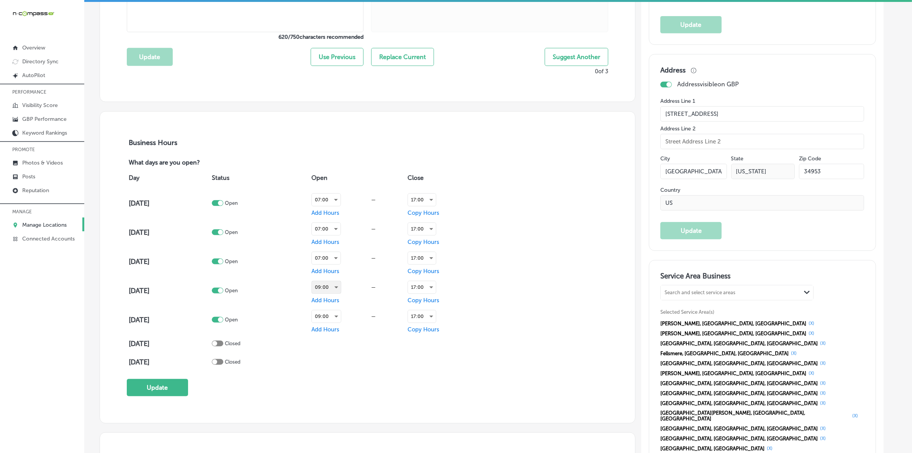
click at [341, 288] on div "09:00" at bounding box center [326, 287] width 29 height 12
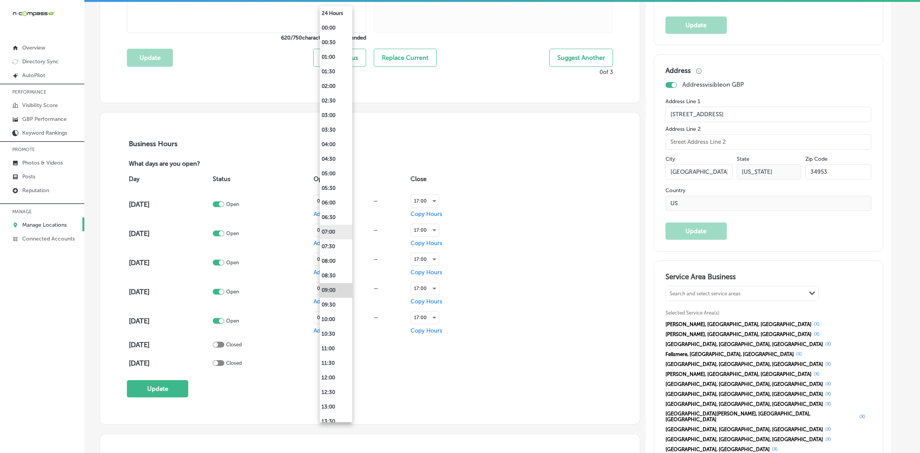
click at [340, 229] on li "07:00" at bounding box center [336, 232] width 33 height 15
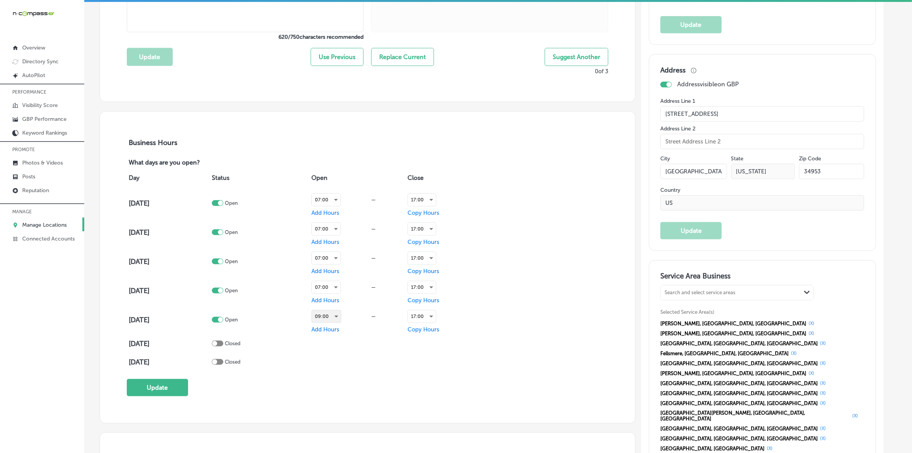
click at [341, 318] on div "09:00" at bounding box center [326, 316] width 29 height 12
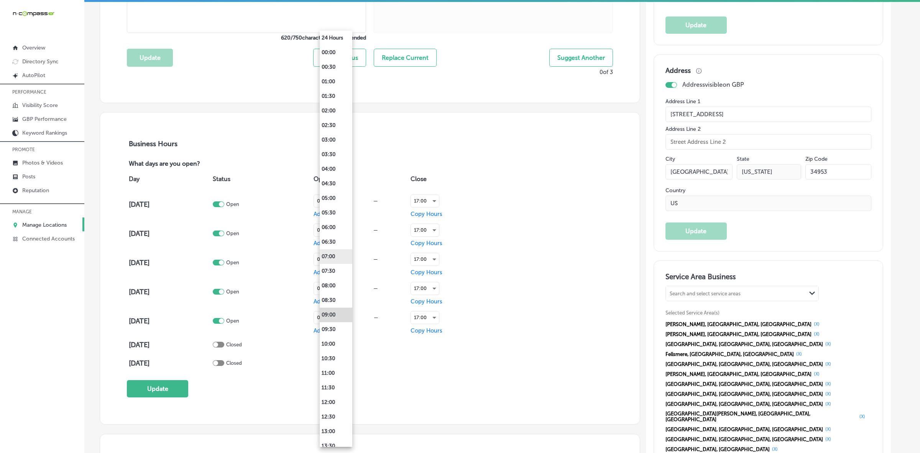
click at [338, 257] on li "07:00" at bounding box center [336, 256] width 33 height 15
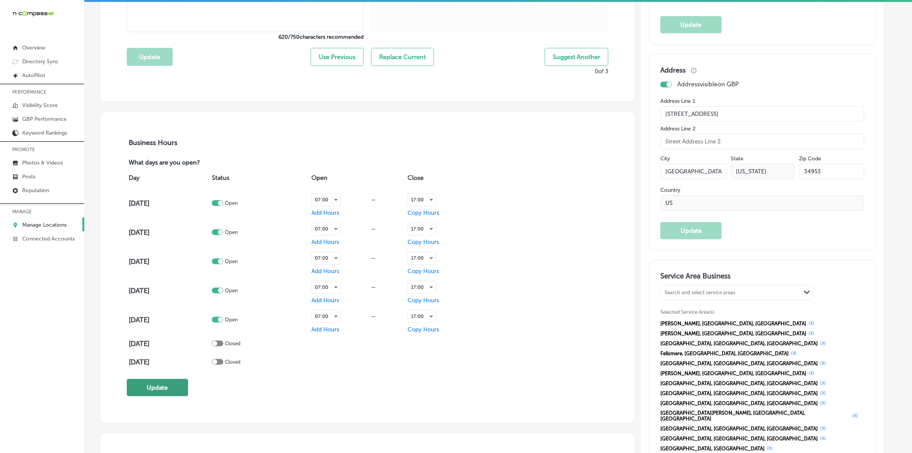
click at [175, 387] on button "Update" at bounding box center [157, 387] width 61 height 17
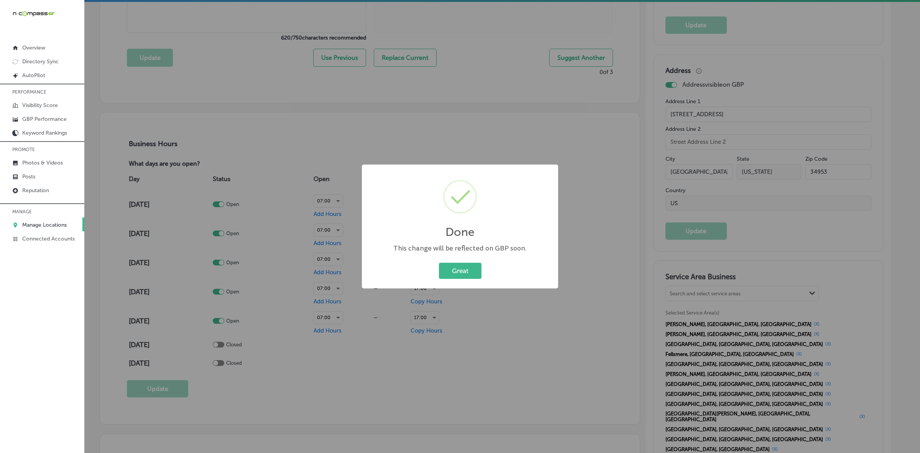
click at [471, 280] on div "Great Cancel" at bounding box center [459, 271] width 181 height 20
click at [469, 274] on button "Great" at bounding box center [460, 271] width 43 height 16
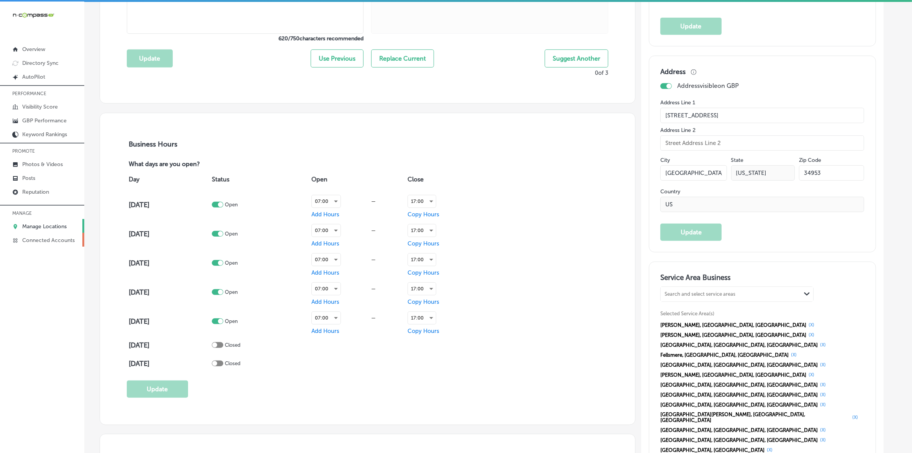
scroll to position [0, 0]
click at [58, 228] on p "Manage Locations" at bounding box center [44, 226] width 44 height 7
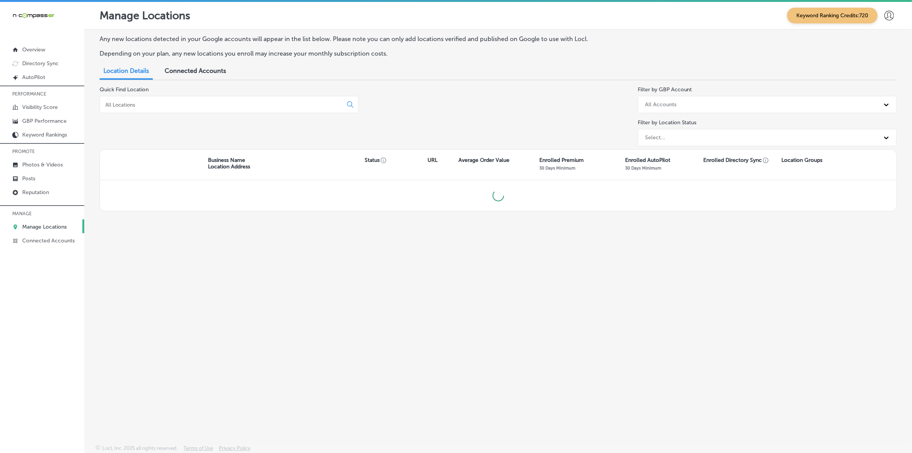
click at [169, 102] on input at bounding box center [223, 104] width 236 height 7
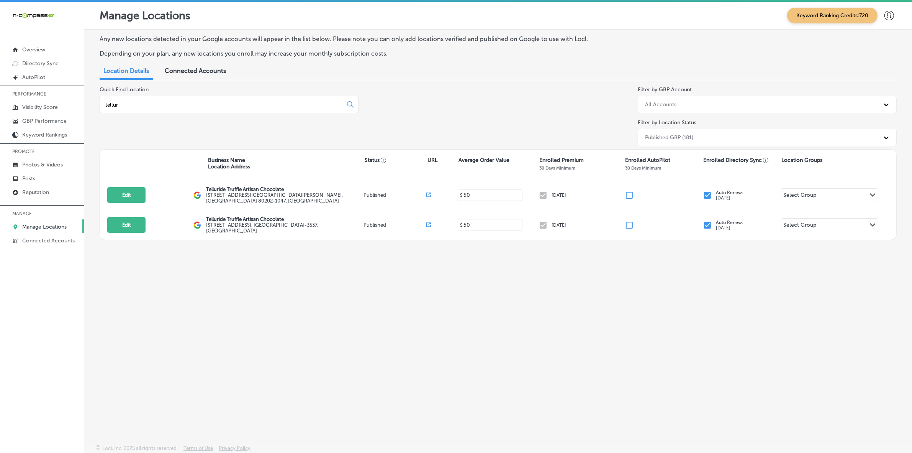
click at [193, 102] on input "tellur" at bounding box center [223, 104] width 236 height 7
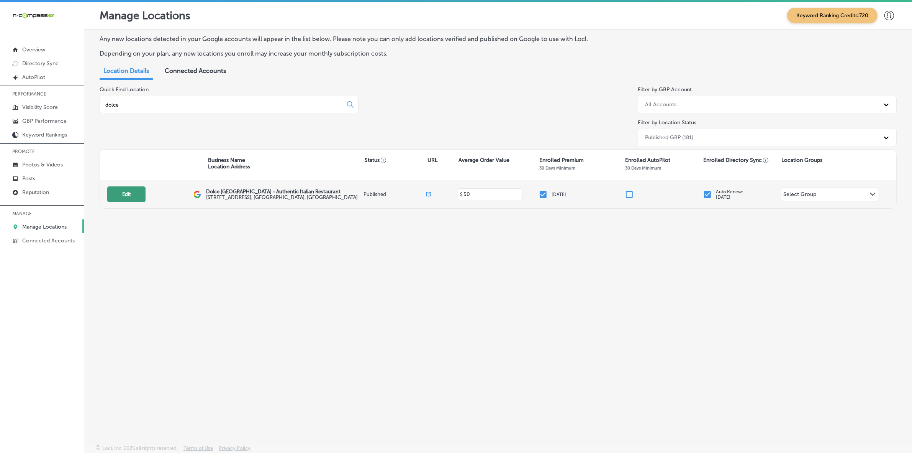
type input "dolce"
click at [132, 196] on button "Edit" at bounding box center [126, 194] width 38 height 16
select select "US"
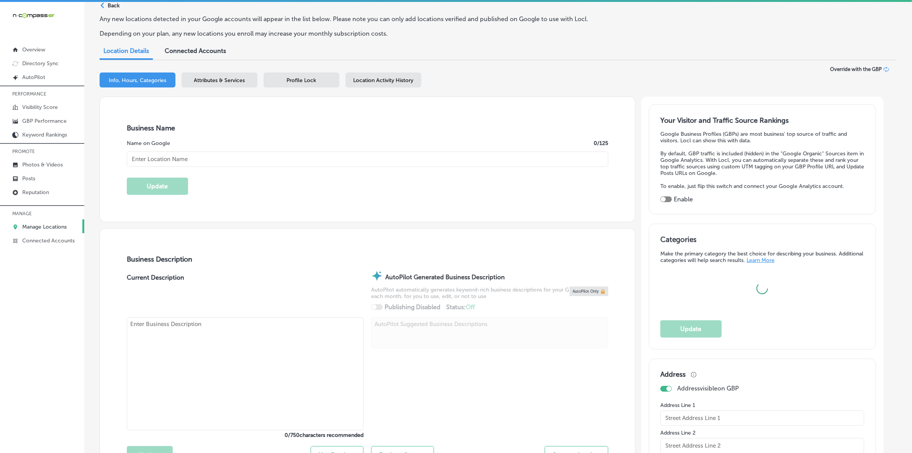
scroll to position [5, 0]
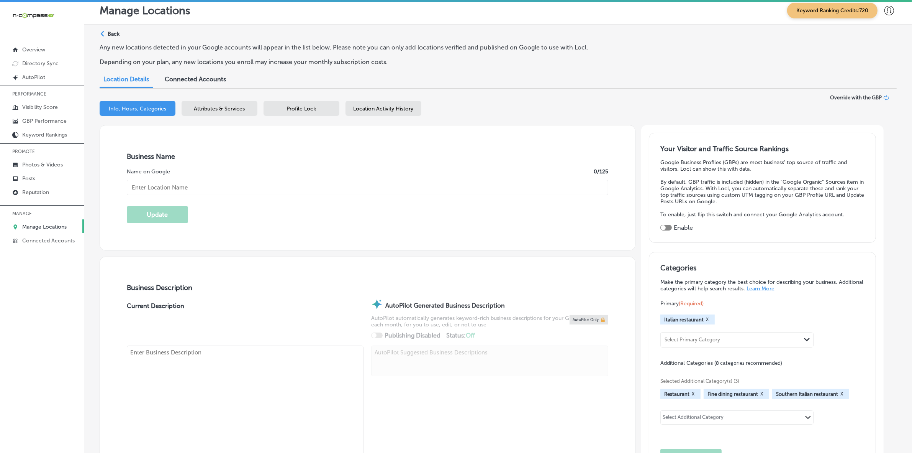
checkbox input "true"
type input "Dolce [GEOGRAPHIC_DATA] - Authentic Italian Restaurant"
type textarea "Dolce Italia is an award-winning Italian restaurant in [GEOGRAPHIC_DATA], [GEOG…"
type input "[STREET_ADDRESS]"
type input "[GEOGRAPHIC_DATA]"
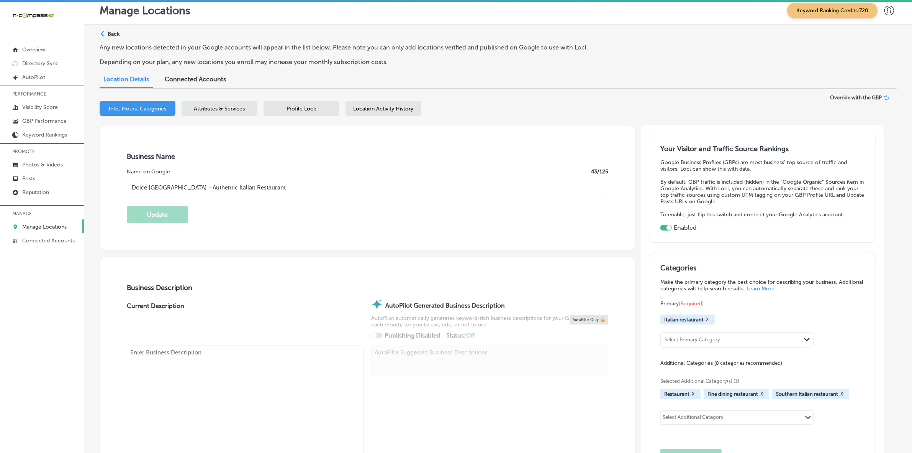
type input "34231"
type input "US"
type input "[URL][DOMAIN_NAME]"
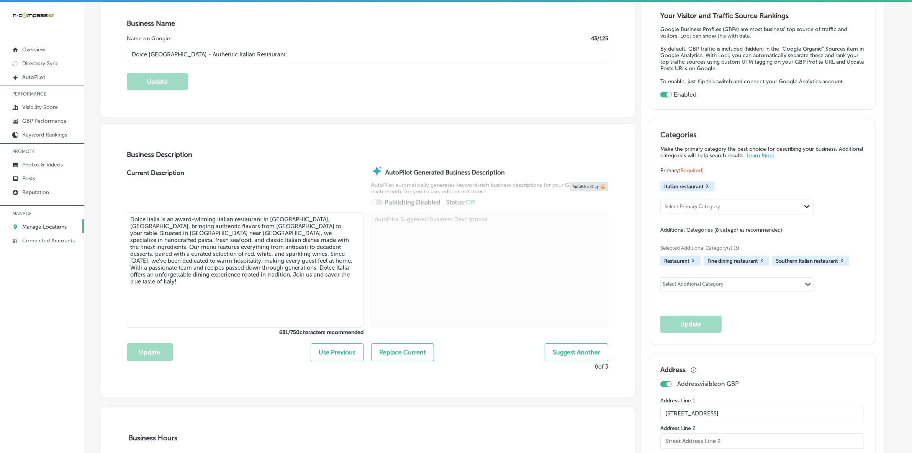
type input "[PHONE_NUMBER]"
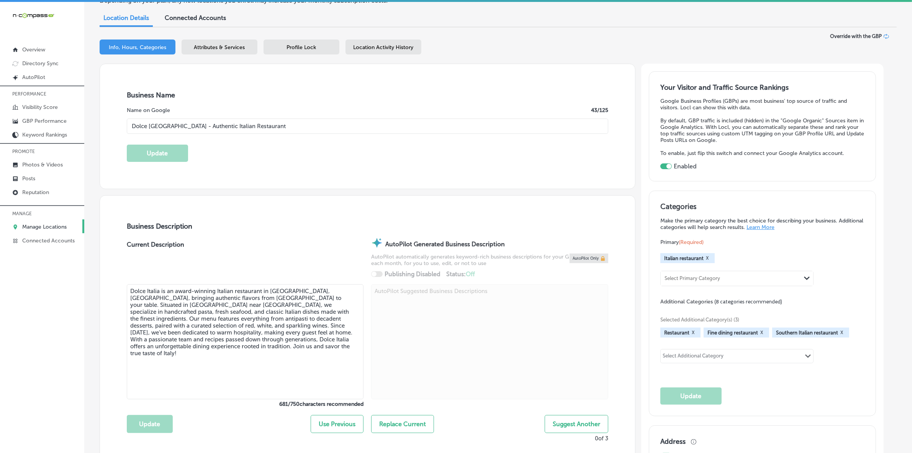
scroll to position [0, 0]
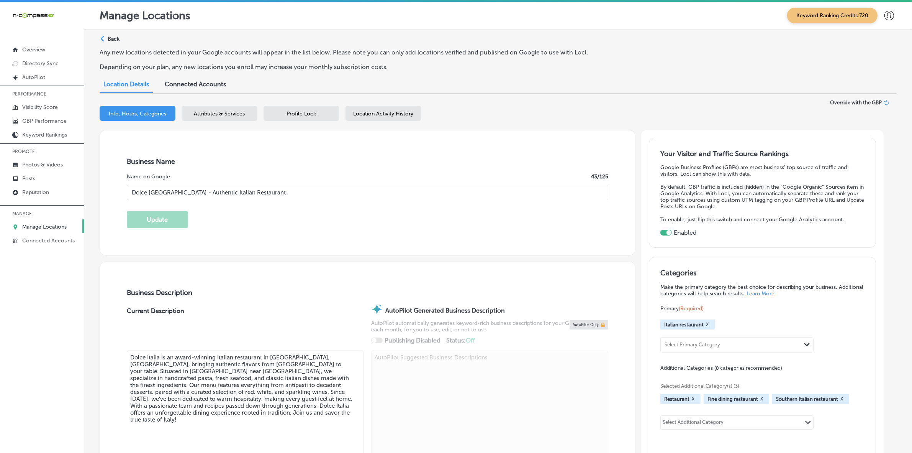
click at [52, 227] on p "Manage Locations" at bounding box center [44, 226] width 44 height 7
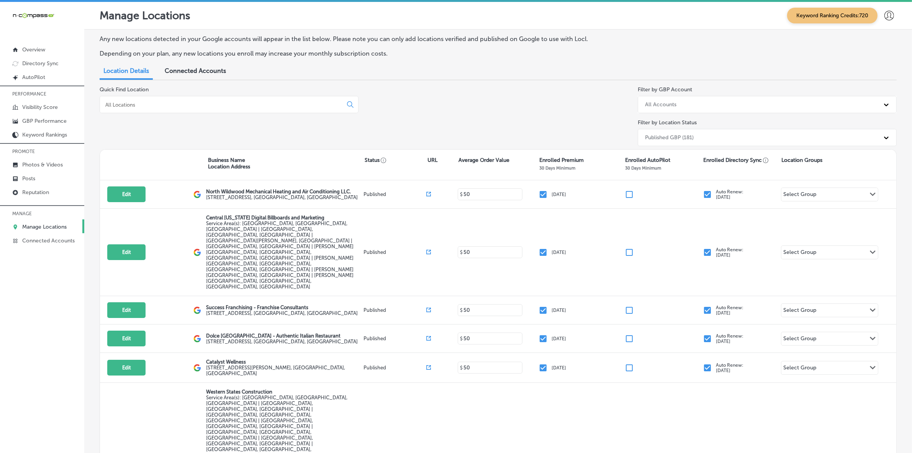
click at [153, 102] on input at bounding box center [223, 104] width 236 height 7
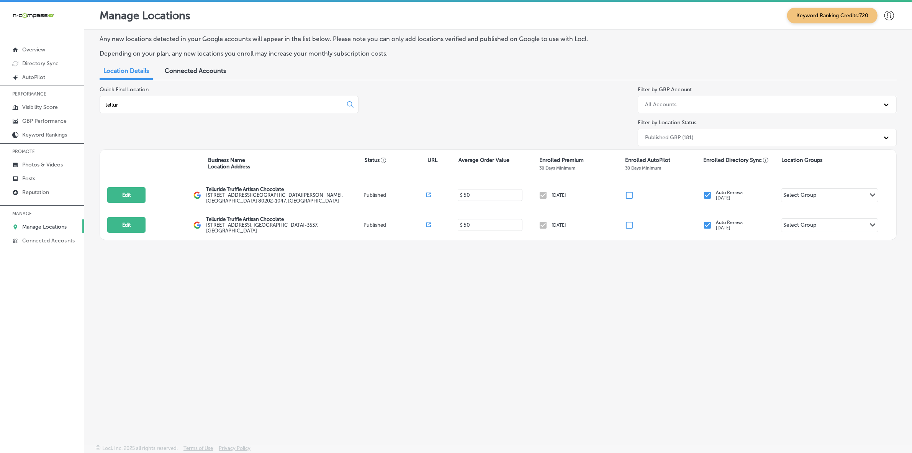
click at [153, 105] on input "tellur" at bounding box center [223, 104] width 236 height 7
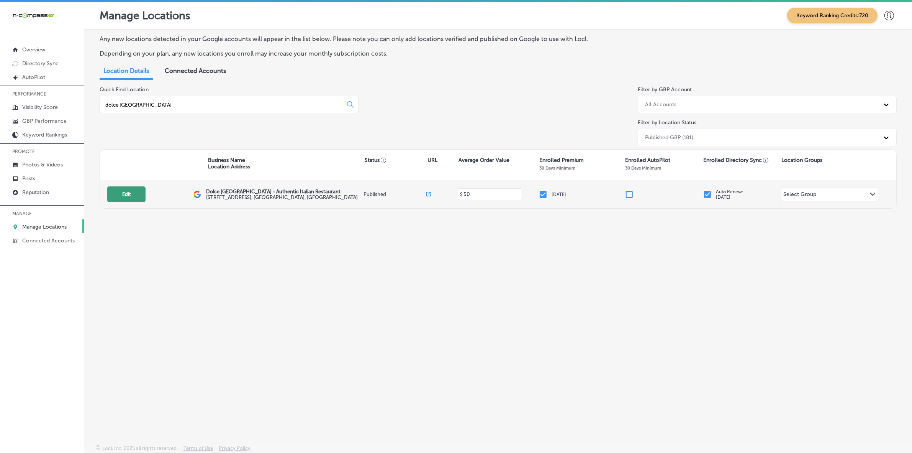
type input "dolce [GEOGRAPHIC_DATA]"
click at [129, 195] on button "Edit" at bounding box center [126, 194] width 38 height 16
select select "US"
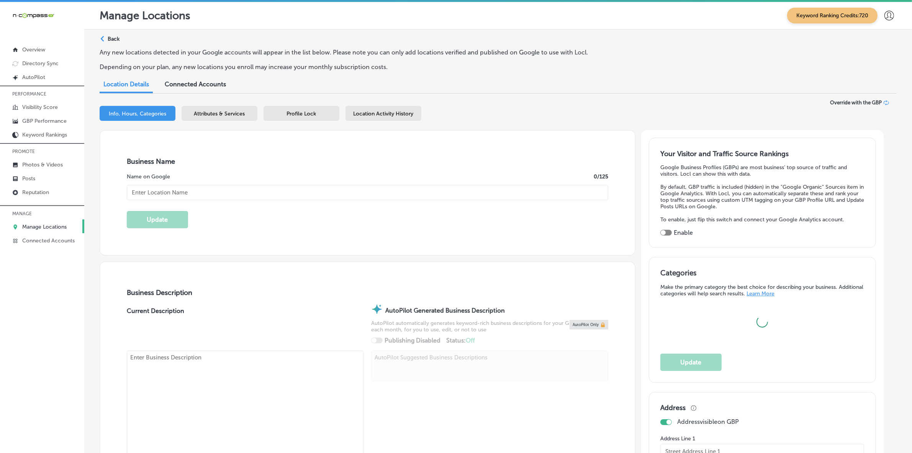
type input "Dolce [GEOGRAPHIC_DATA] - Authentic Italian Restaurant"
type input "[STREET_ADDRESS]"
type input "[GEOGRAPHIC_DATA]"
type input "34231"
type input "US"
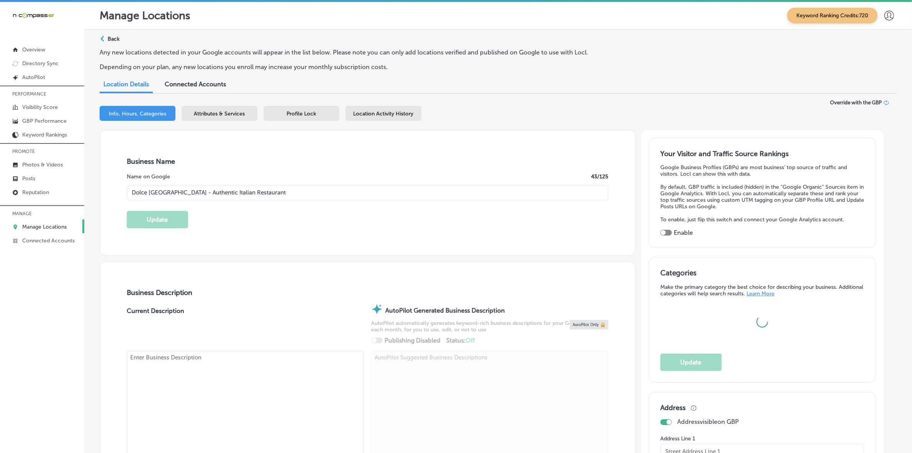
type input "[URL][DOMAIN_NAME]"
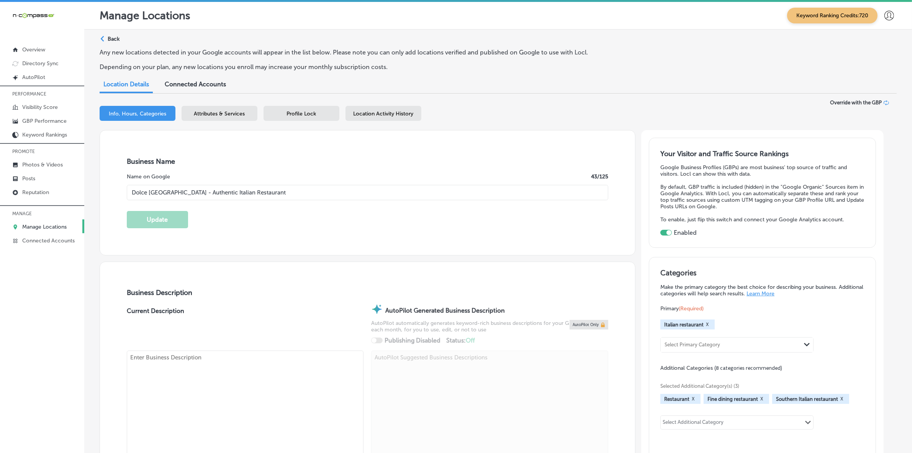
checkbox input "true"
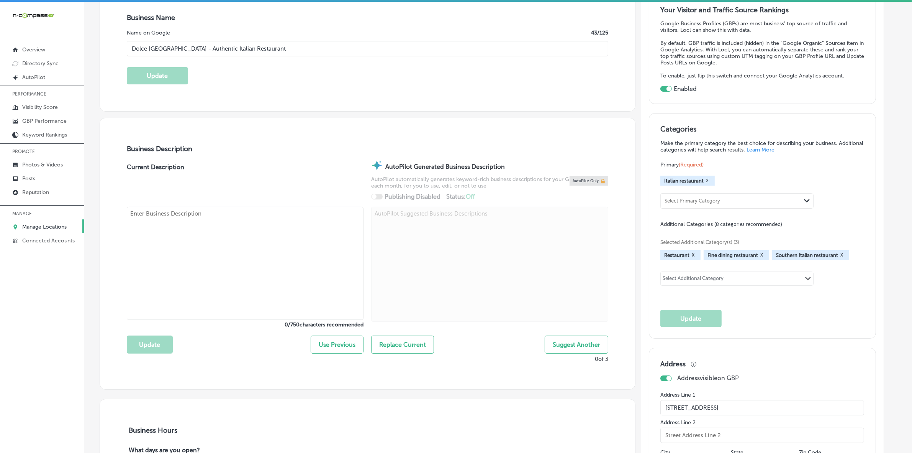
type textarea "Dolce Italia is an award-winning Italian restaurant in [GEOGRAPHIC_DATA], [GEOG…"
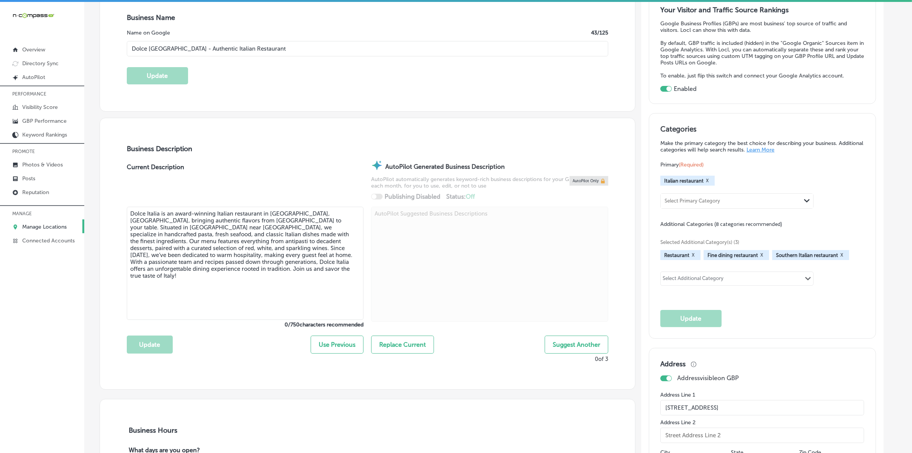
type input "[PHONE_NUMBER]"
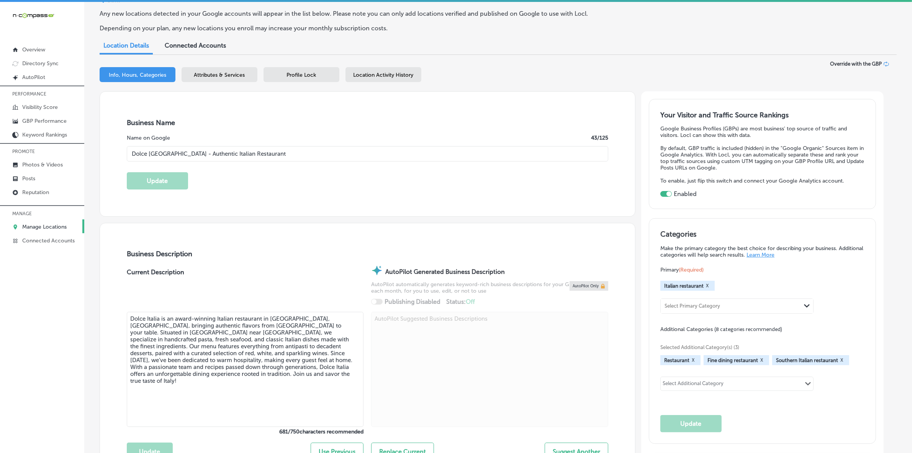
scroll to position [0, 0]
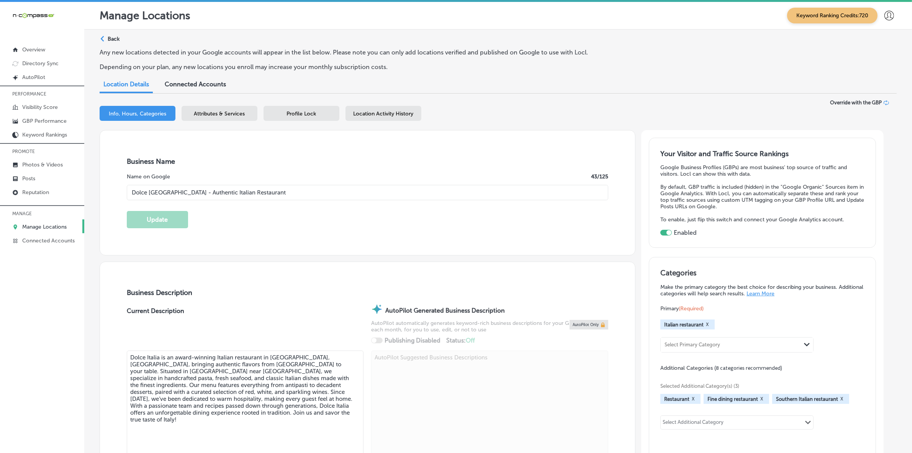
click at [321, 114] on div "Profile Lock" at bounding box center [302, 113] width 76 height 15
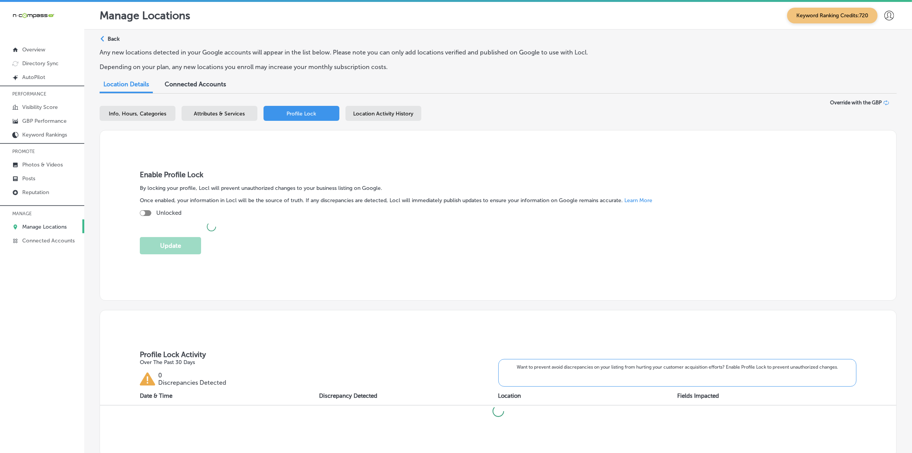
checkbox input "true"
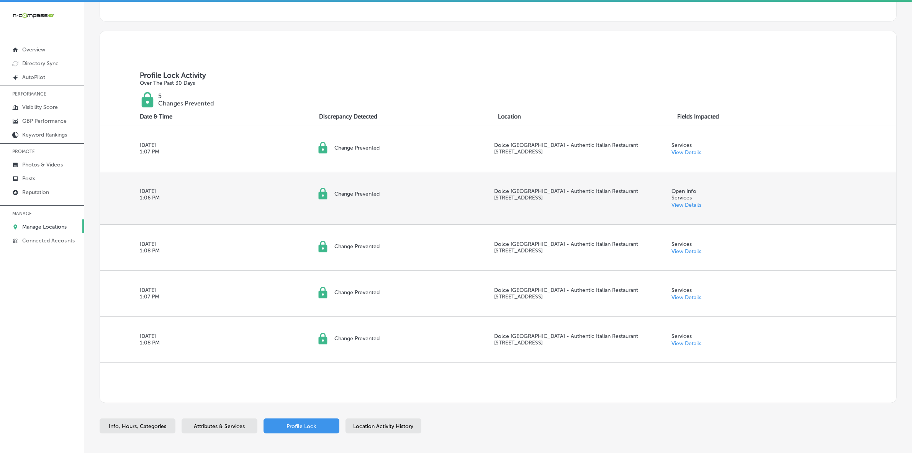
scroll to position [219, 0]
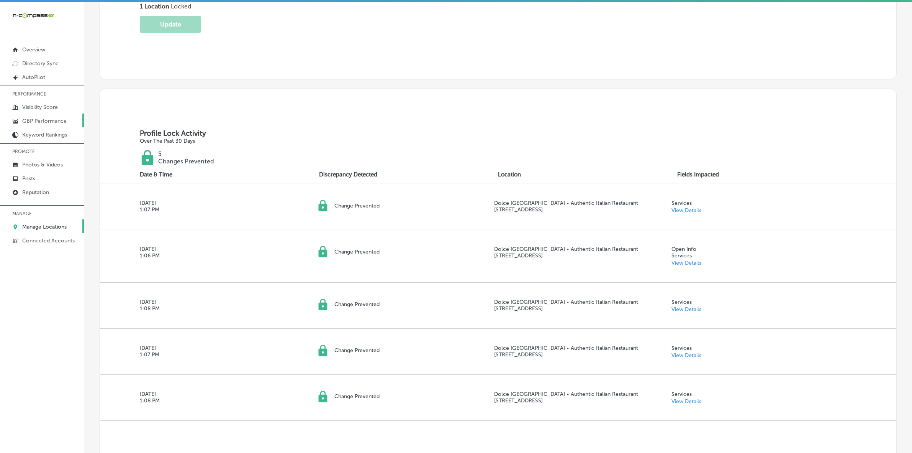
click at [48, 124] on p "GBP Performance" at bounding box center [44, 121] width 44 height 7
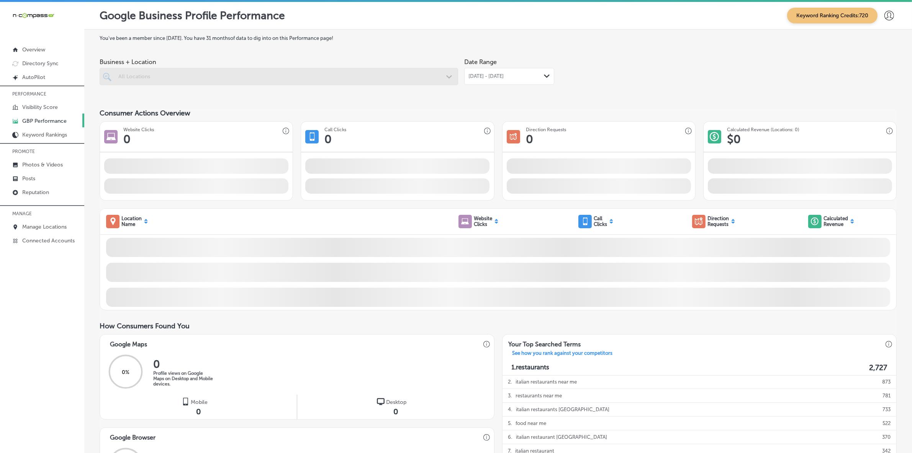
click at [538, 79] on div "[DATE] - [DATE] Path Created with Sketch." at bounding box center [510, 76] width 82 height 6
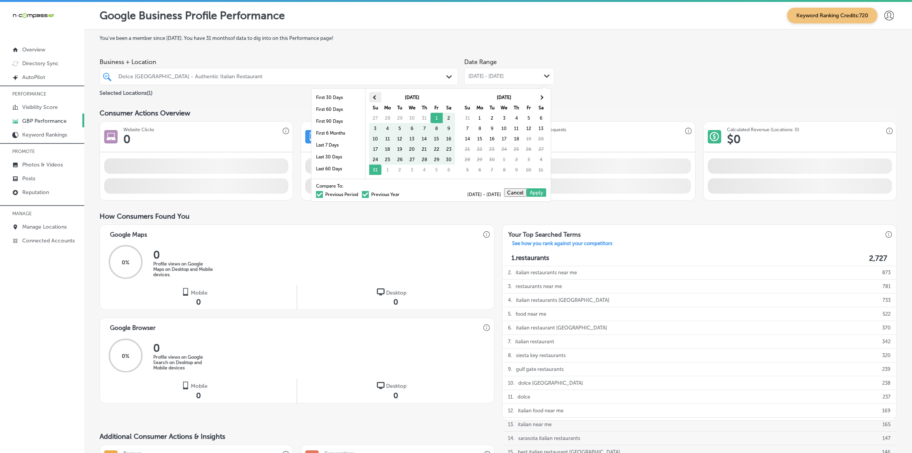
click at [373, 98] on th at bounding box center [375, 97] width 12 height 10
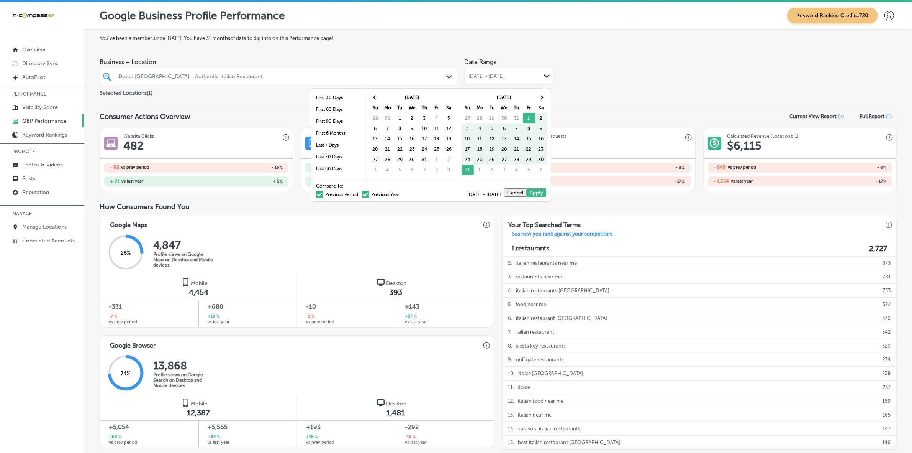
click at [373, 98] on th at bounding box center [375, 97] width 12 height 10
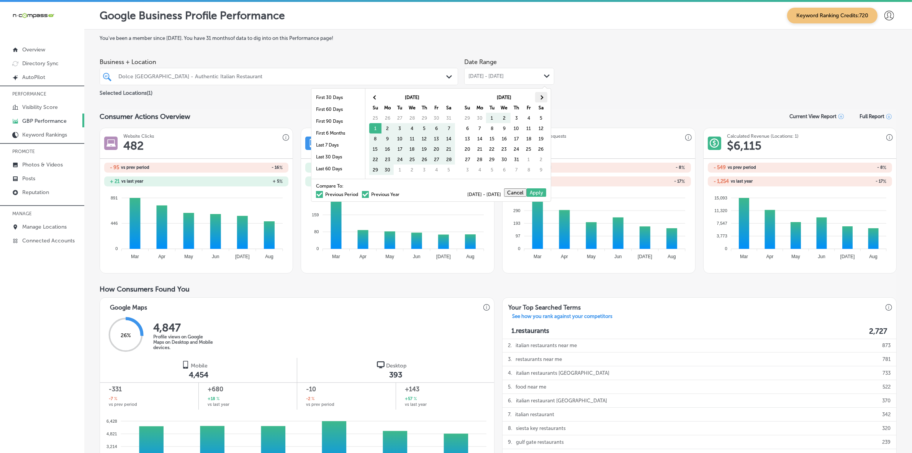
click at [541, 97] on span at bounding box center [541, 97] width 4 height 4
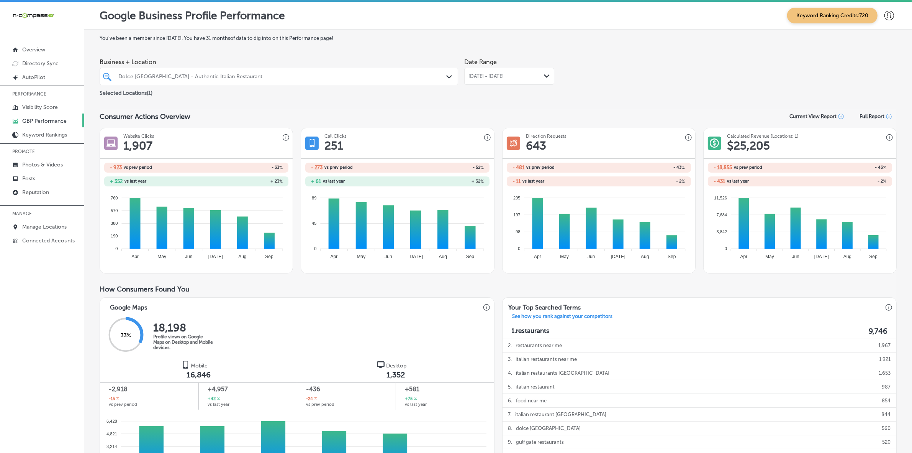
click at [541, 68] on div "[DATE] - [DATE] Path Created with Sketch." at bounding box center [509, 76] width 90 height 17
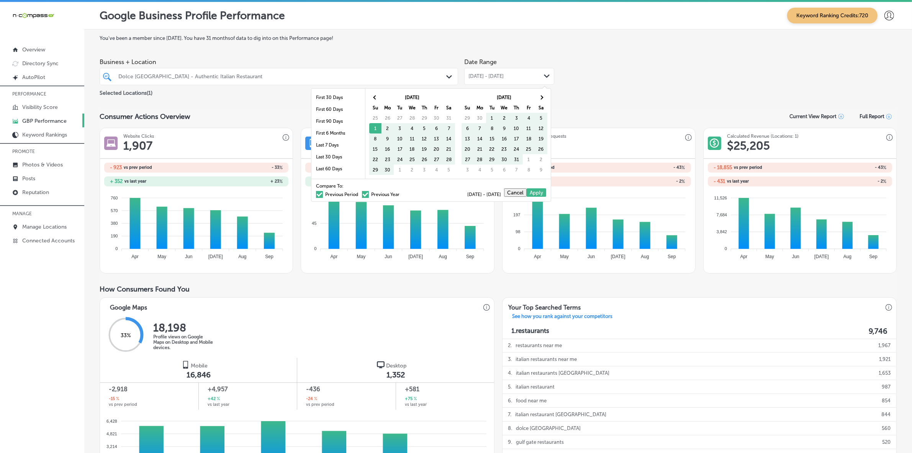
click at [622, 77] on div "Business + Location Dolce Italia - Authentic Italian Restaurant Path Created wi…" at bounding box center [498, 75] width 797 height 43
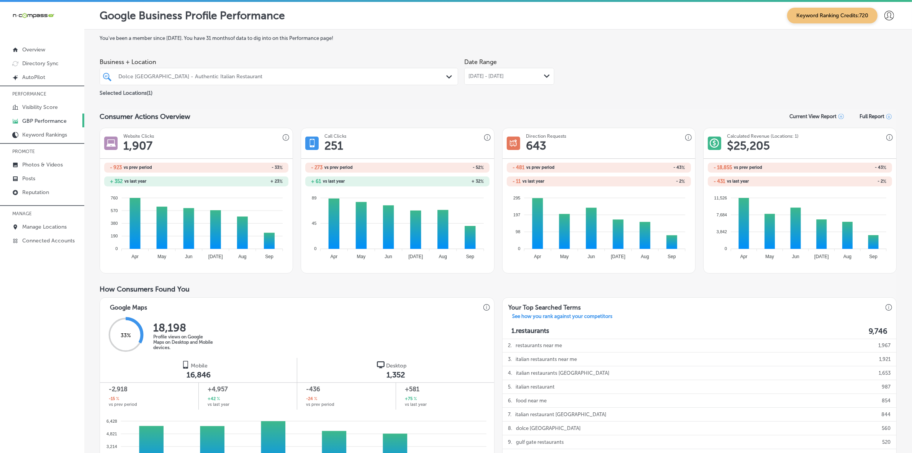
click at [537, 78] on div "[DATE] - [DATE] Path Created with Sketch." at bounding box center [510, 76] width 82 height 6
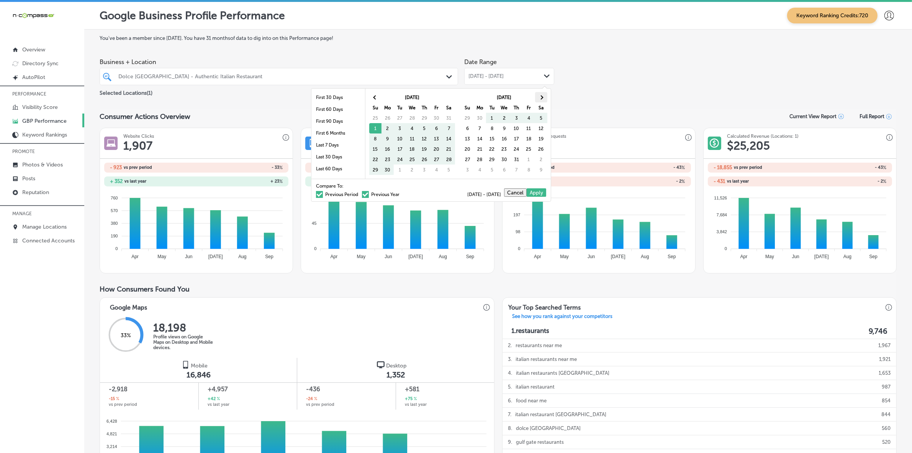
click at [543, 96] on th at bounding box center [541, 97] width 12 height 10
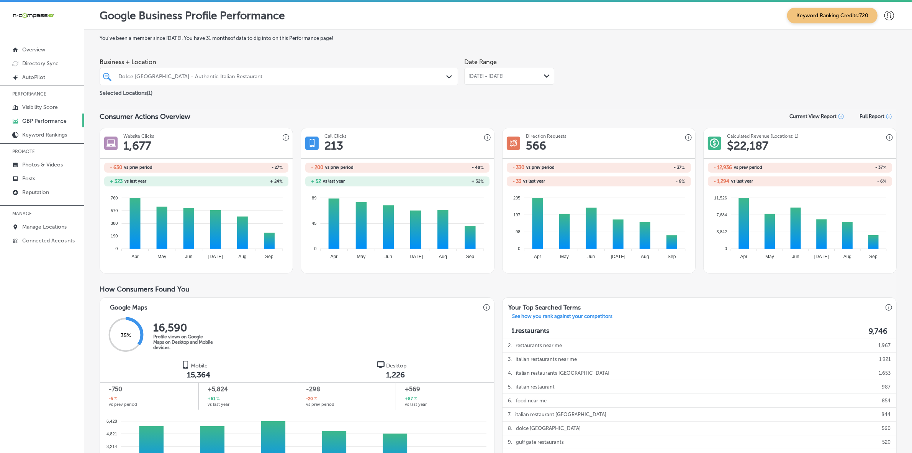
click at [545, 75] on icon "Path Created with Sketch." at bounding box center [547, 75] width 6 height 3
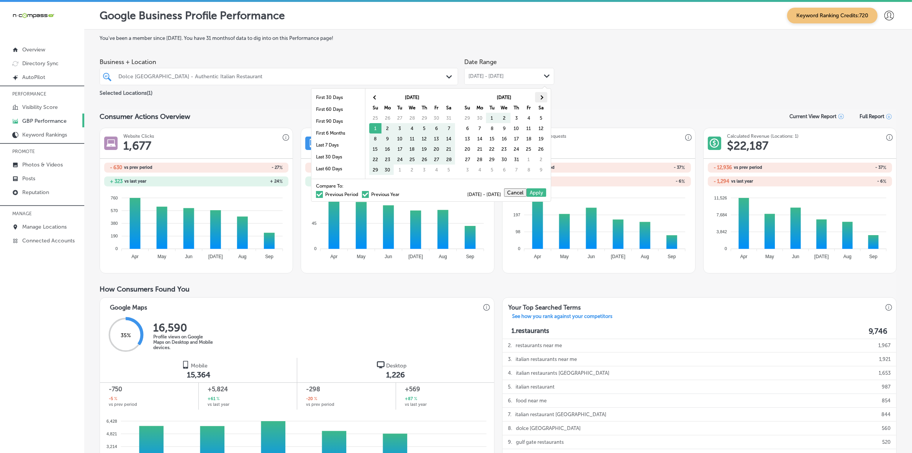
click at [543, 99] on th at bounding box center [541, 97] width 12 height 10
click at [520, 144] on td "25" at bounding box center [517, 149] width 12 height 10
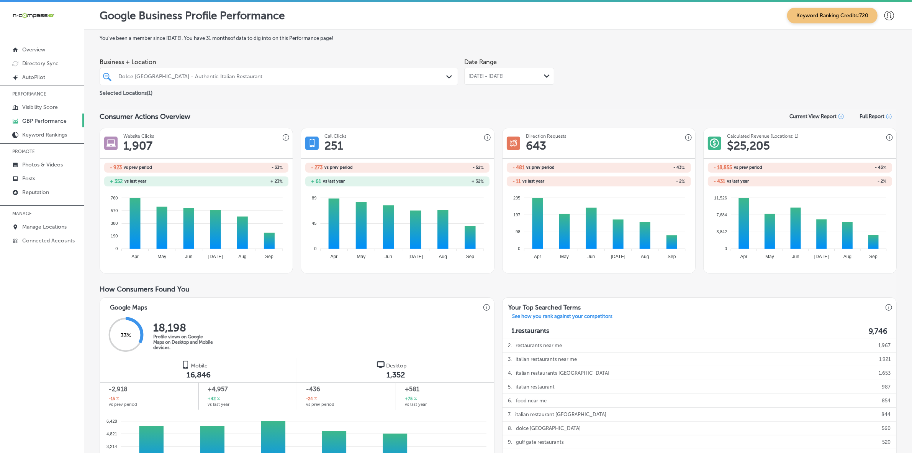
drag, startPoint x: 507, startPoint y: 80, endPoint x: 400, endPoint y: 187, distance: 150.7
click at [507, 80] on div "[DATE] - [DATE] Path Created with Sketch." at bounding box center [509, 76] width 90 height 17
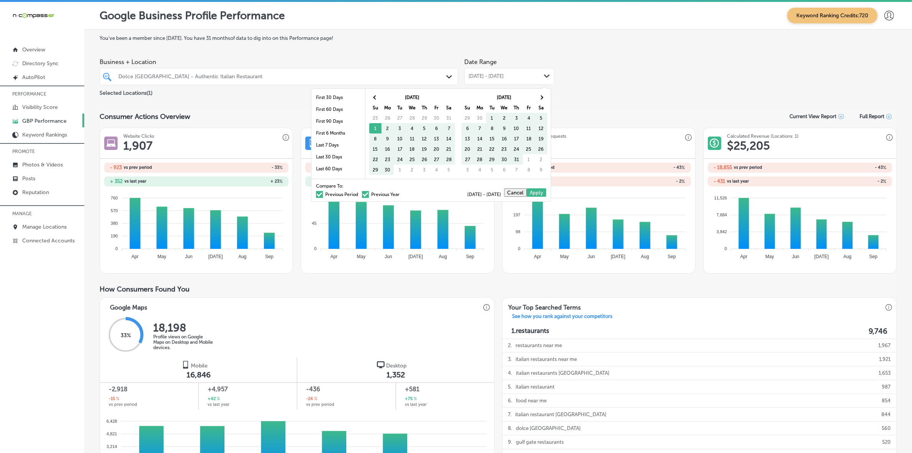
click at [337, 196] on label "Previous Period" at bounding box center [337, 194] width 42 height 5
click at [360, 193] on input "Previous Period" at bounding box center [360, 193] width 0 height 0
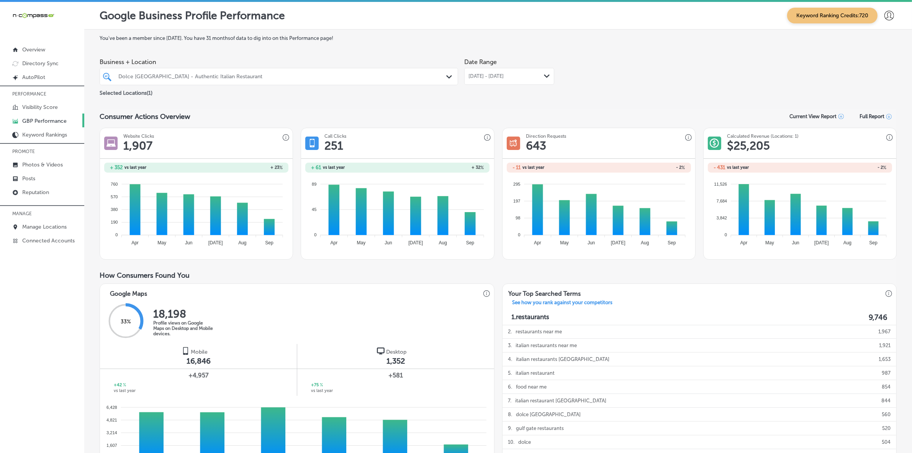
scroll to position [192, 0]
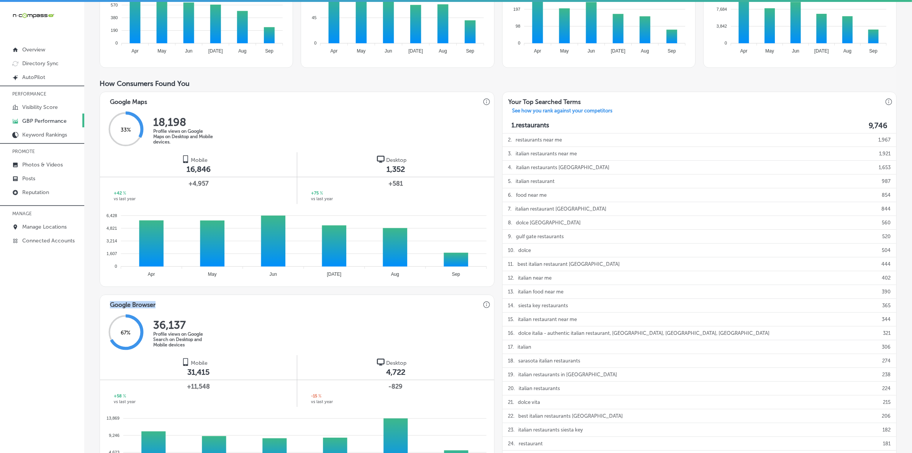
drag, startPoint x: 105, startPoint y: 304, endPoint x: 175, endPoint y: 307, distance: 70.2
click at [175, 307] on div "Google Browser" at bounding box center [297, 303] width 387 height 16
click at [90, 284] on div "You've been a member since [DATE] . You have 31 months of data to dig into on t…" at bounding box center [498, 206] width 828 height 736
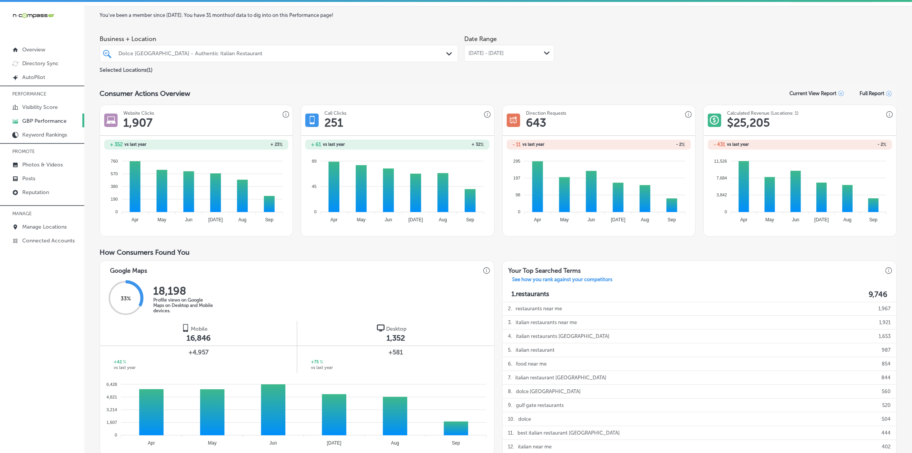
scroll to position [0, 0]
